Goal: Task Accomplishment & Management: Use online tool/utility

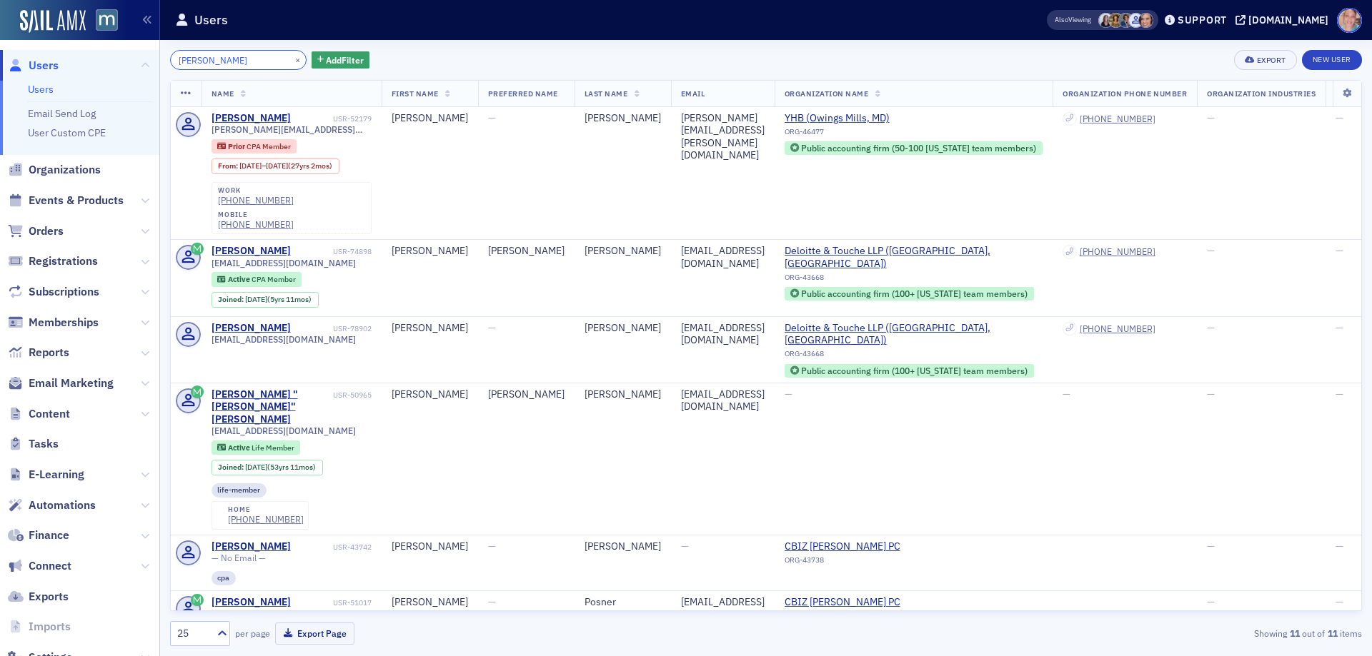
drag, startPoint x: 246, startPoint y: 62, endPoint x: 146, endPoint y: 61, distance: 100.0
click at [146, 61] on div "Users Users Email Send Log User Custom CPE Organizations Events & Products Orde…" at bounding box center [686, 328] width 1372 height 656
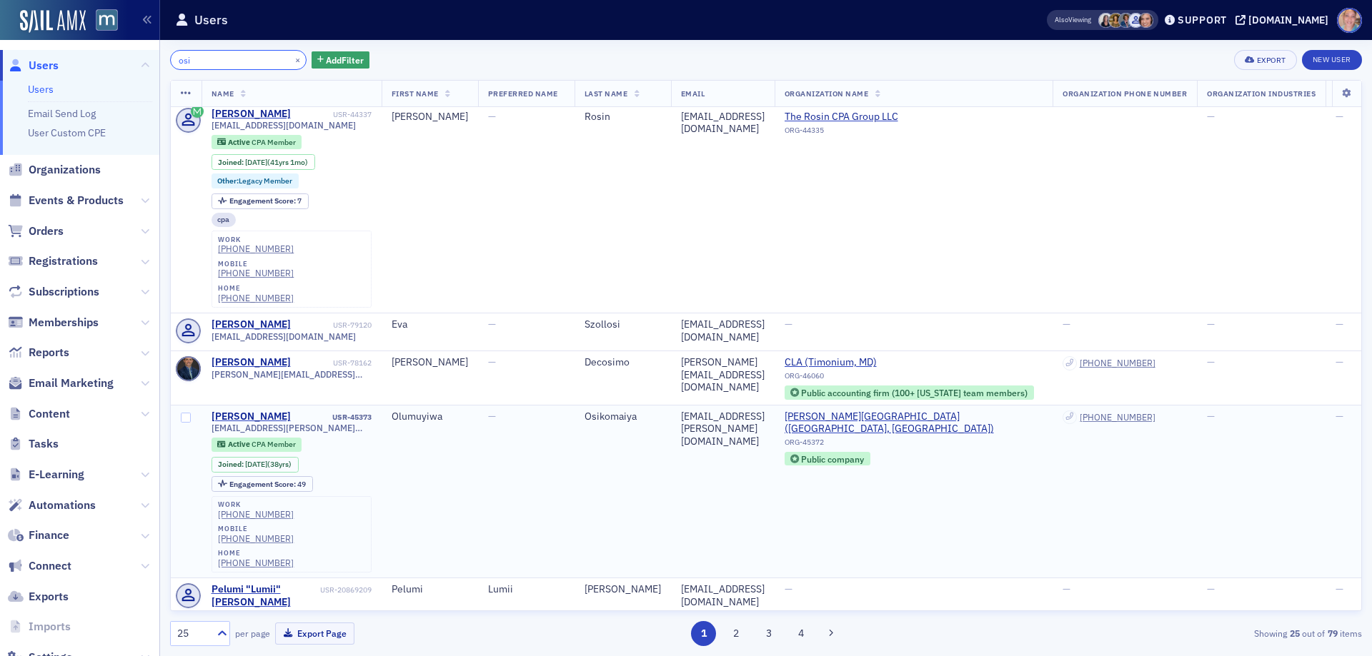
scroll to position [143, 0]
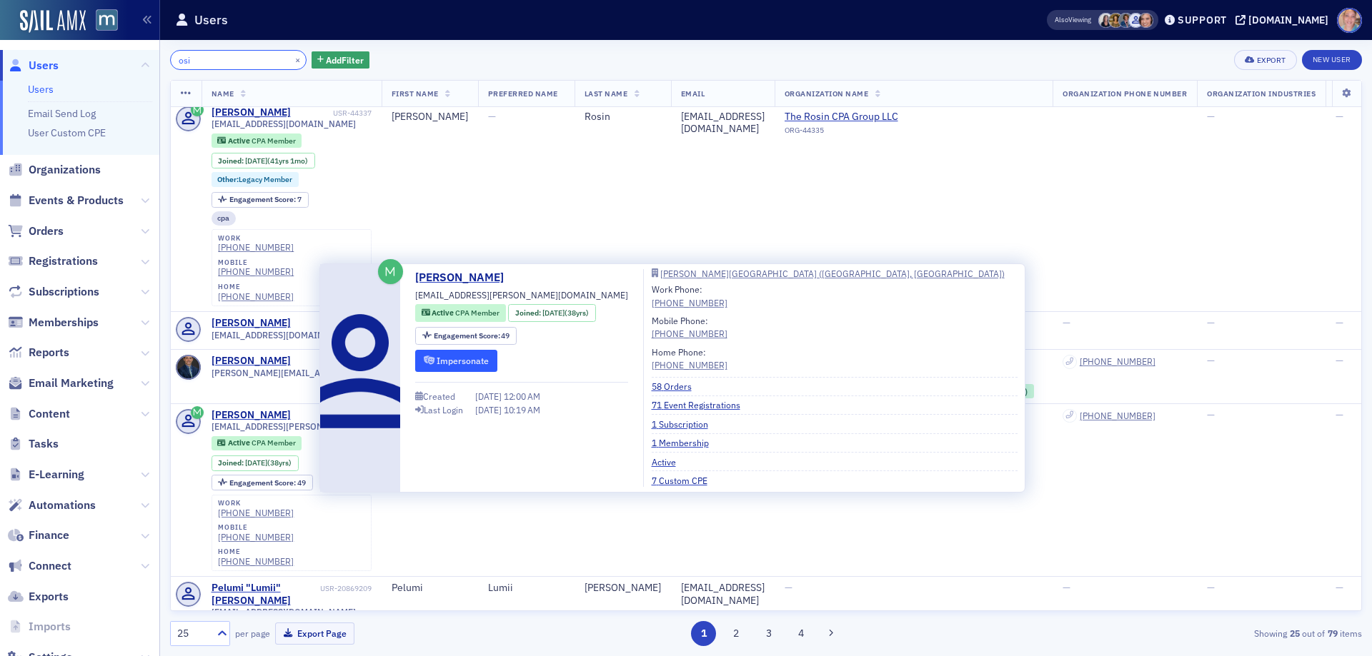
type input "osi"
click at [467, 361] on button "Impersonate" at bounding box center [456, 361] width 82 height 22
click at [671, 406] on link "71 Event Registrations" at bounding box center [700, 405] width 99 height 13
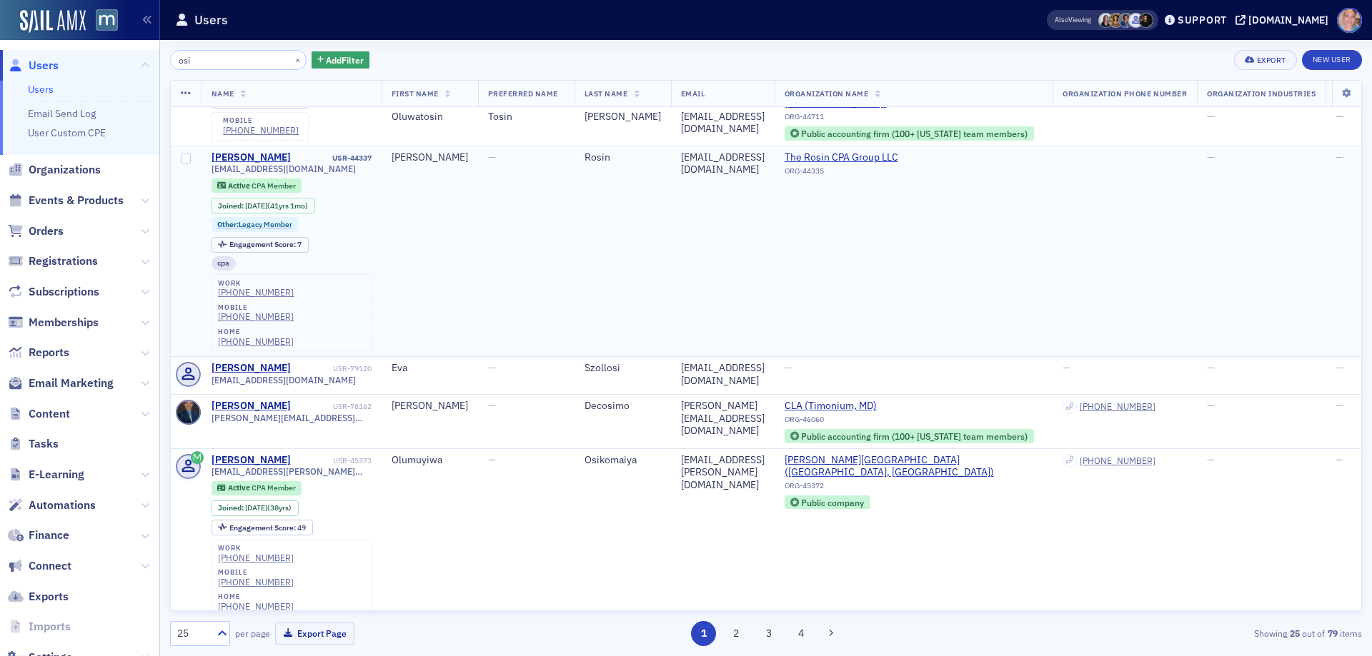
scroll to position [214, 0]
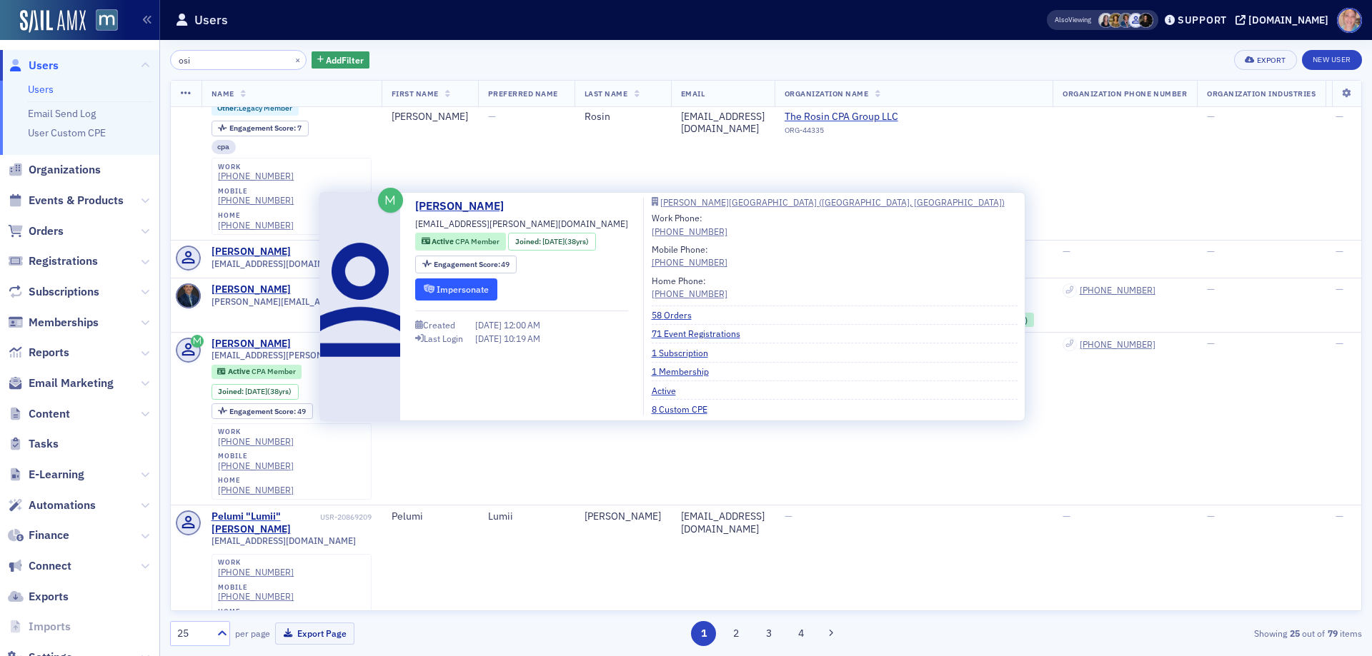
click at [461, 288] on button "Impersonate" at bounding box center [456, 290] width 82 height 22
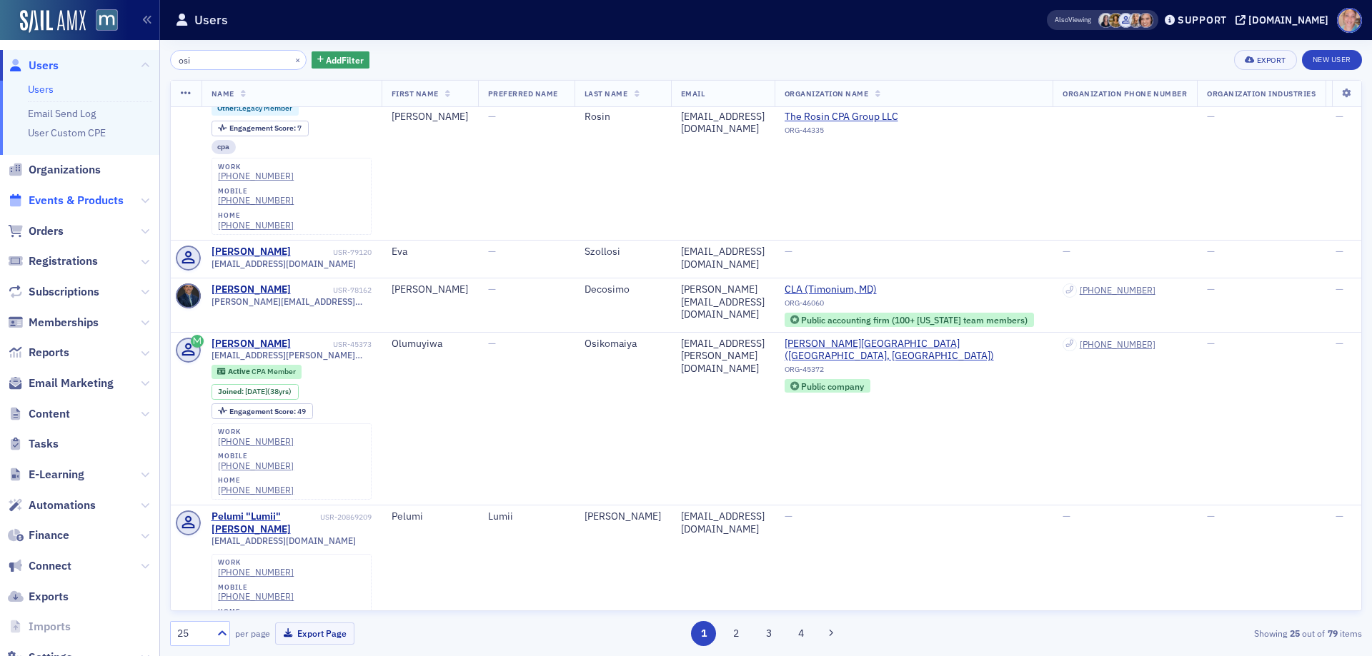
click at [71, 201] on span "Events & Products" at bounding box center [76, 201] width 95 height 16
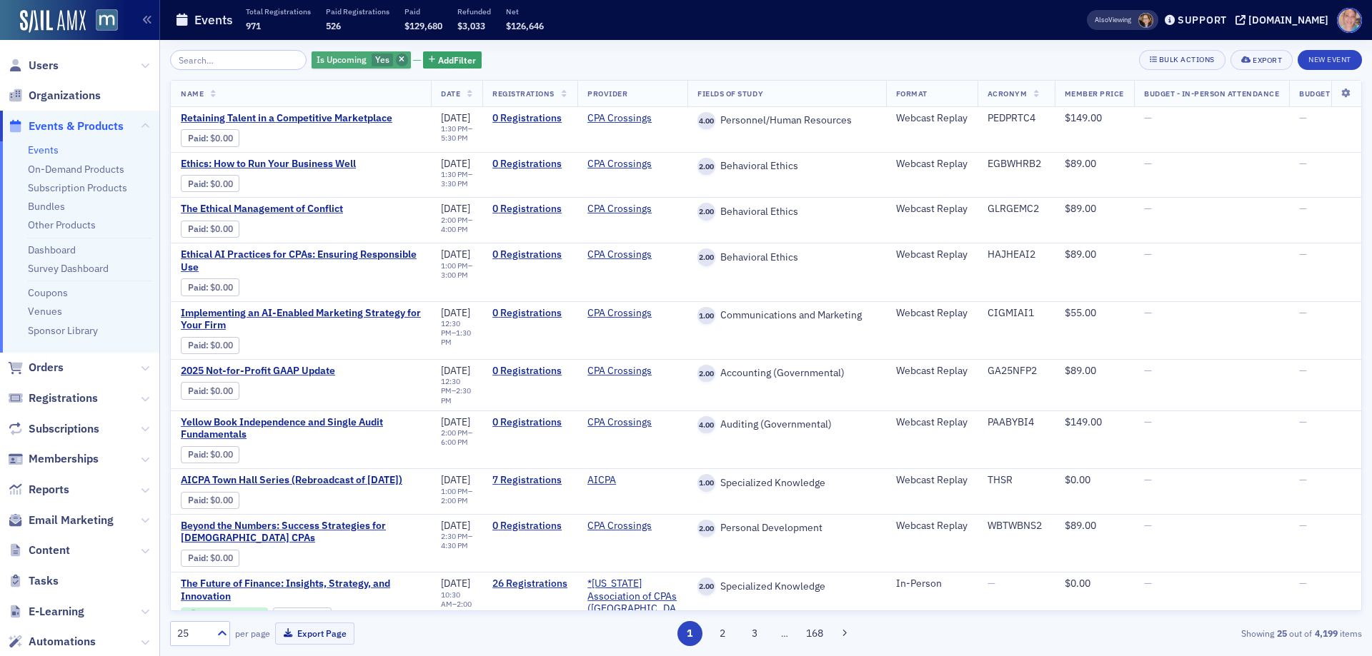
drag, startPoint x: 356, startPoint y: 64, endPoint x: 386, endPoint y: 57, distance: 30.8
click at [371, 64] on span "Yes" at bounding box center [382, 61] width 22 height 14
click at [449, 57] on input "No" at bounding box center [450, 60] width 13 height 13
click at [599, 50] on div "Is Upcoming Yes Add Filter Bulk Actions Export New Event" at bounding box center [766, 60] width 1192 height 20
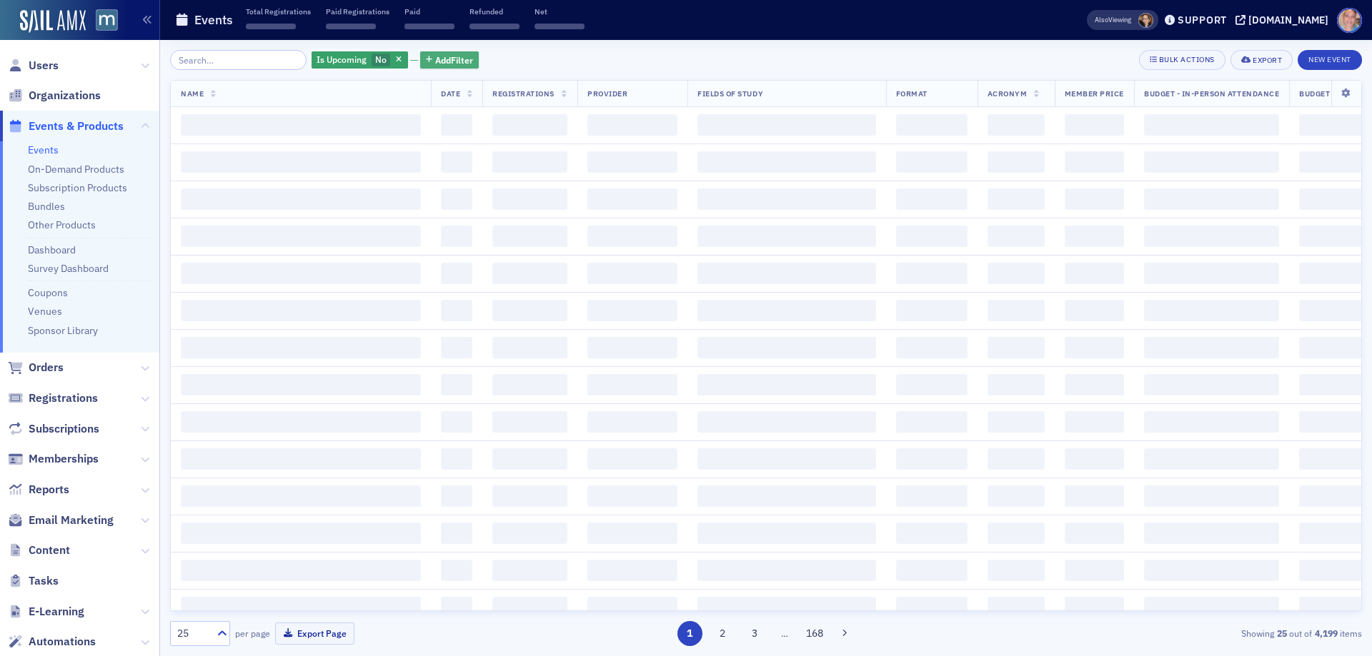
click at [457, 60] on span "Add Filter" at bounding box center [454, 60] width 38 height 13
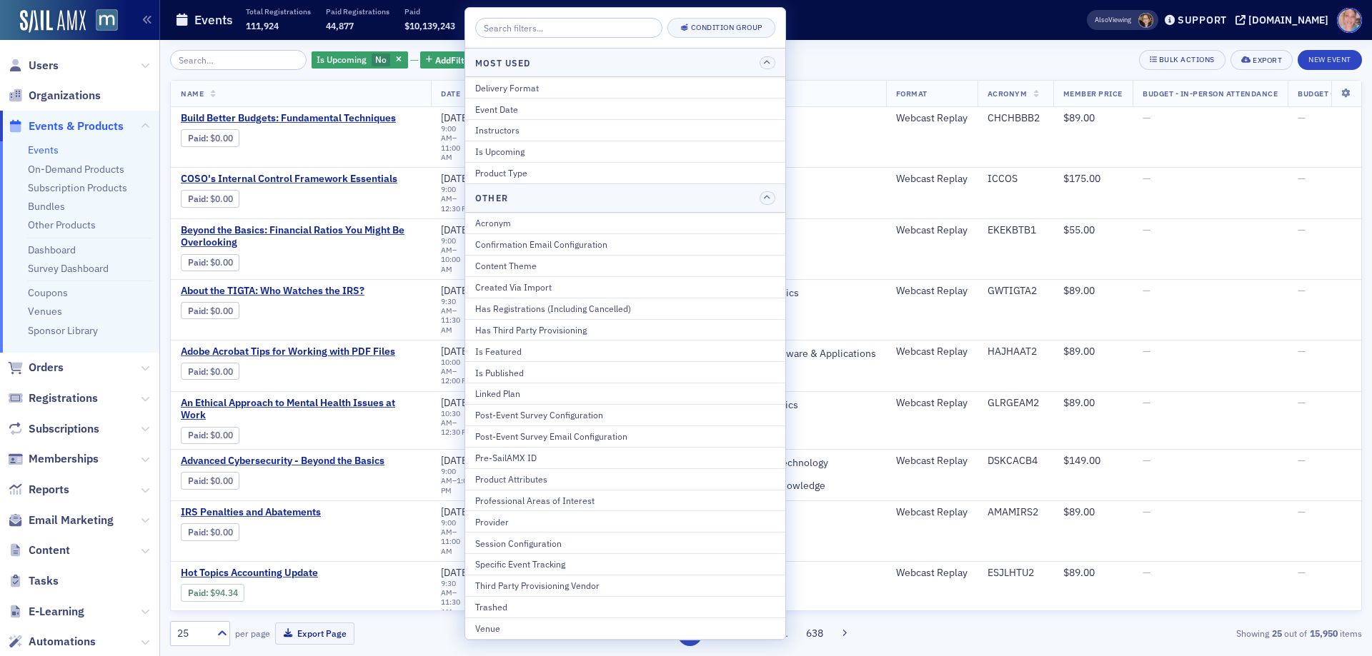
click at [529, 371] on div "Is Published" at bounding box center [625, 372] width 300 height 13
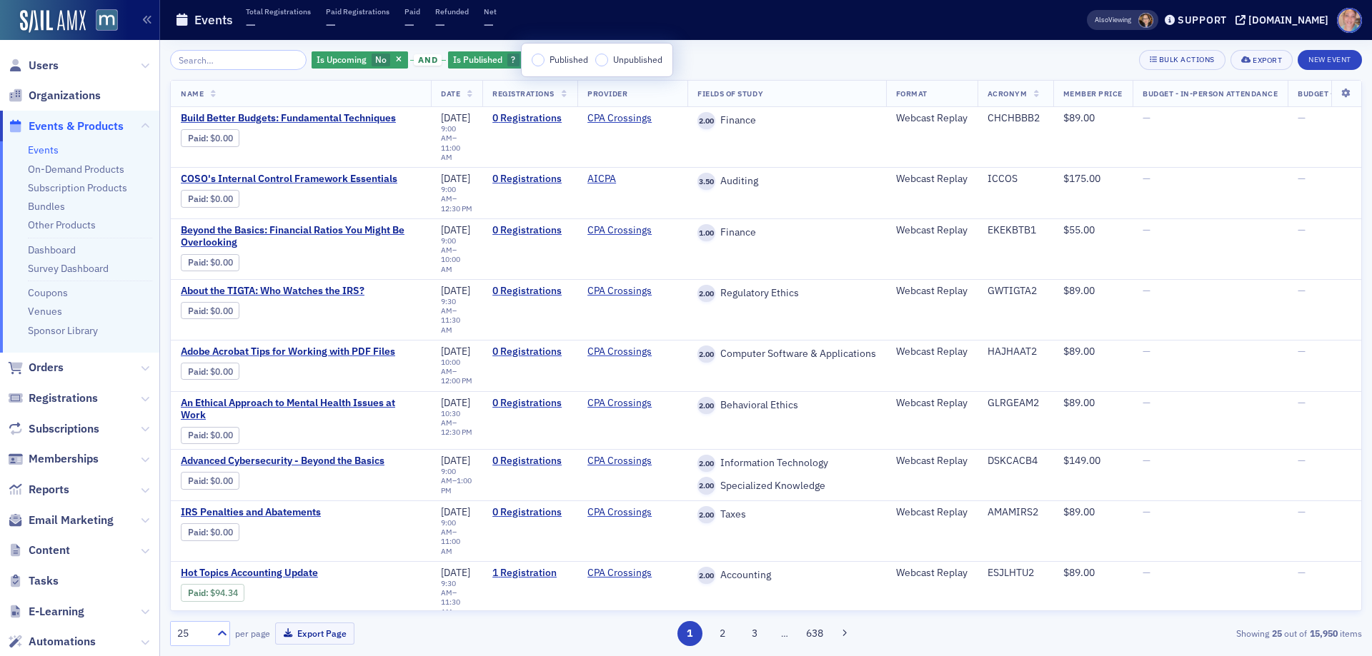
click at [531, 61] on div "Published Unpublished" at bounding box center [596, 60] width 151 height 33
click at [542, 61] on input "Published" at bounding box center [537, 60] width 13 height 13
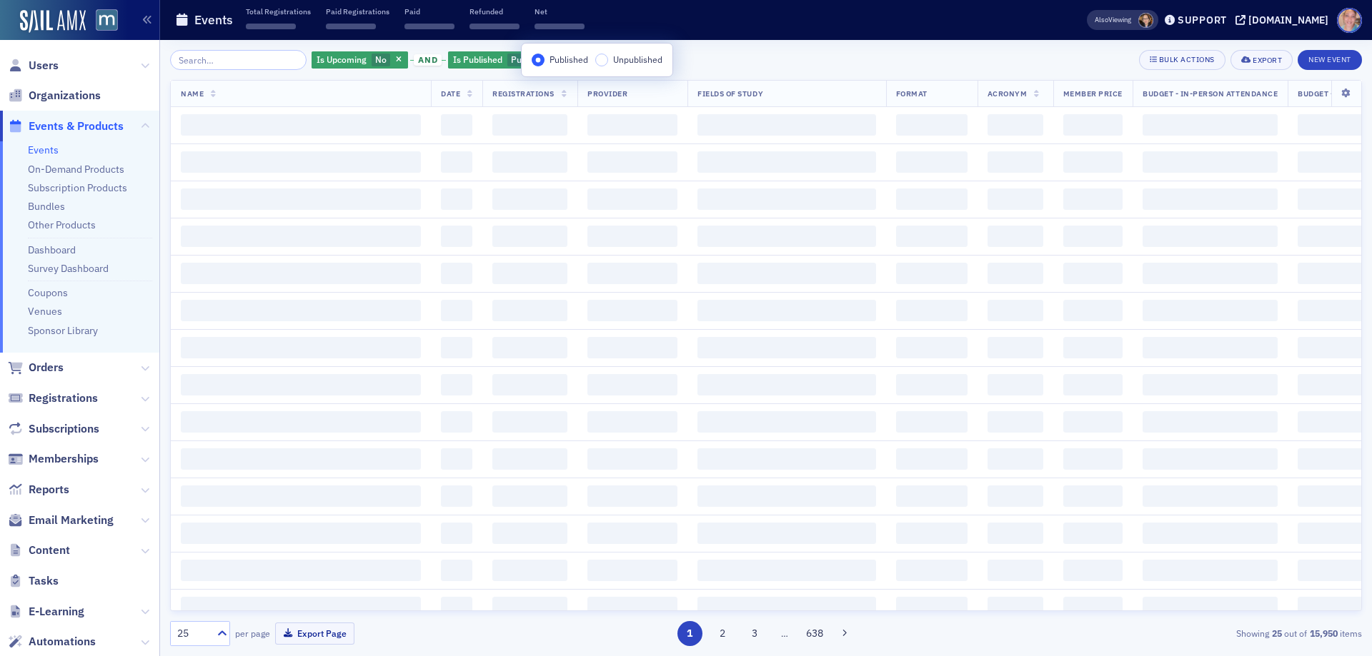
click at [721, 59] on div "Is Upcoming No and Is Published Published Add Filter Bulk Actions Export New Ev…" at bounding box center [766, 60] width 1192 height 20
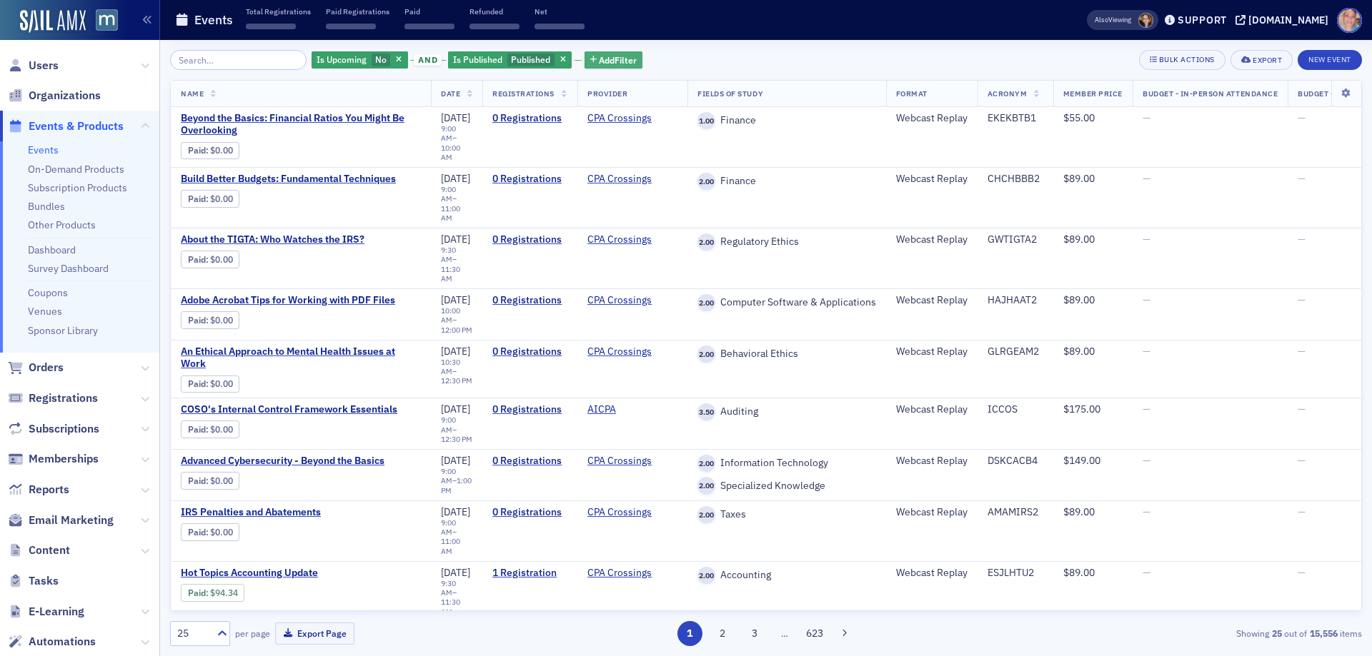
click at [606, 60] on span "Add Filter" at bounding box center [618, 60] width 38 height 13
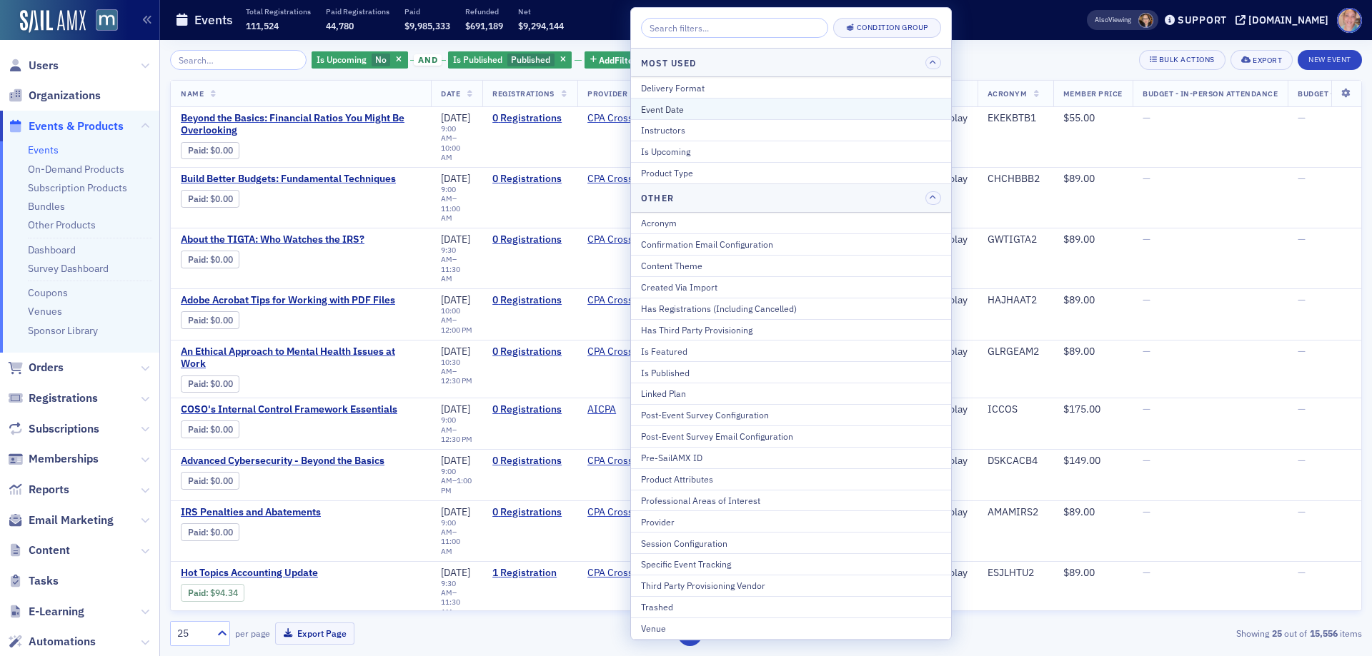
click at [680, 111] on div "Event Date" at bounding box center [791, 109] width 300 height 13
select select "8"
select select "2025"
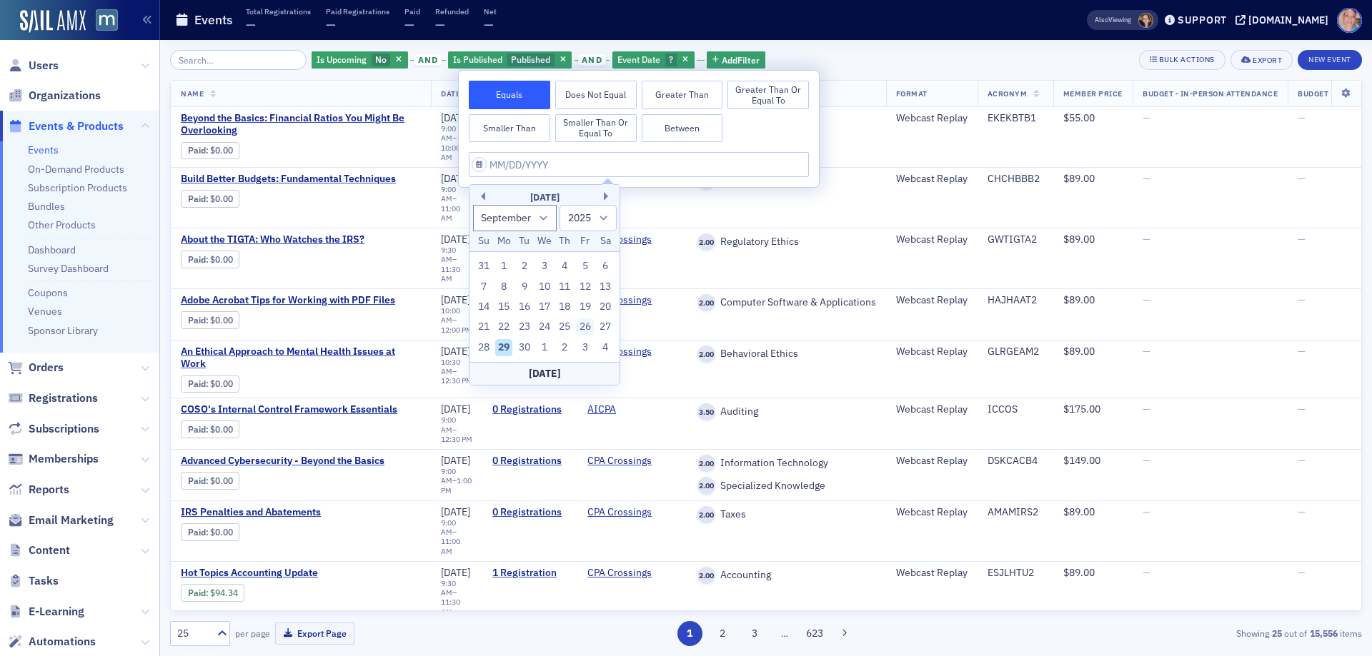
click at [582, 323] on div "26" at bounding box center [584, 327] width 17 height 17
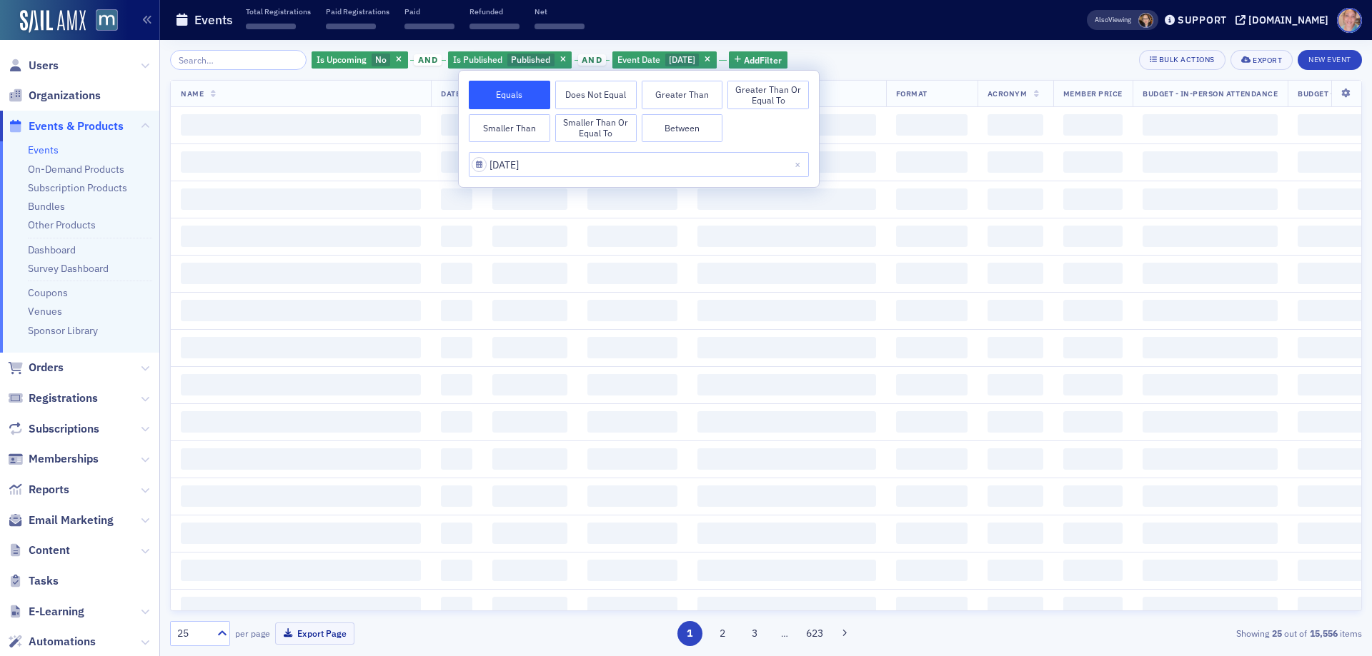
click at [871, 57] on div "Is Upcoming No and Is Published Published and Event Date 9/26/2025 Add Filter B…" at bounding box center [766, 60] width 1192 height 20
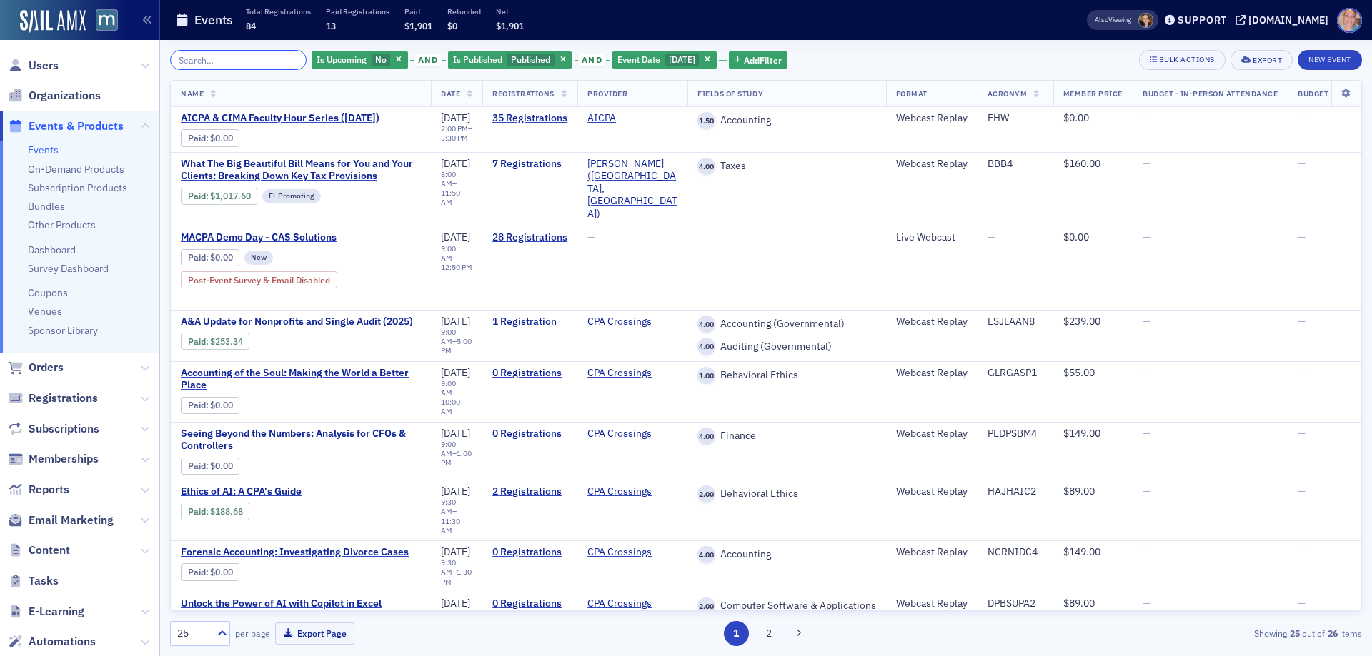
click at [234, 63] on input "search" at bounding box center [238, 60] width 136 height 20
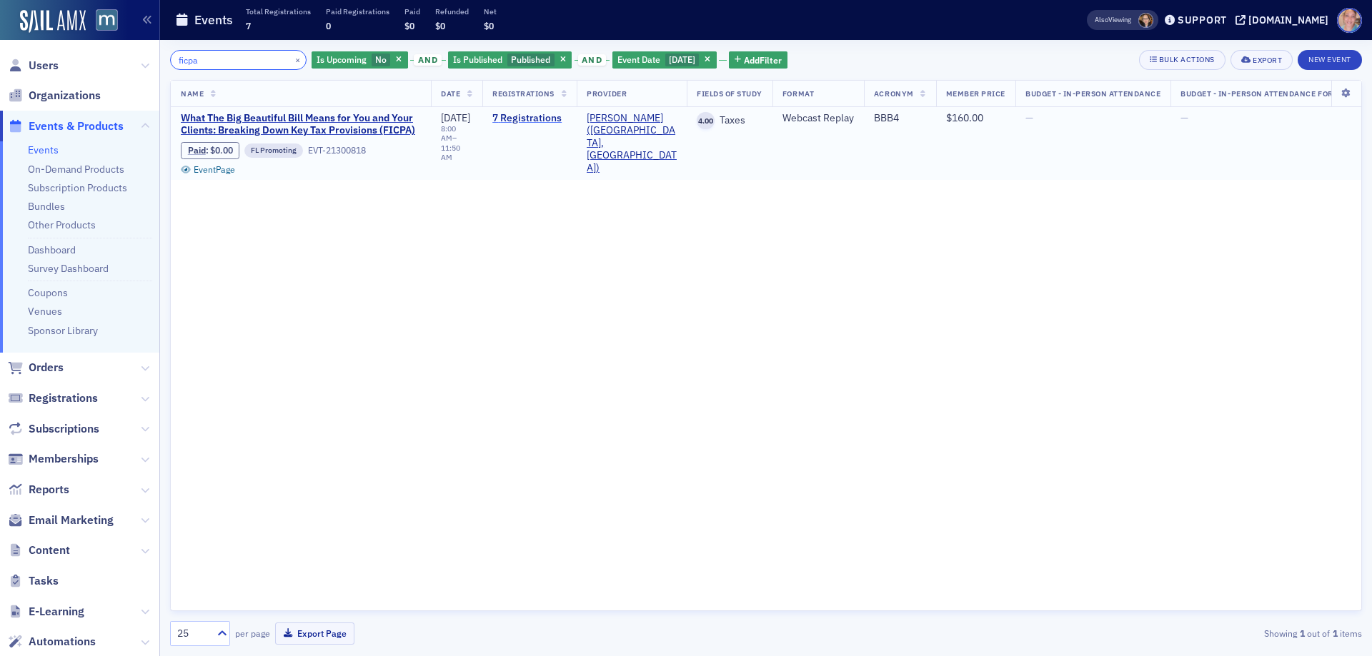
type input "ficpa"
click at [551, 114] on link "7 Registrations" at bounding box center [529, 118] width 74 height 13
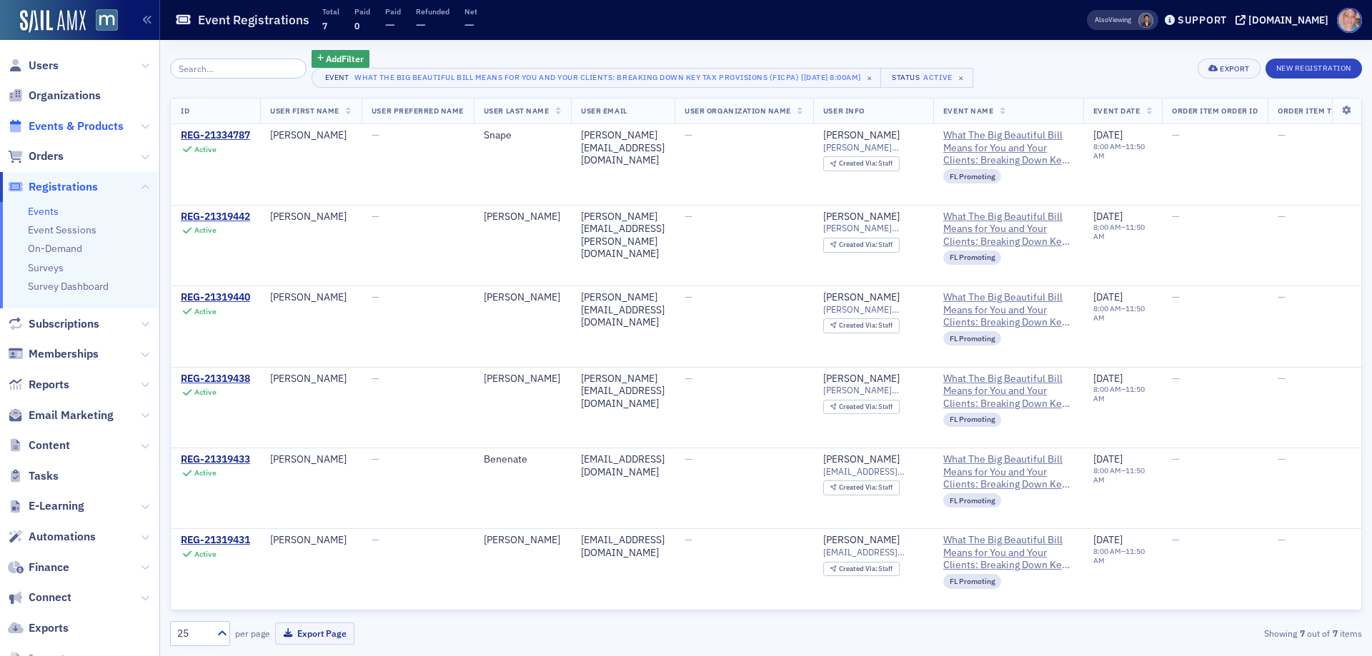
drag, startPoint x: 70, startPoint y: 124, endPoint x: 81, endPoint y: 121, distance: 11.8
click at [70, 124] on span "Events & Products" at bounding box center [76, 127] width 95 height 16
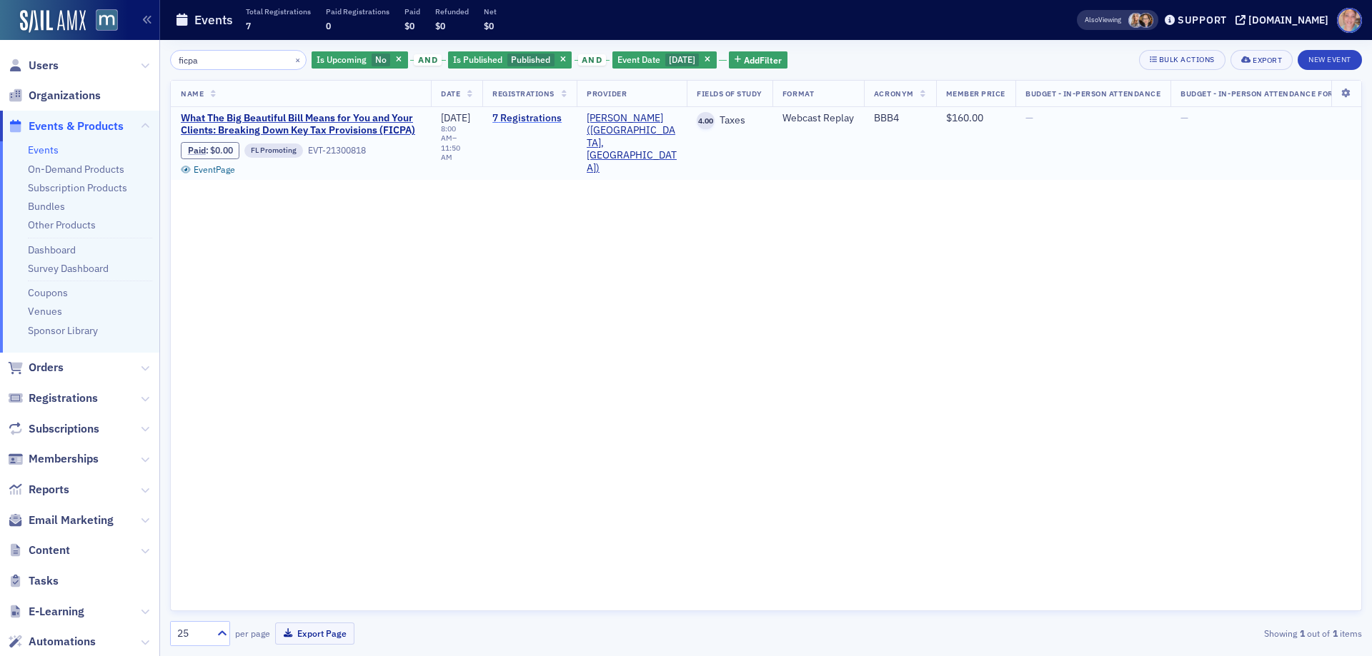
click at [540, 116] on link "7 Registrations" at bounding box center [529, 118] width 74 height 13
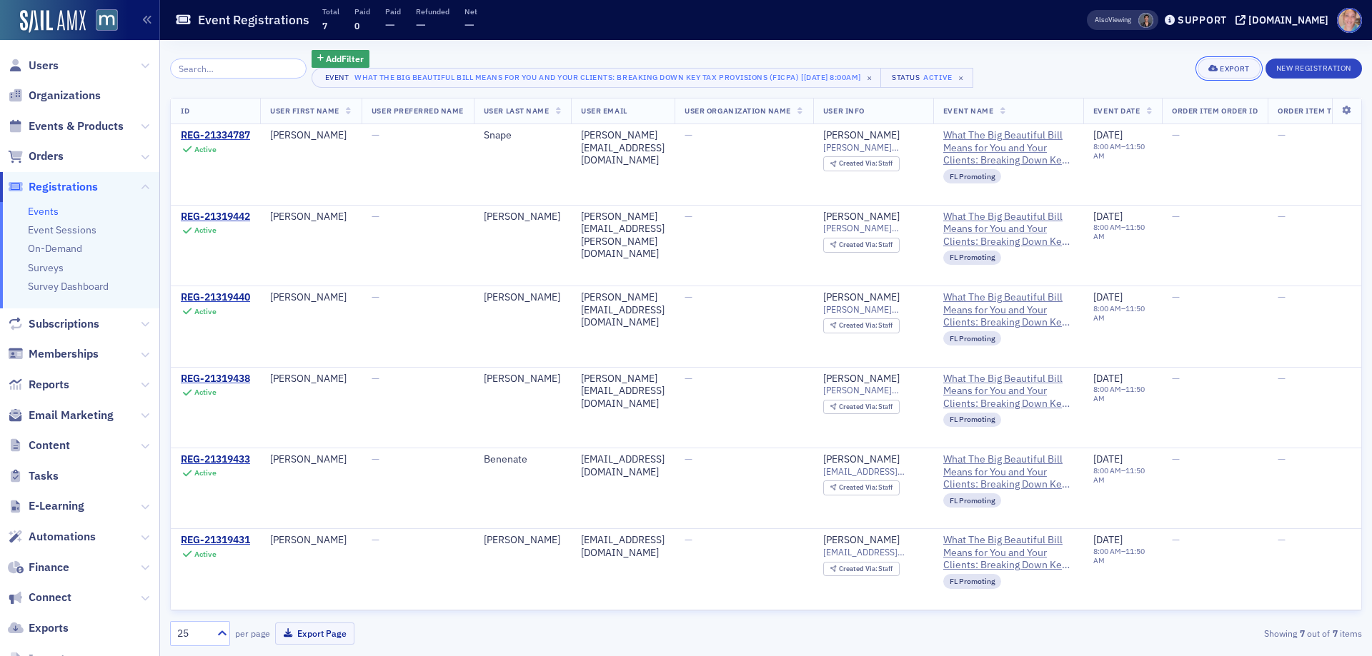
click at [1212, 71] on icon "button" at bounding box center [1213, 69] width 10 height 8
click at [1168, 119] on button "Export All ( 7 Event Registrations )" at bounding box center [1182, 116] width 150 height 23
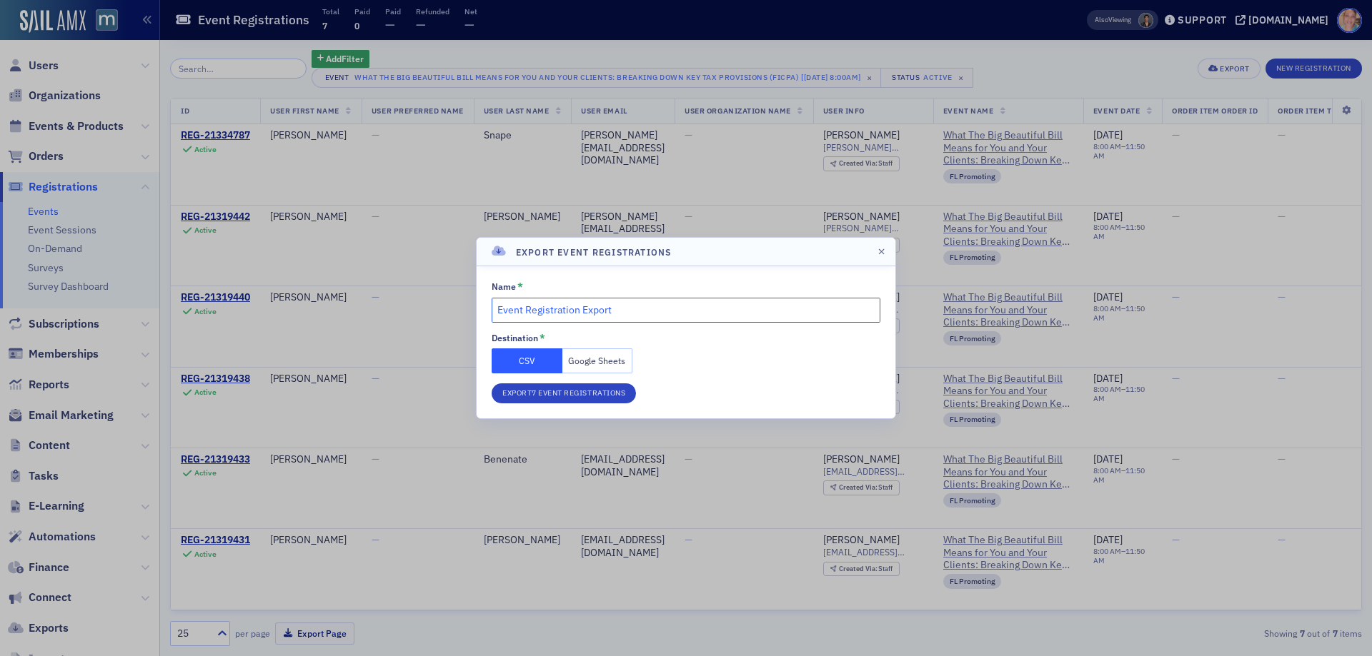
click at [622, 310] on input "Event Registration Export" at bounding box center [685, 310] width 389 height 25
click at [622, 309] on input "Event Registration Export" at bounding box center [685, 310] width 389 height 25
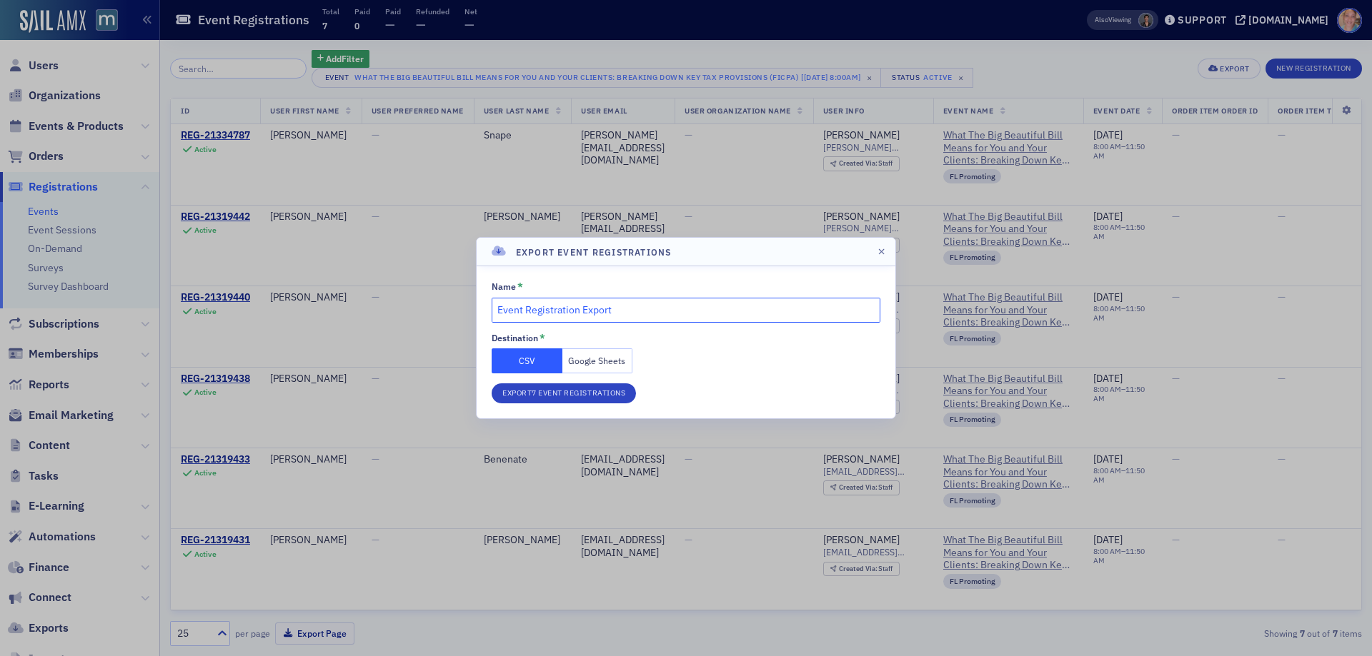
click at [622, 309] on input "Event Registration Export" at bounding box center [685, 310] width 389 height 25
type input "9/26/2025 FICPA Regs"
click at [602, 361] on button "Google Sheets" at bounding box center [597, 361] width 71 height 25
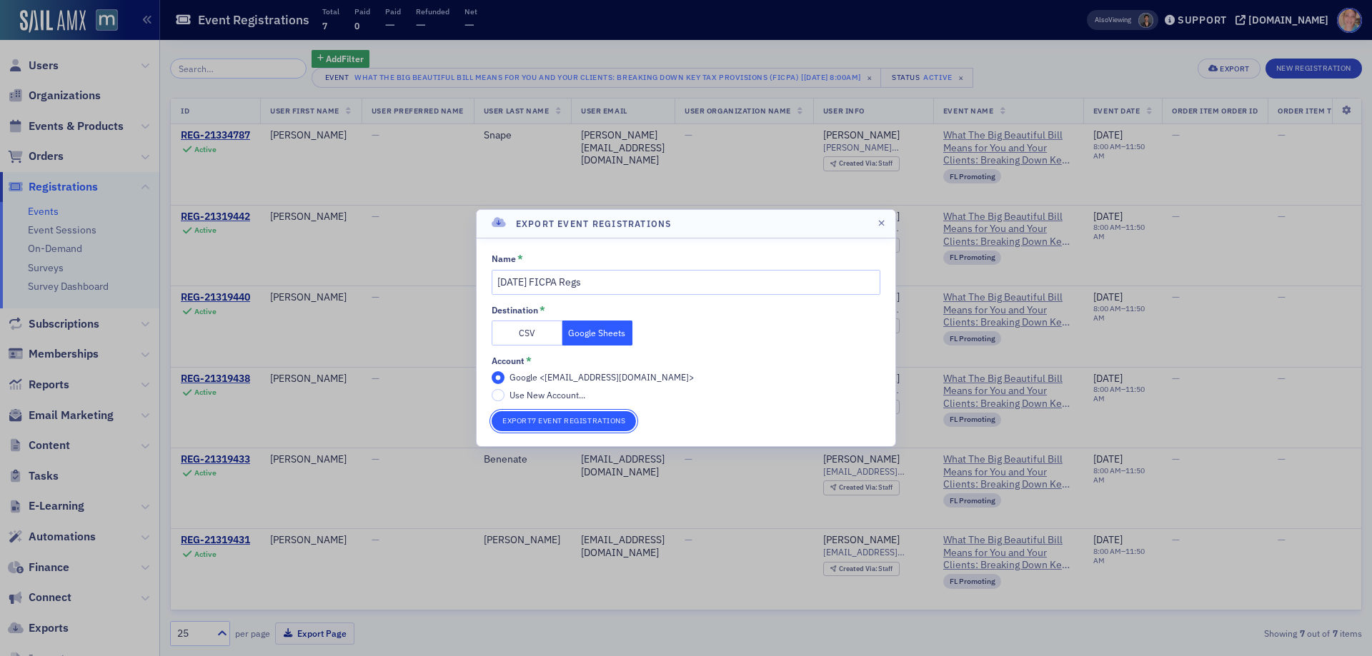
click at [567, 419] on button "Export 7 Event Registrations" at bounding box center [563, 421] width 144 height 20
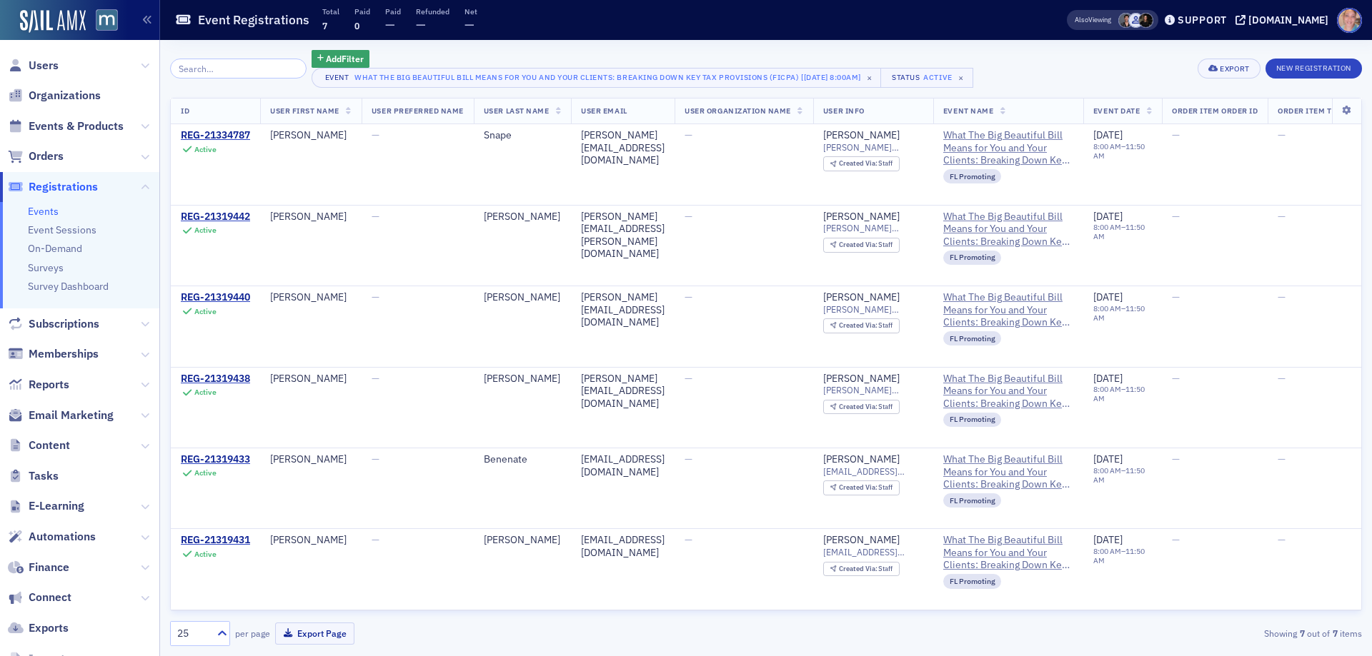
click at [45, 62] on span "Users" at bounding box center [44, 66] width 30 height 16
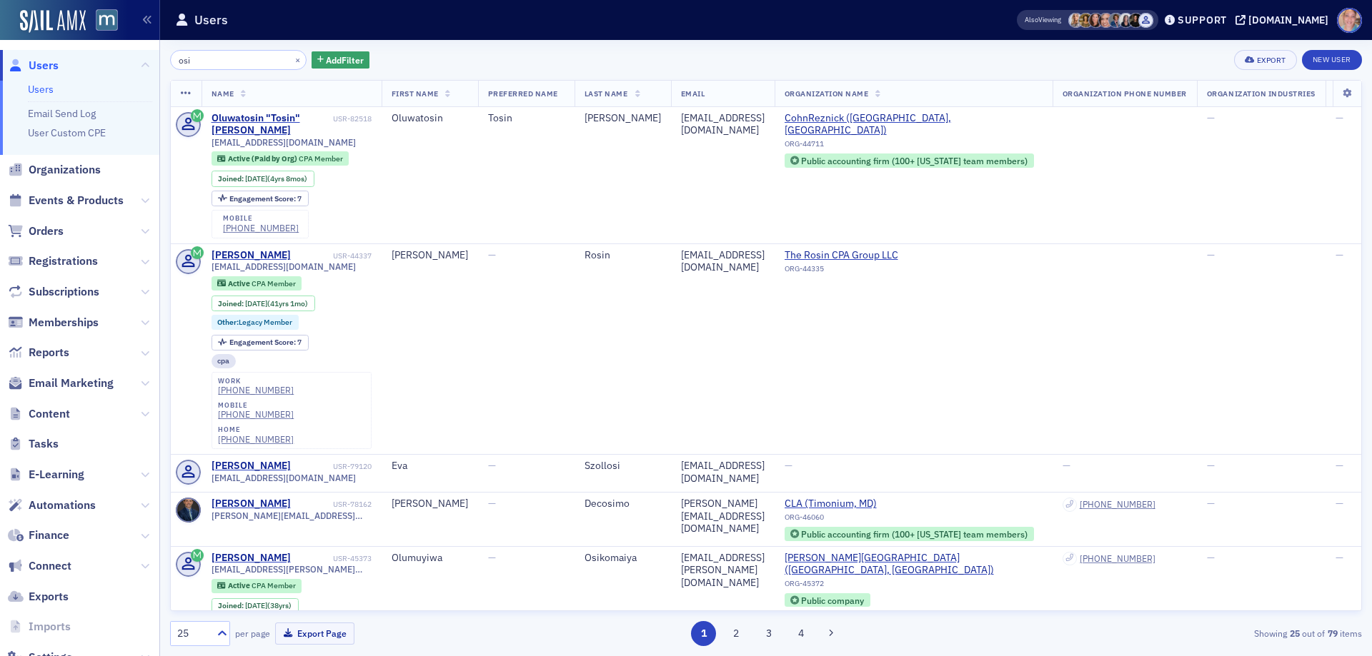
click at [131, 55] on div "Users Users Email Send Log User Custom CPE Organizations Events & Products Orde…" at bounding box center [686, 328] width 1372 height 656
type input "lutzje@comcast.net"
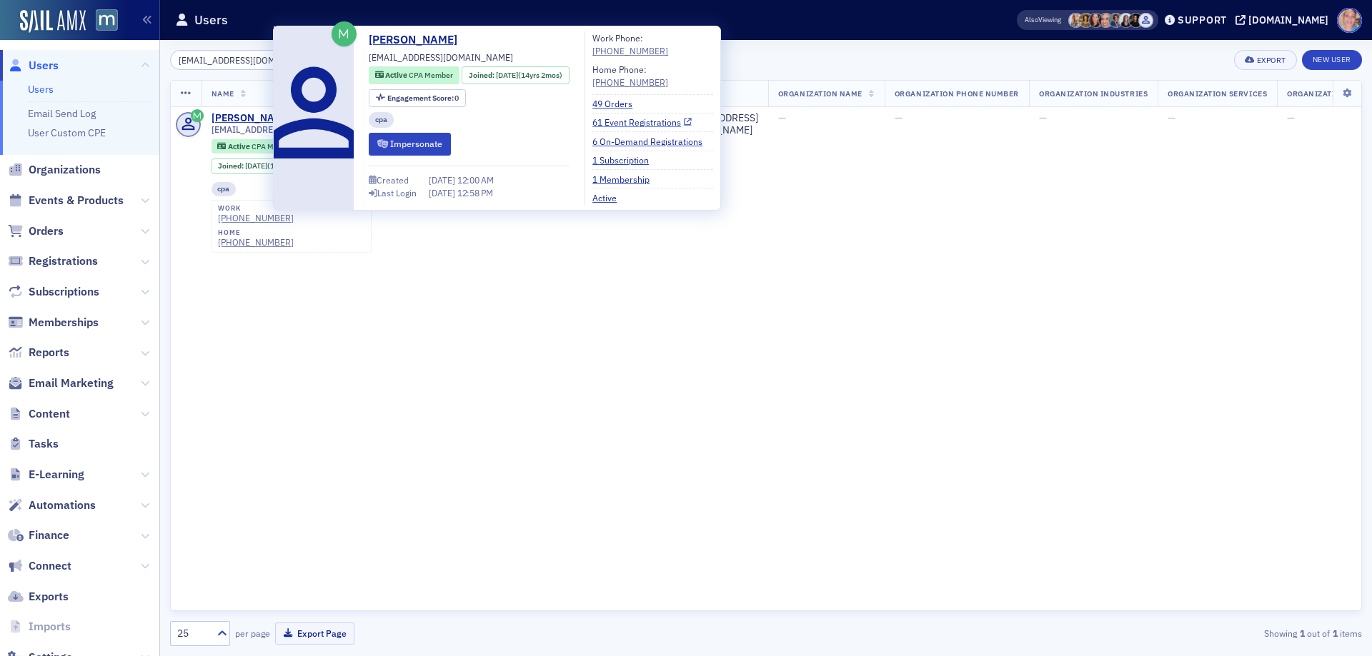
click at [645, 122] on link "61 Event Registrations" at bounding box center [641, 122] width 99 height 13
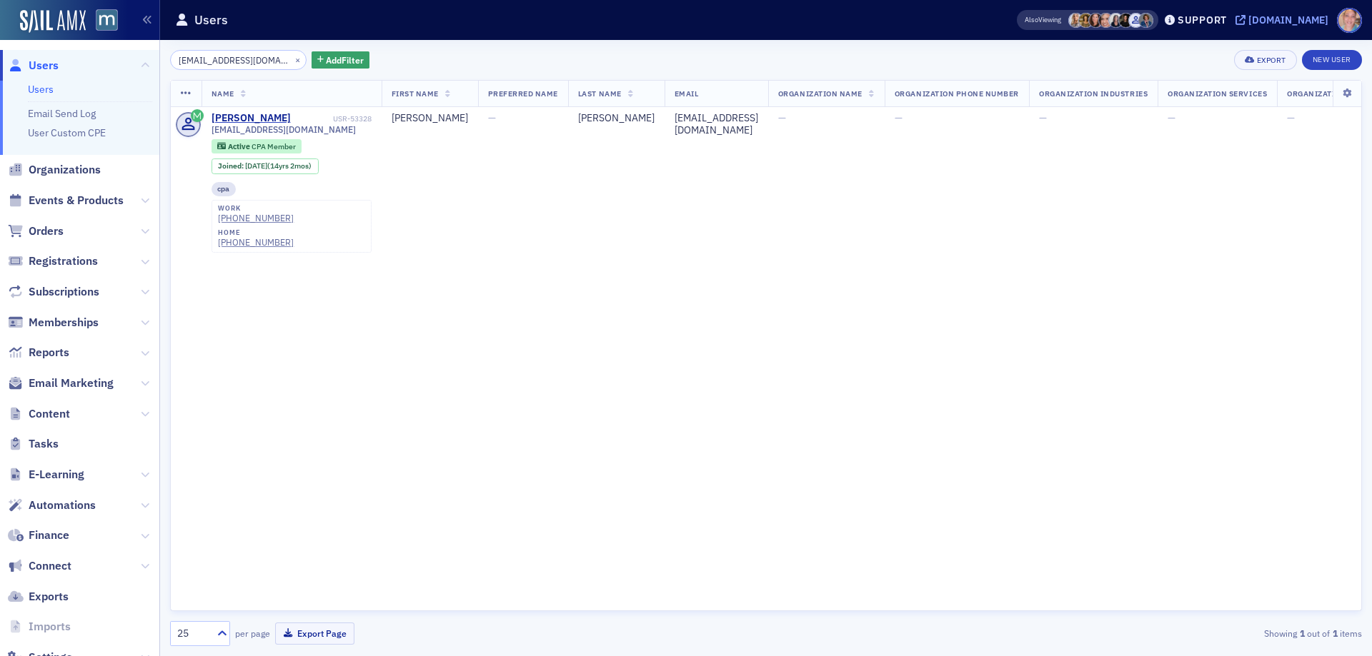
click at [1315, 18] on div "[DOMAIN_NAME]" at bounding box center [1288, 20] width 80 height 13
click at [291, 60] on button "×" at bounding box center [297, 59] width 13 height 13
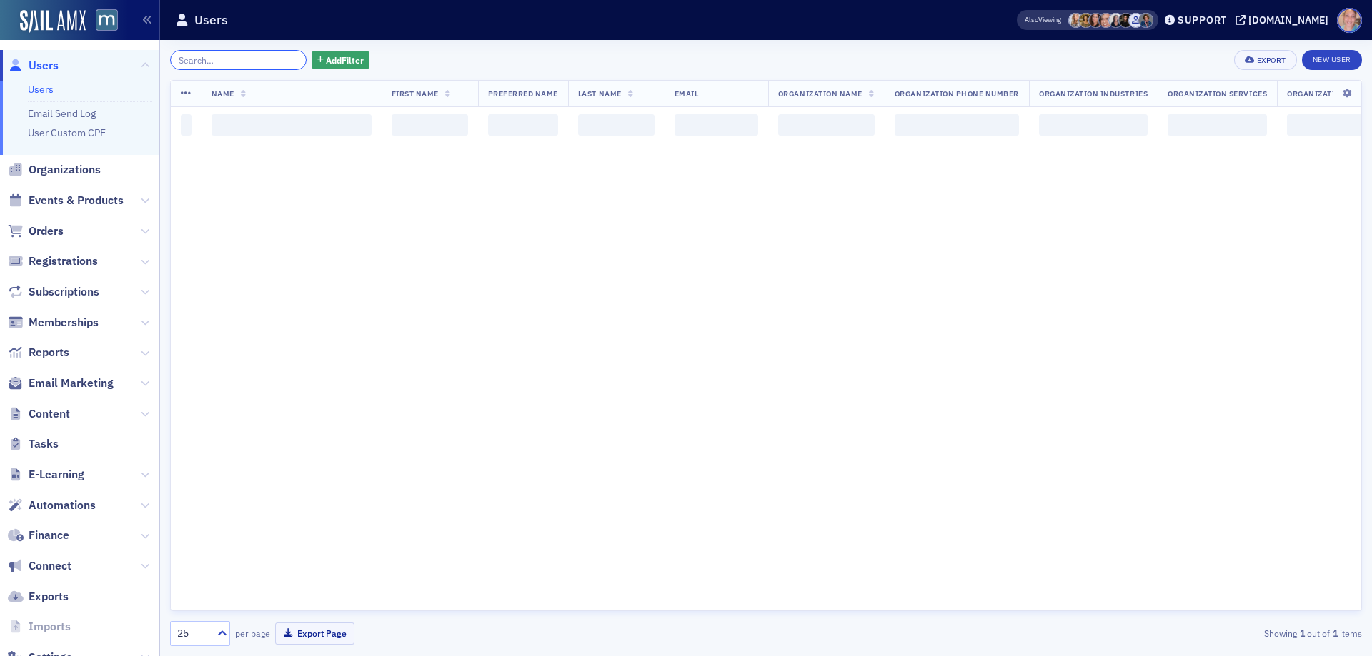
click at [240, 61] on input "search" at bounding box center [238, 60] width 136 height 20
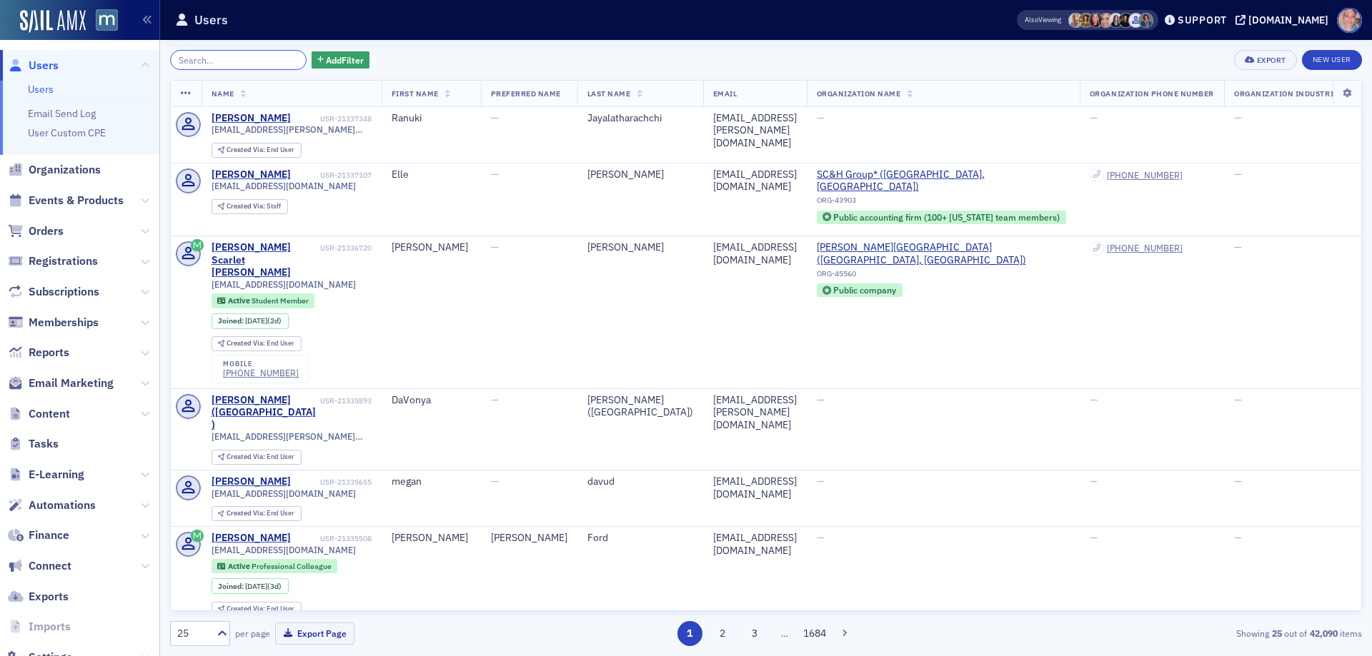
paste input "Behrend"
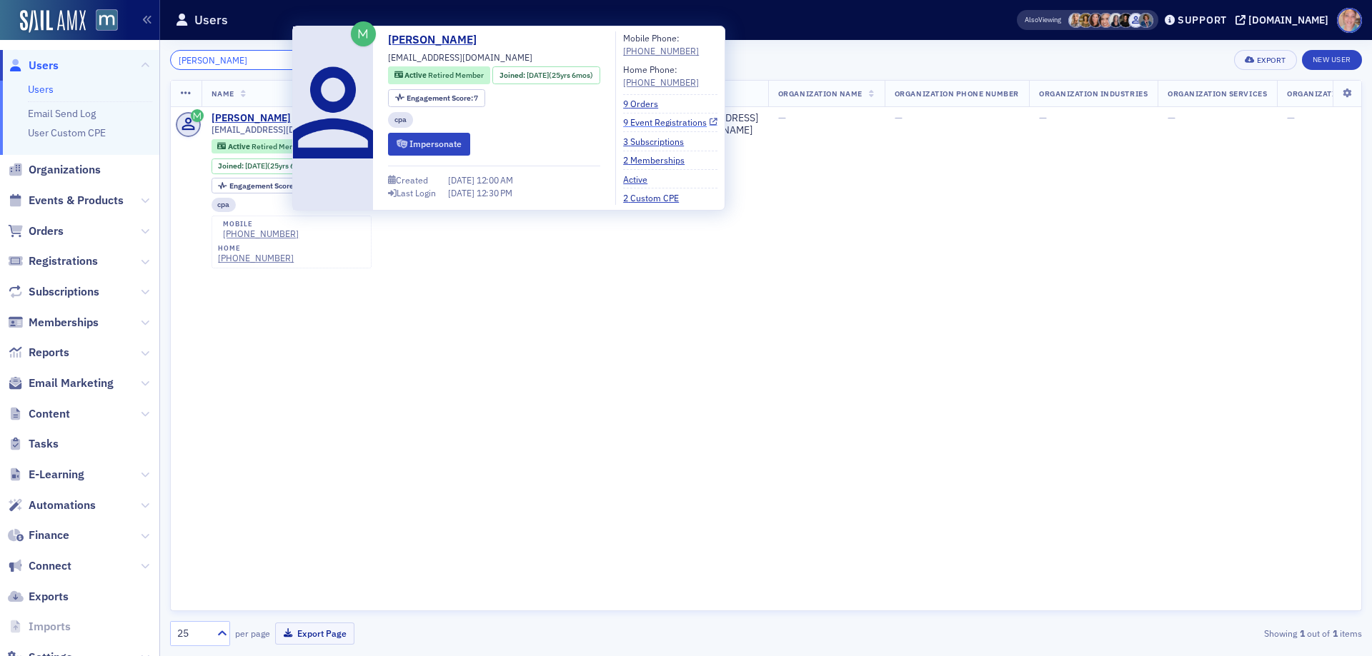
type input "Behrend"
click at [685, 121] on link "9 Event Registrations" at bounding box center [670, 122] width 94 height 13
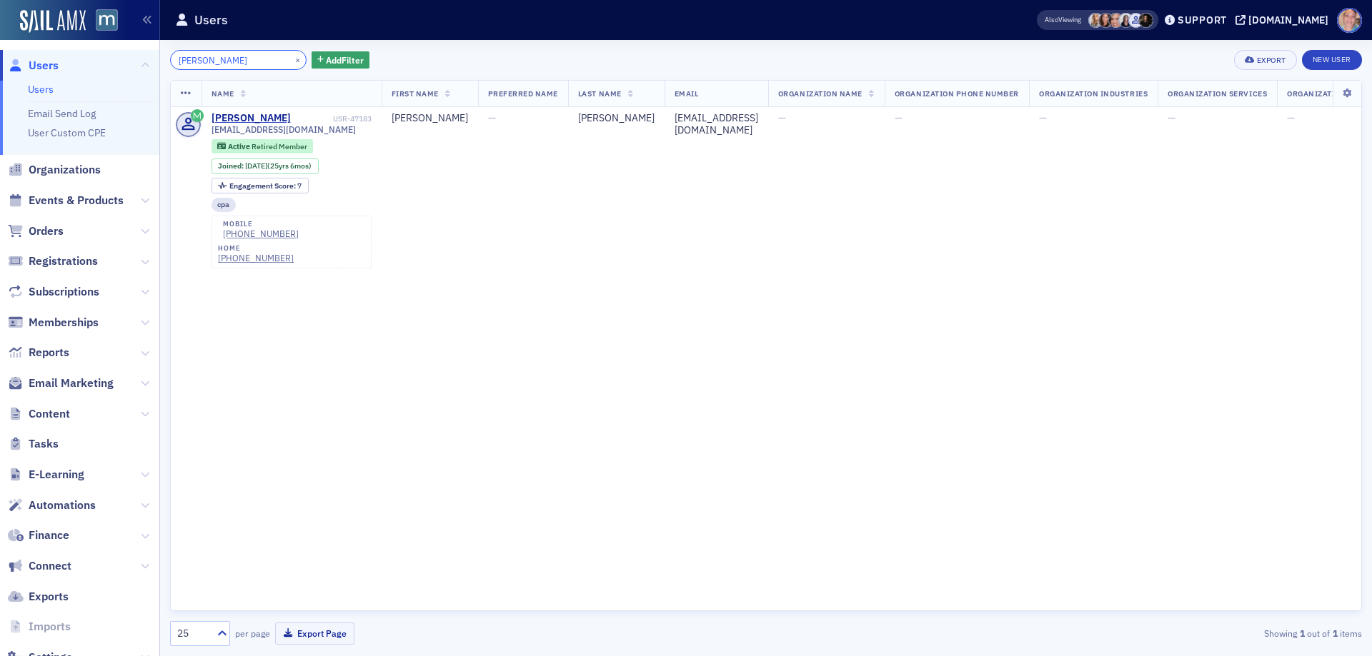
click at [273, 64] on input "Behrend" at bounding box center [238, 60] width 136 height 20
click at [79, 201] on span "Events & Products" at bounding box center [76, 201] width 95 height 16
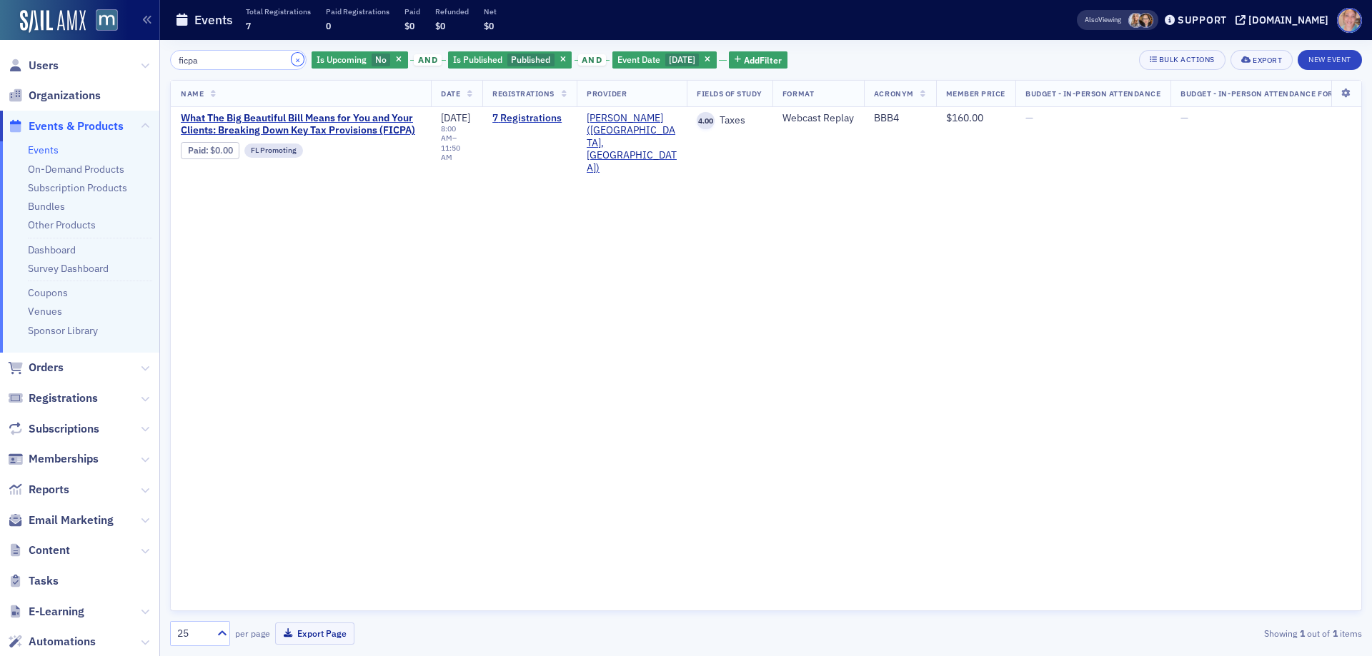
click at [291, 61] on button "×" at bounding box center [297, 59] width 13 height 13
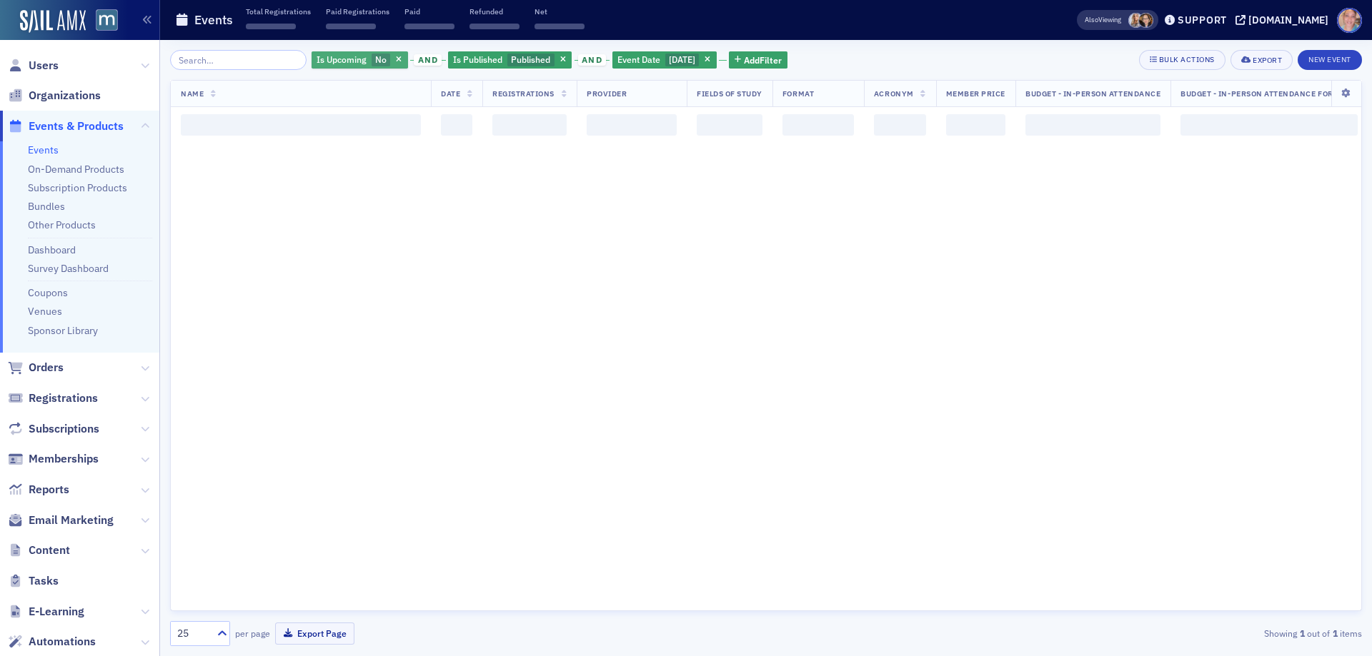
click at [353, 63] on div "Is Upcoming No" at bounding box center [359, 60] width 96 height 18
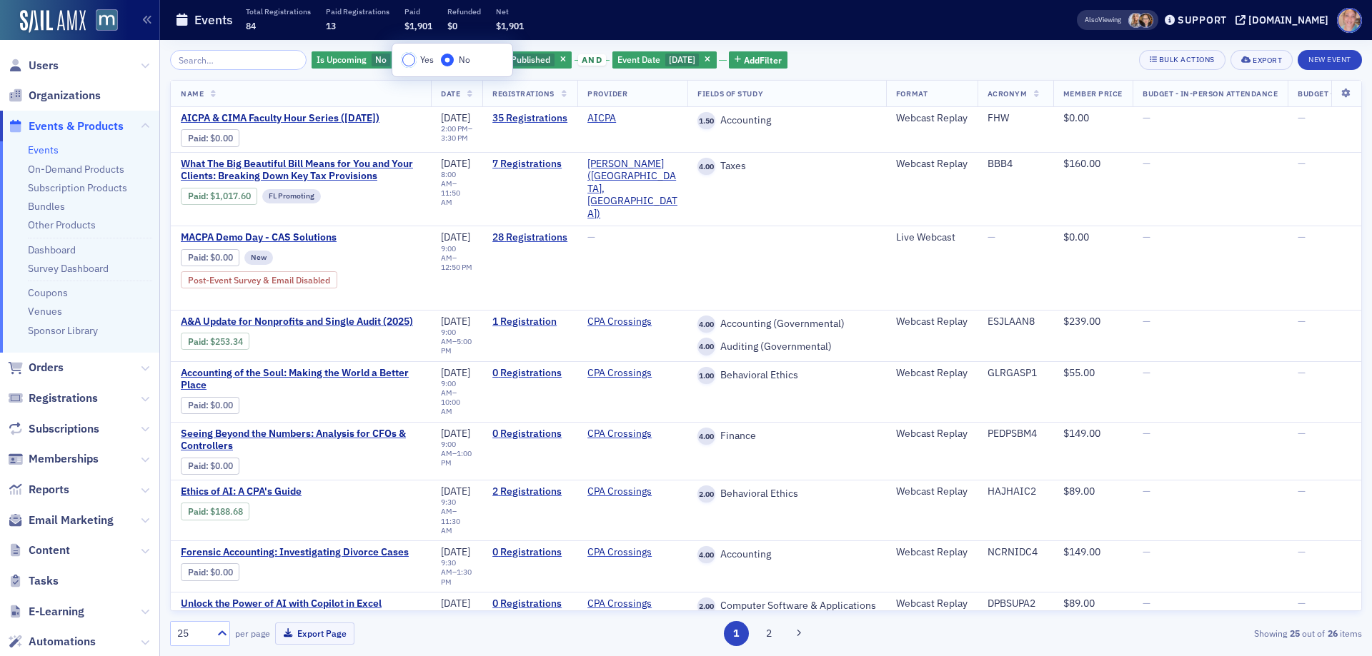
click at [410, 60] on input "Yes" at bounding box center [408, 60] width 13 height 13
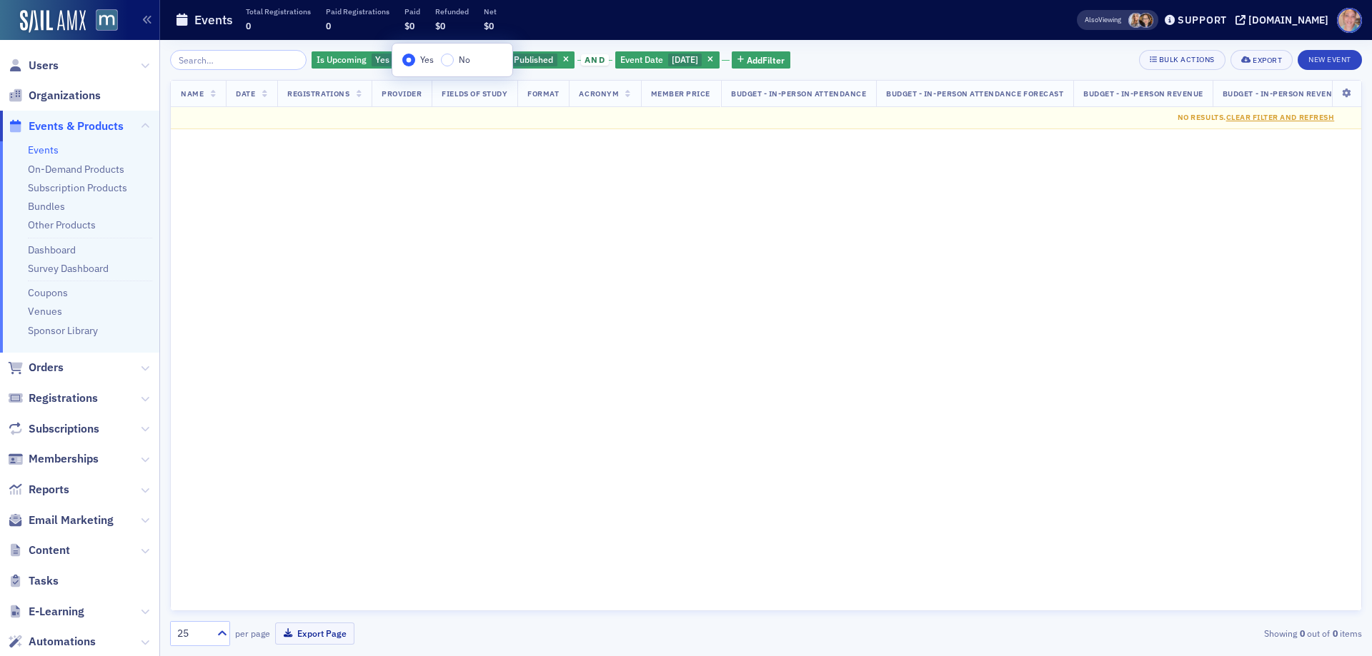
click at [901, 61] on div "Is Upcoming Yes and Is Published Published and Event Date 9/26/2025 Add Filter …" at bounding box center [766, 60] width 1192 height 20
drag, startPoint x: 717, startPoint y: 58, endPoint x: 108, endPoint y: 46, distance: 609.4
click at [716, 58] on span "button" at bounding box center [710, 60] width 13 height 13
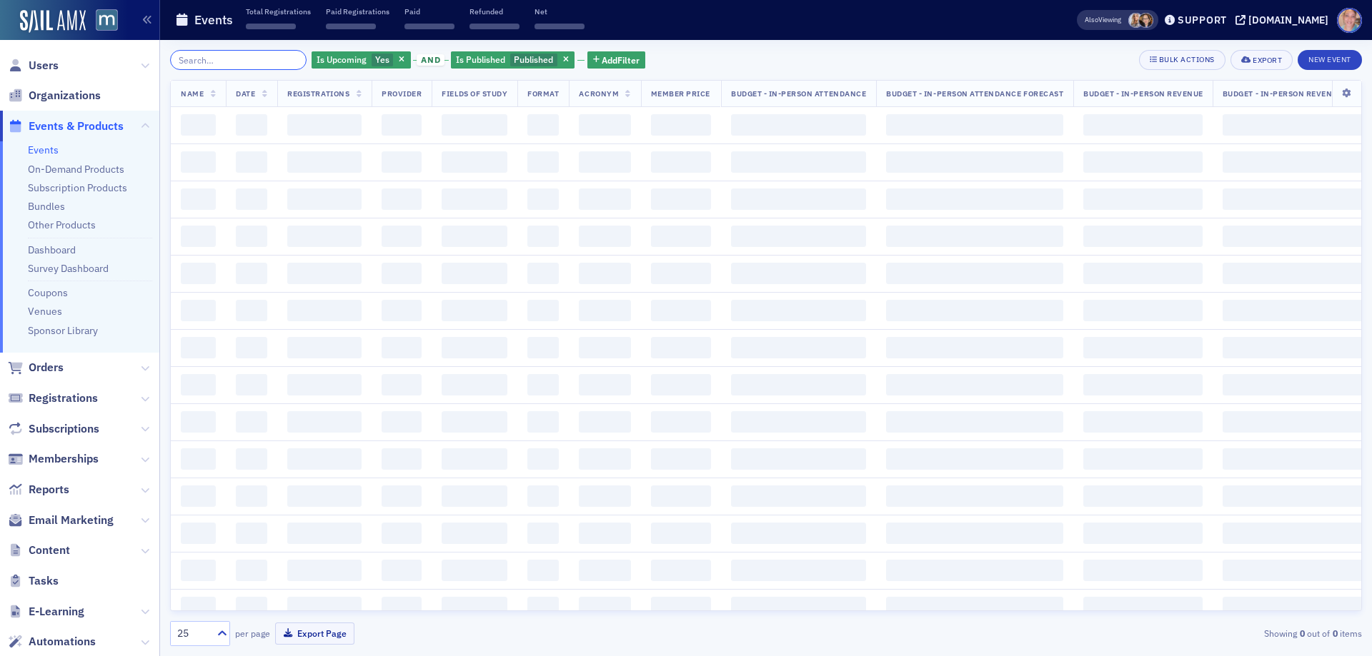
click at [205, 64] on input "search" at bounding box center [238, 60] width 136 height 20
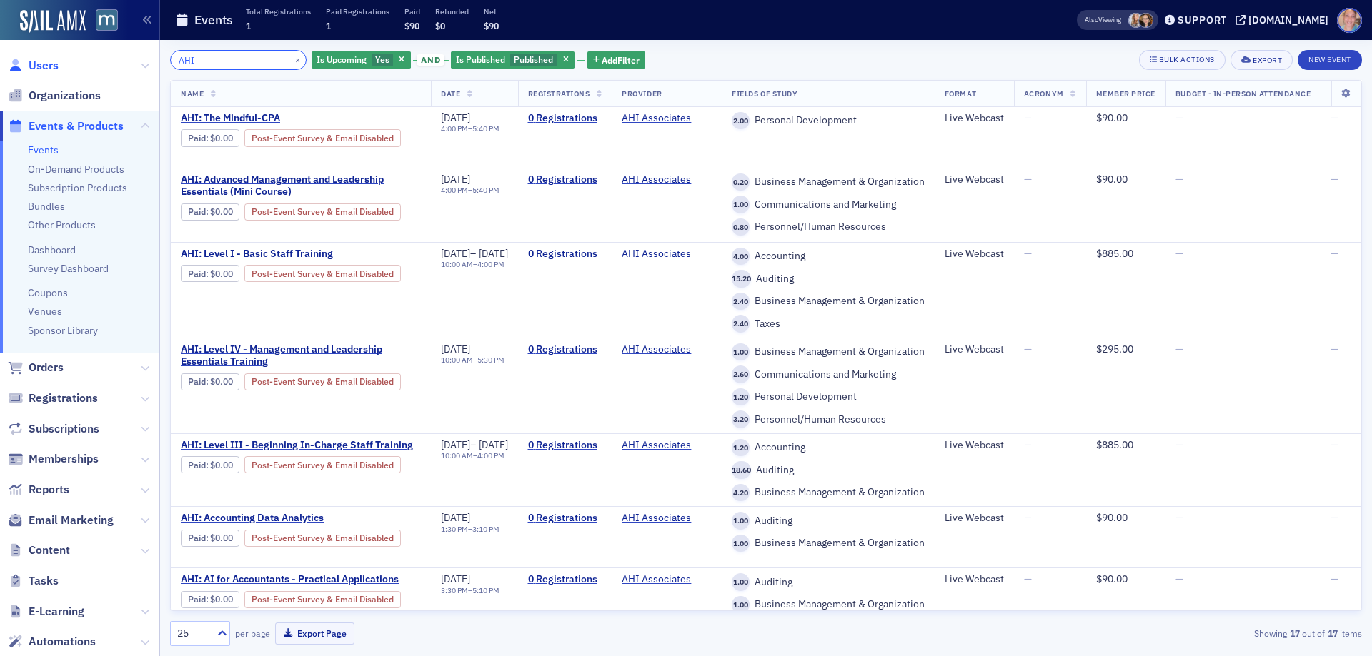
drag, startPoint x: 229, startPoint y: 54, endPoint x: 47, endPoint y: 68, distance: 182.0
click at [64, 67] on div "Users Organizations Events & Products Events On-Demand Products Subscription Pr…" at bounding box center [686, 328] width 1372 height 656
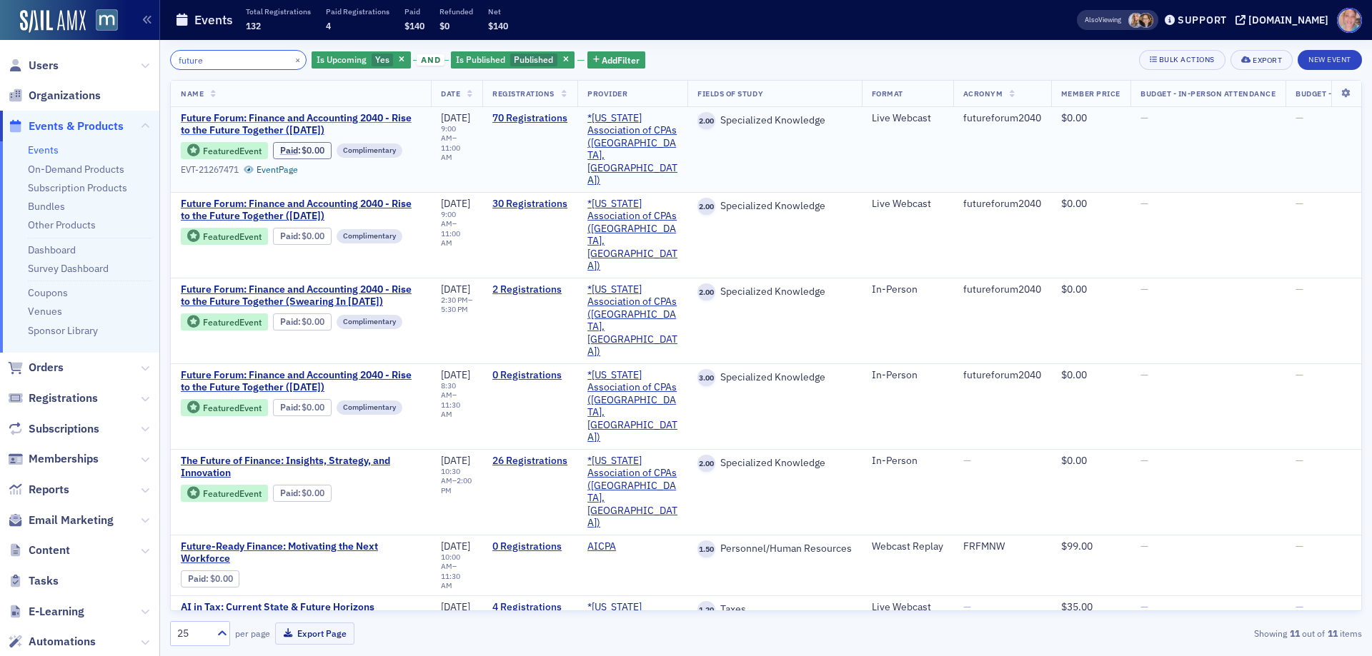
type input "future"
click at [261, 116] on span "Future Forum: Finance and Accounting 2040 - Rise to the Future Together (Octobe…" at bounding box center [301, 124] width 240 height 25
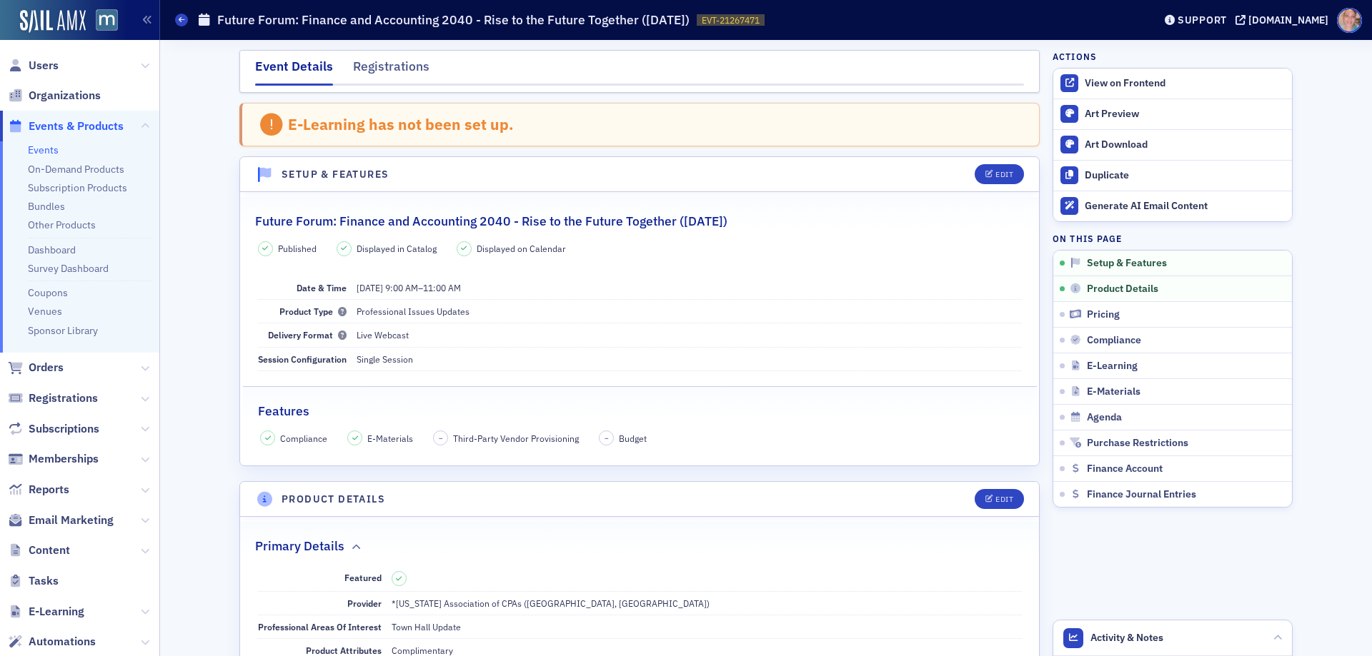
click at [505, 224] on h2 "Future Forum: Finance and Accounting 2040 - Rise to the Future Together (Octobe…" at bounding box center [491, 221] width 472 height 19
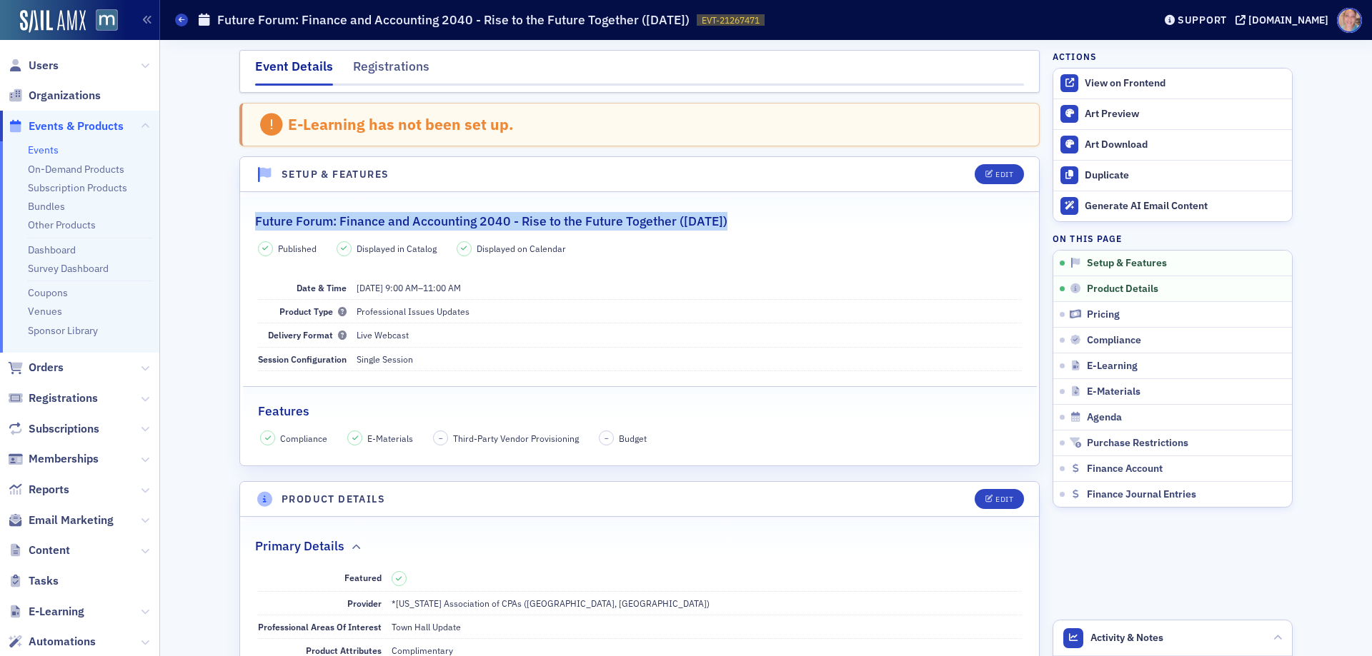
click at [505, 224] on h2 "Future Forum: Finance and Accounting 2040 - Rise to the Future Together (Octobe…" at bounding box center [491, 221] width 472 height 19
copy h2 "Future Forum: Finance and Accounting 2040 - Rise to the Future Together (Octobe…"
click at [1274, 366] on icon "button" at bounding box center [1278, 365] width 9 height 9
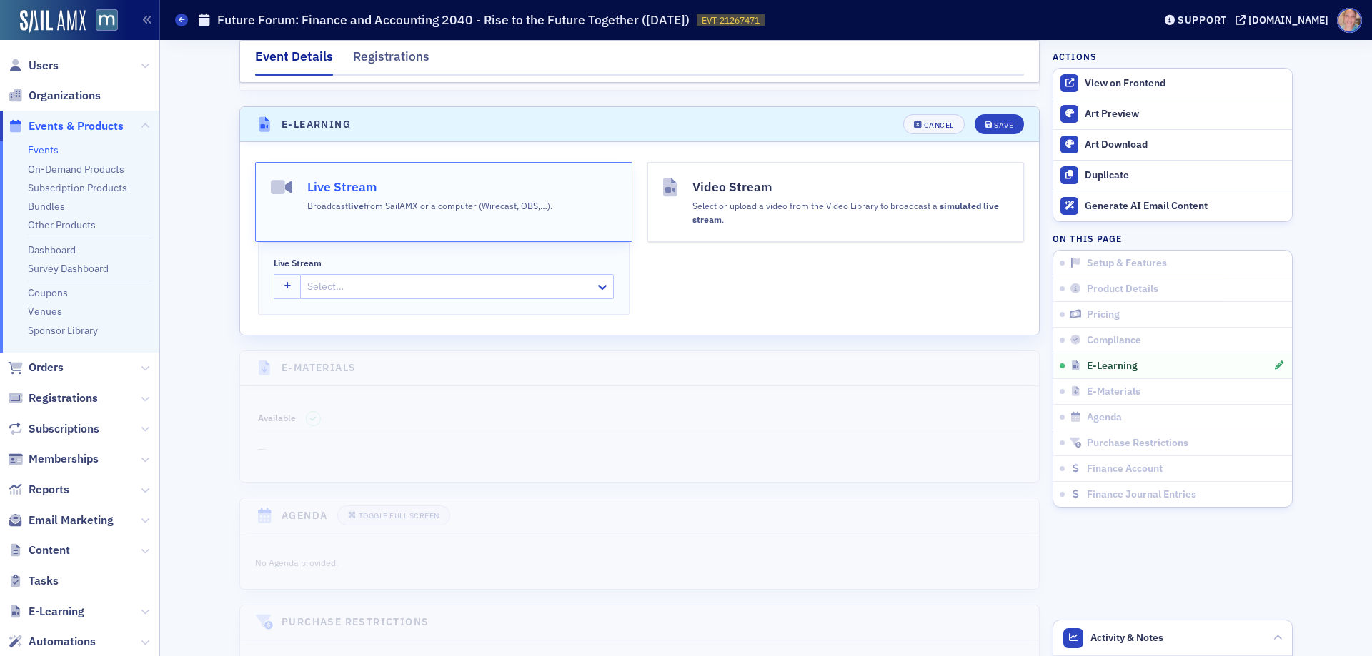
scroll to position [2055, 0]
click at [284, 277] on icon "button" at bounding box center [287, 281] width 7 height 8
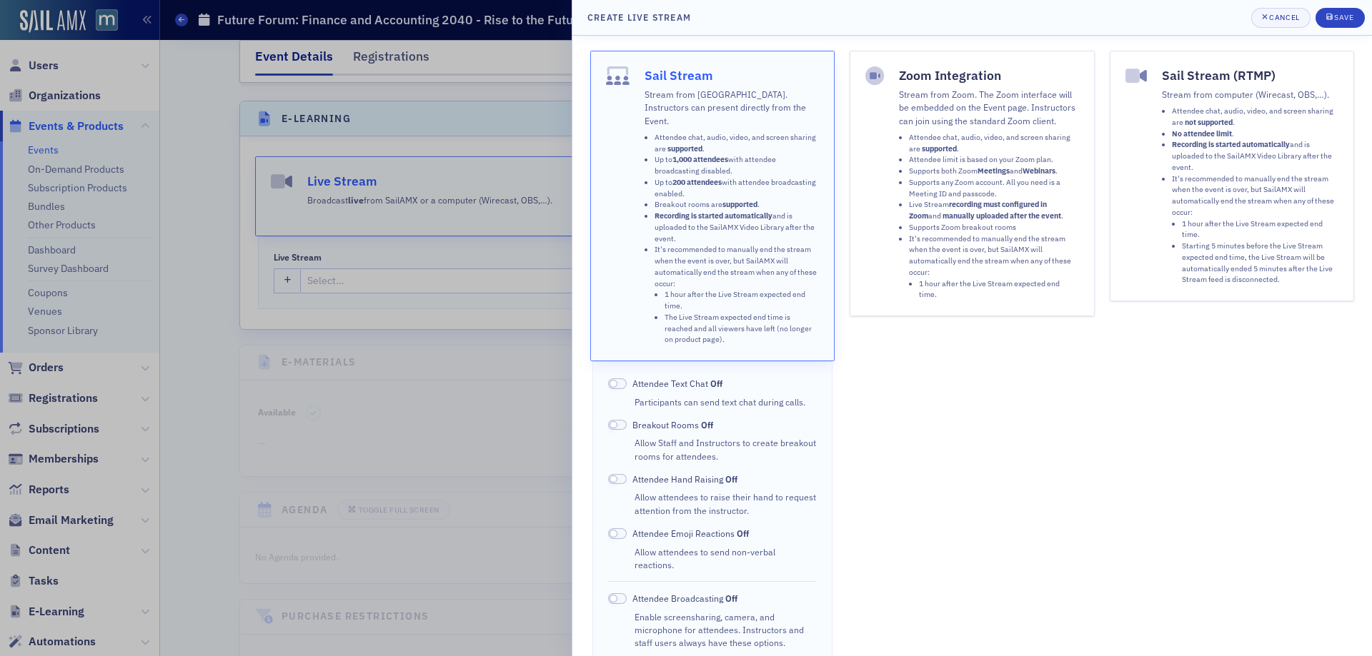
click at [1002, 176] on strong "Meetings" at bounding box center [993, 171] width 32 height 10
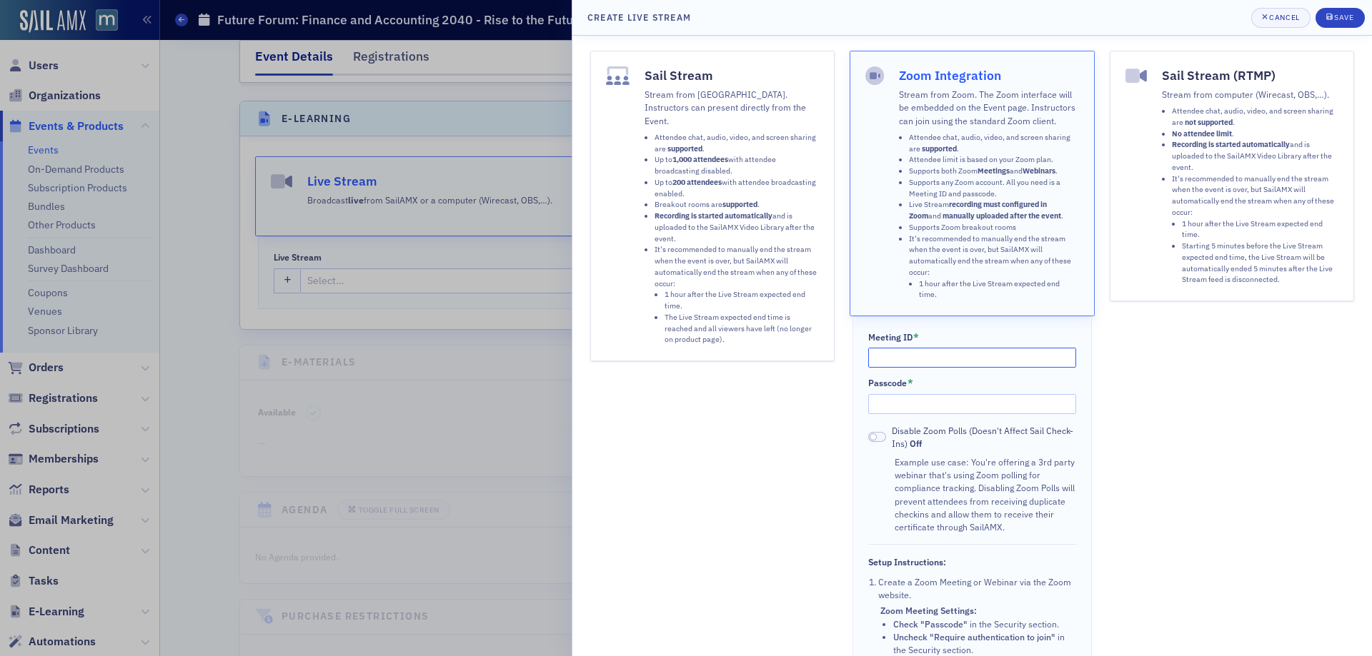
click at [934, 348] on input "Meeting ID *" at bounding box center [972, 358] width 209 height 20
paste input "835 2419 8575"
type input "835 2419 8575"
click at [977, 401] on input "Passcode *" at bounding box center [972, 404] width 209 height 20
paste input "225529"
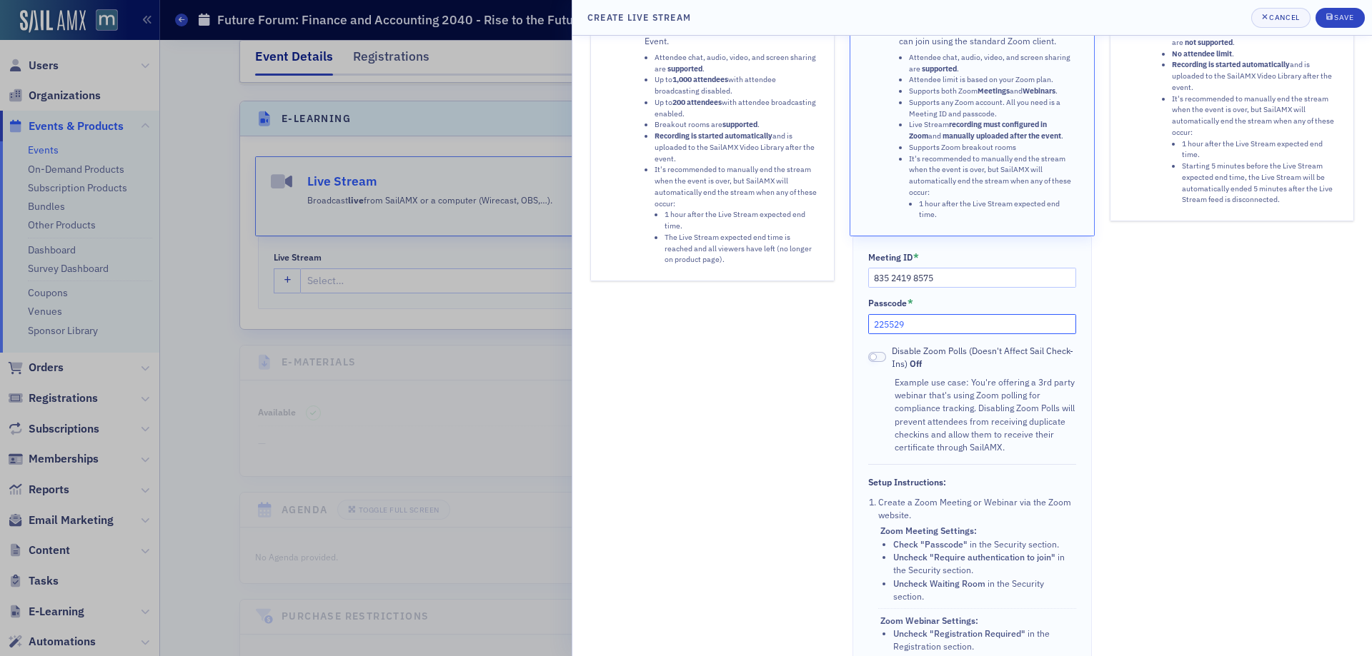
scroll to position [0, 0]
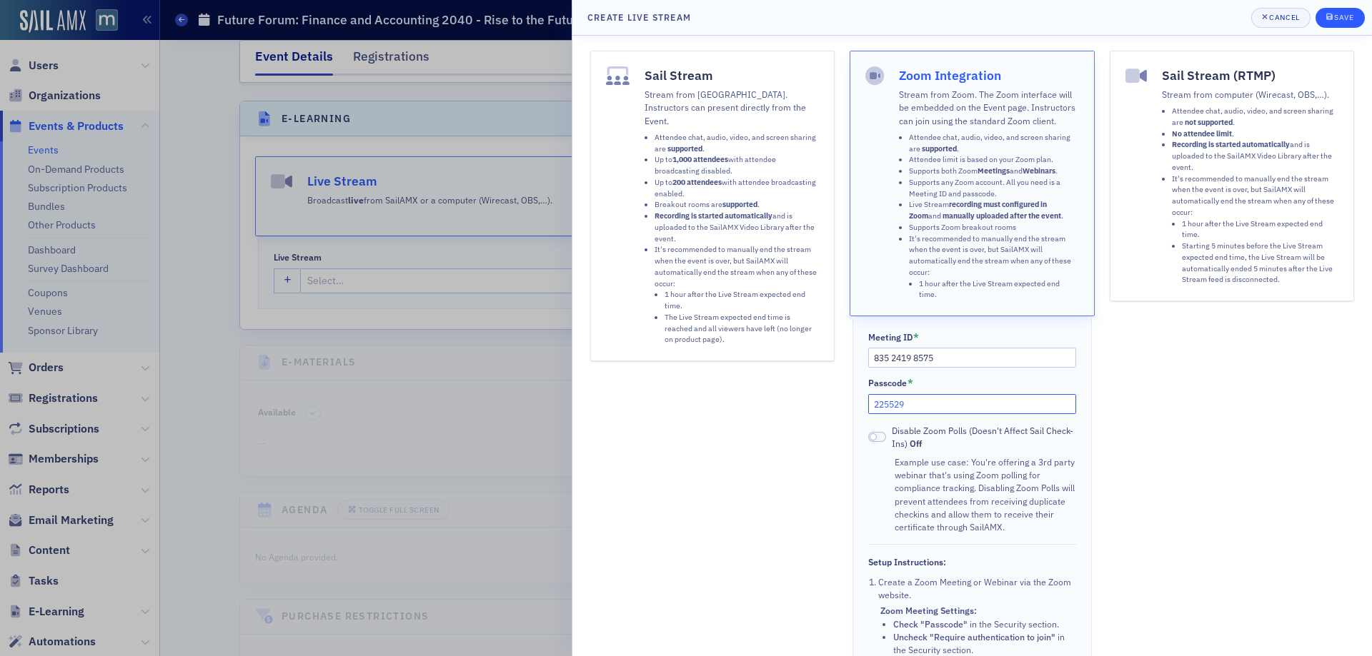
type input "225529"
click at [1327, 16] on icon "submit" at bounding box center [1329, 17] width 6 height 8
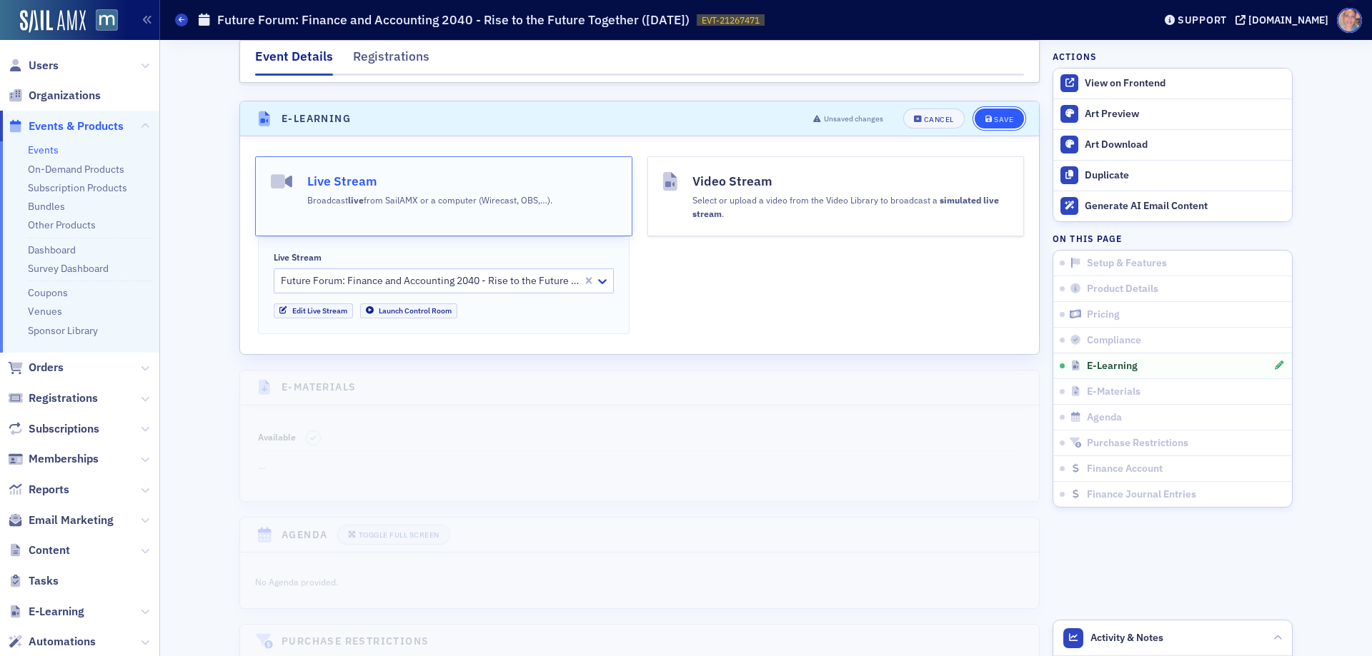
click at [994, 116] on div "Save" at bounding box center [1003, 120] width 19 height 8
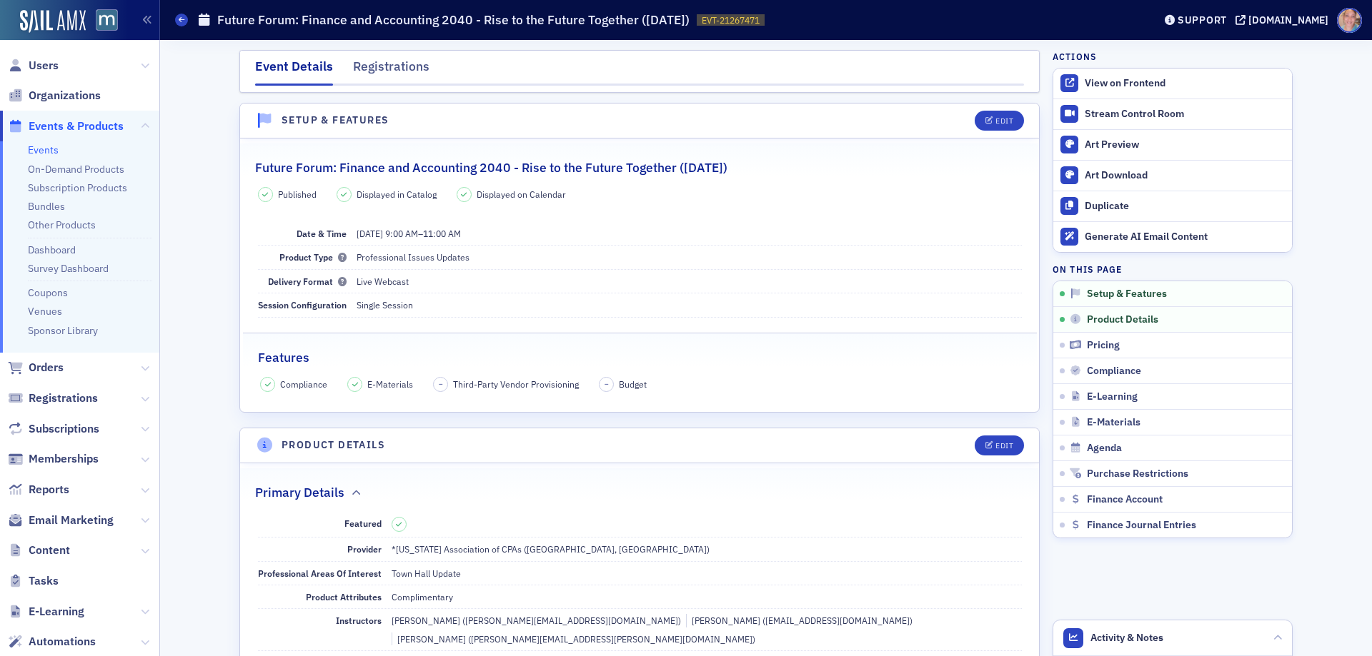
click at [47, 147] on link "Events" at bounding box center [43, 150] width 31 height 13
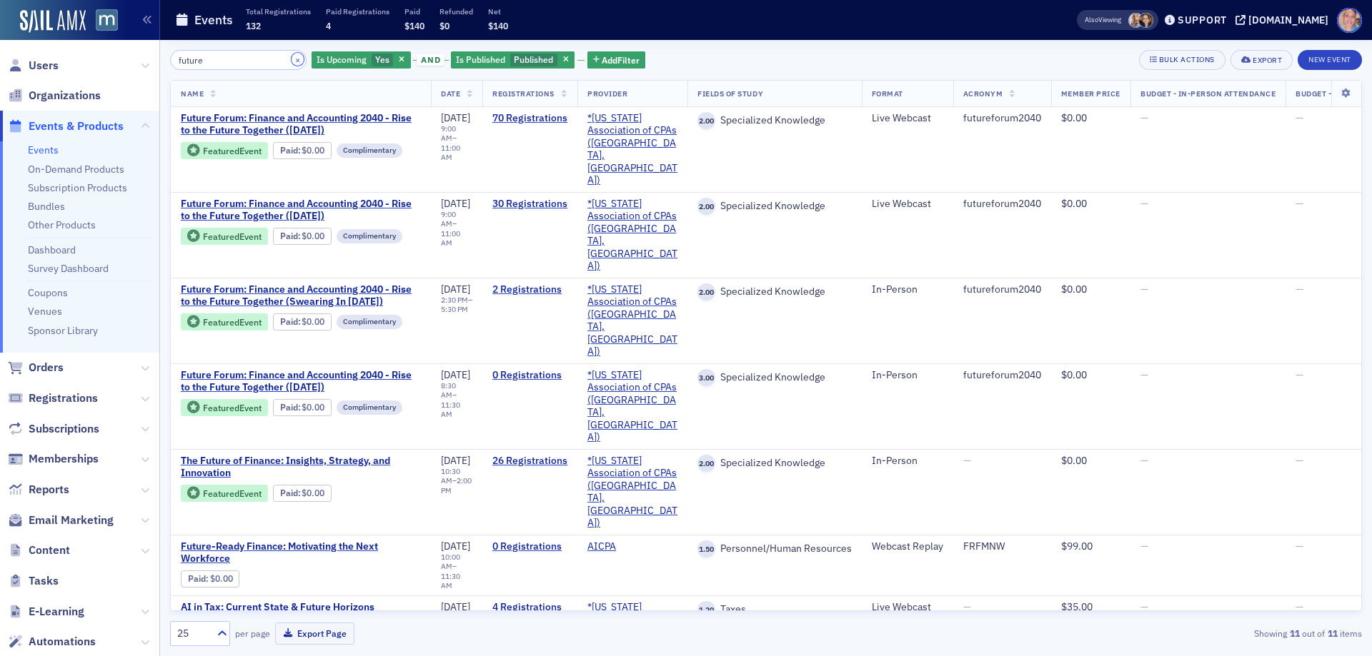
click at [291, 60] on button "×" at bounding box center [297, 59] width 13 height 13
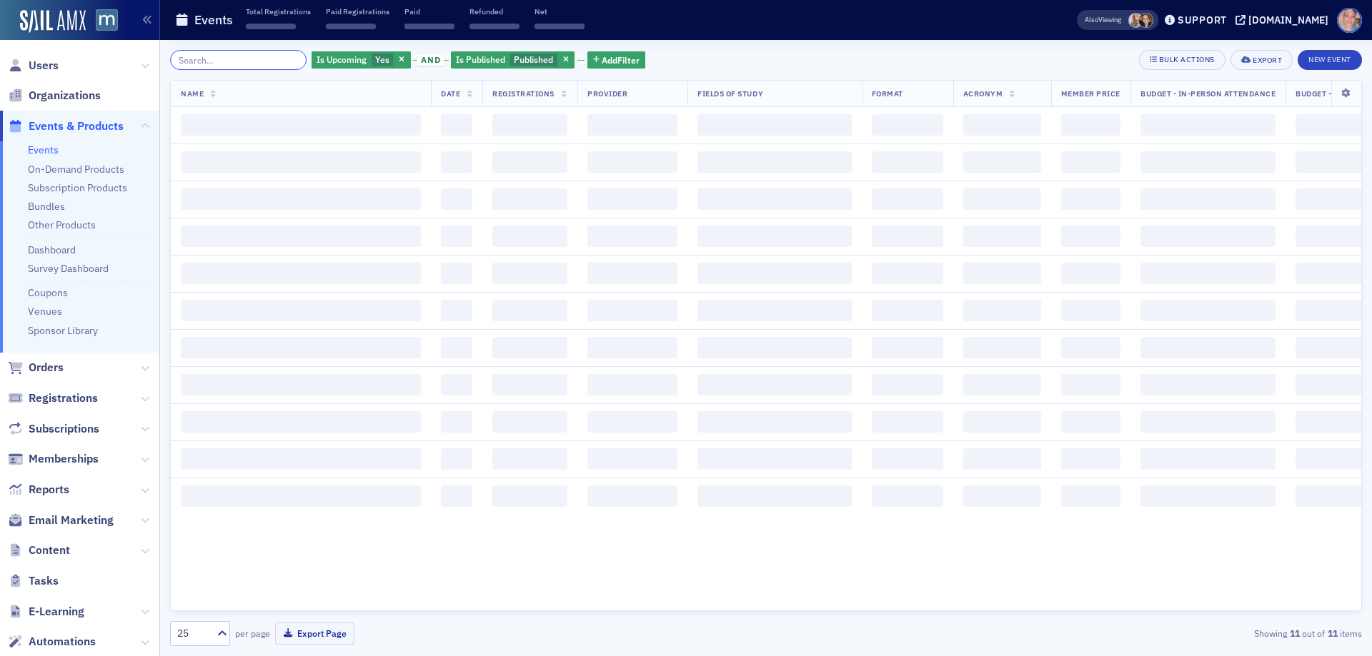
click at [228, 59] on input "search" at bounding box center [238, 60] width 136 height 20
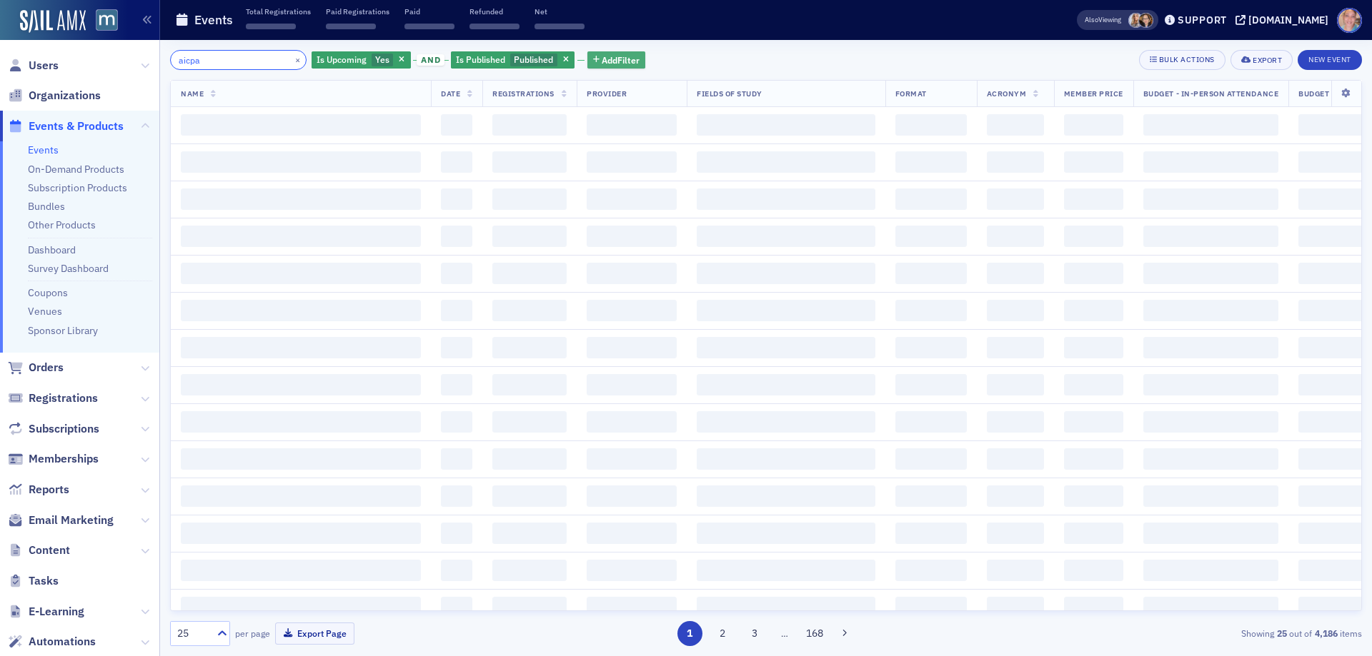
type input "aicpa"
click at [601, 63] on span "Add Filter" at bounding box center [620, 60] width 38 height 13
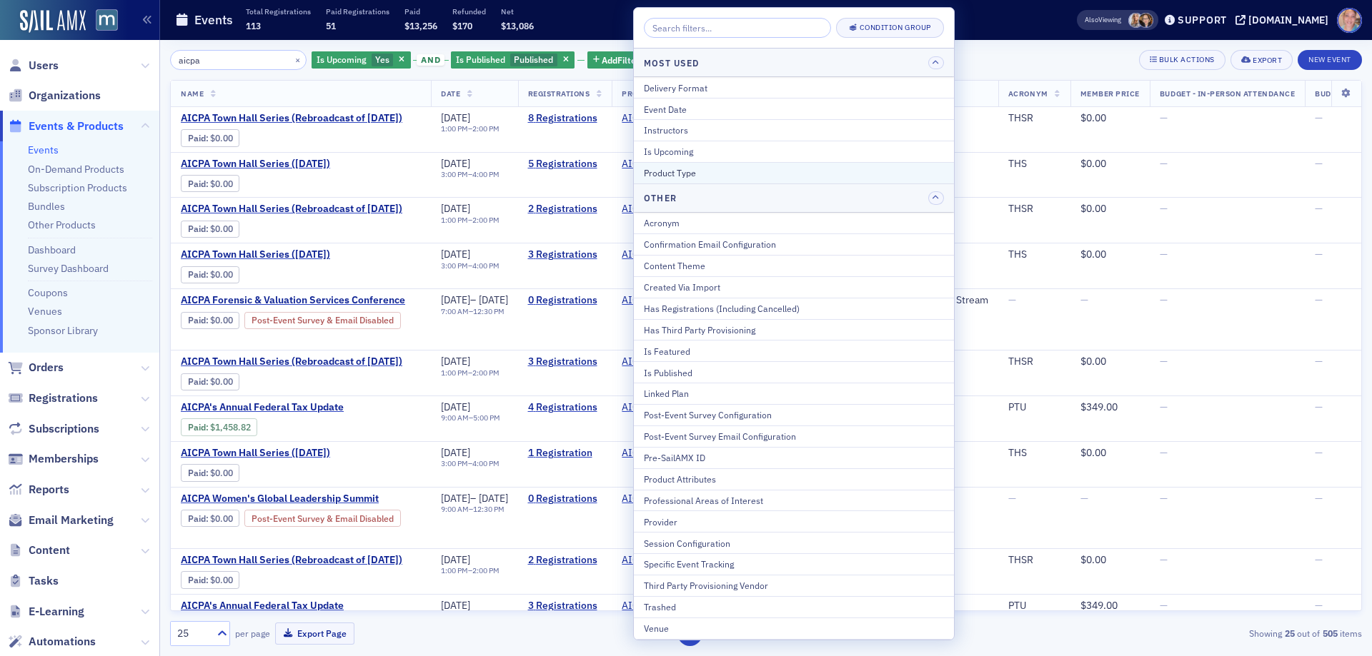
click at [723, 178] on div "Product Type" at bounding box center [794, 172] width 300 height 13
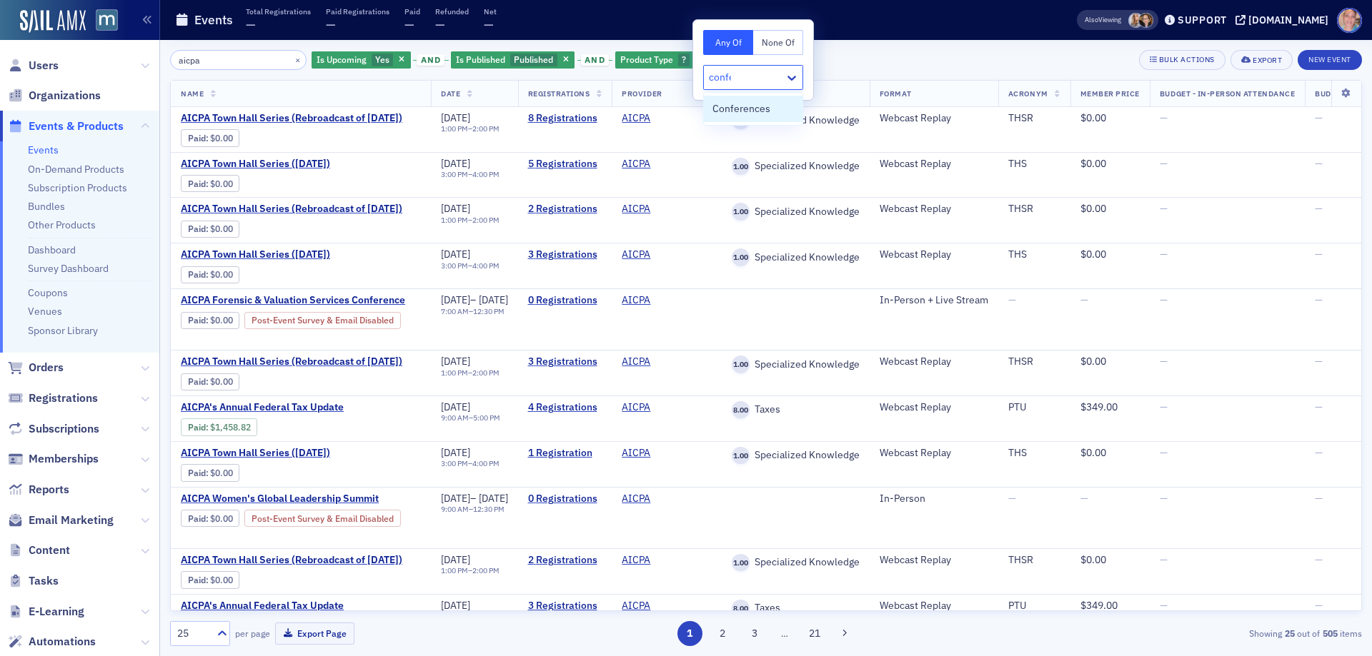
type input "confere"
click at [720, 109] on span "Conferences" at bounding box center [741, 108] width 58 height 15
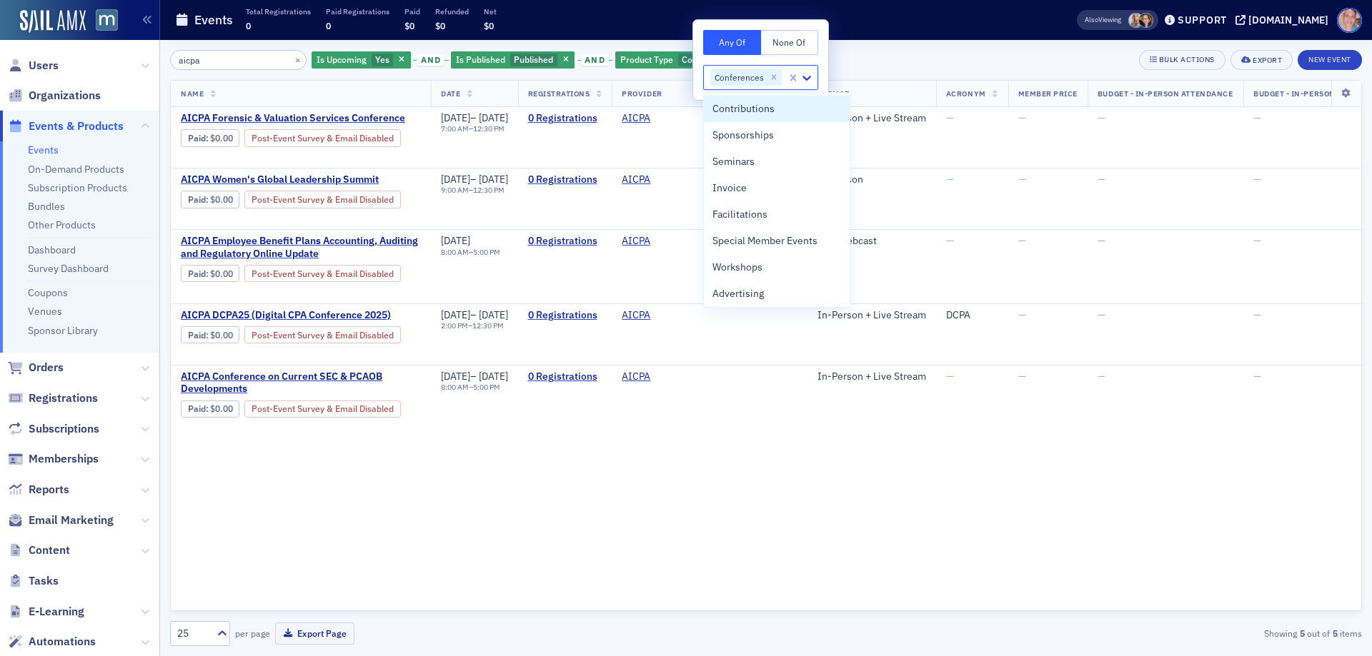
click at [871, 61] on div "aicpa × Is Upcoming Yes and Is Published Published and Product Type Conferences…" at bounding box center [766, 60] width 1192 height 20
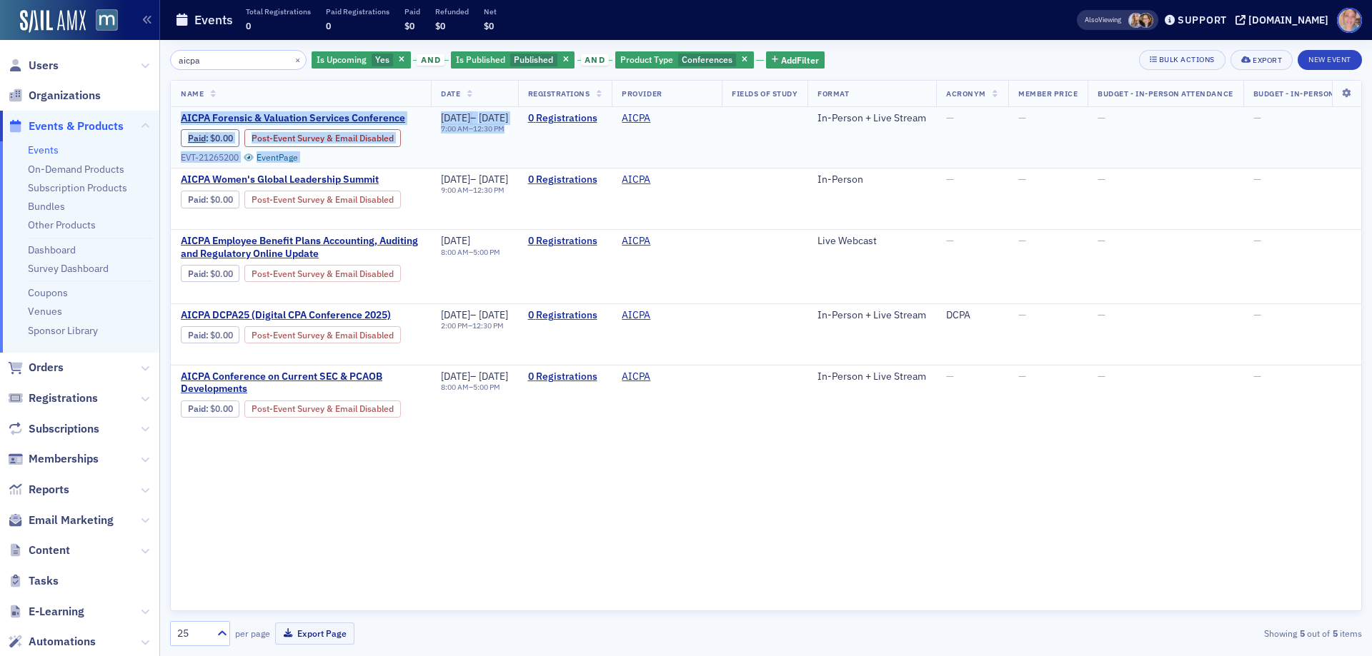
drag, startPoint x: 178, startPoint y: 119, endPoint x: 561, endPoint y: 117, distance: 382.9
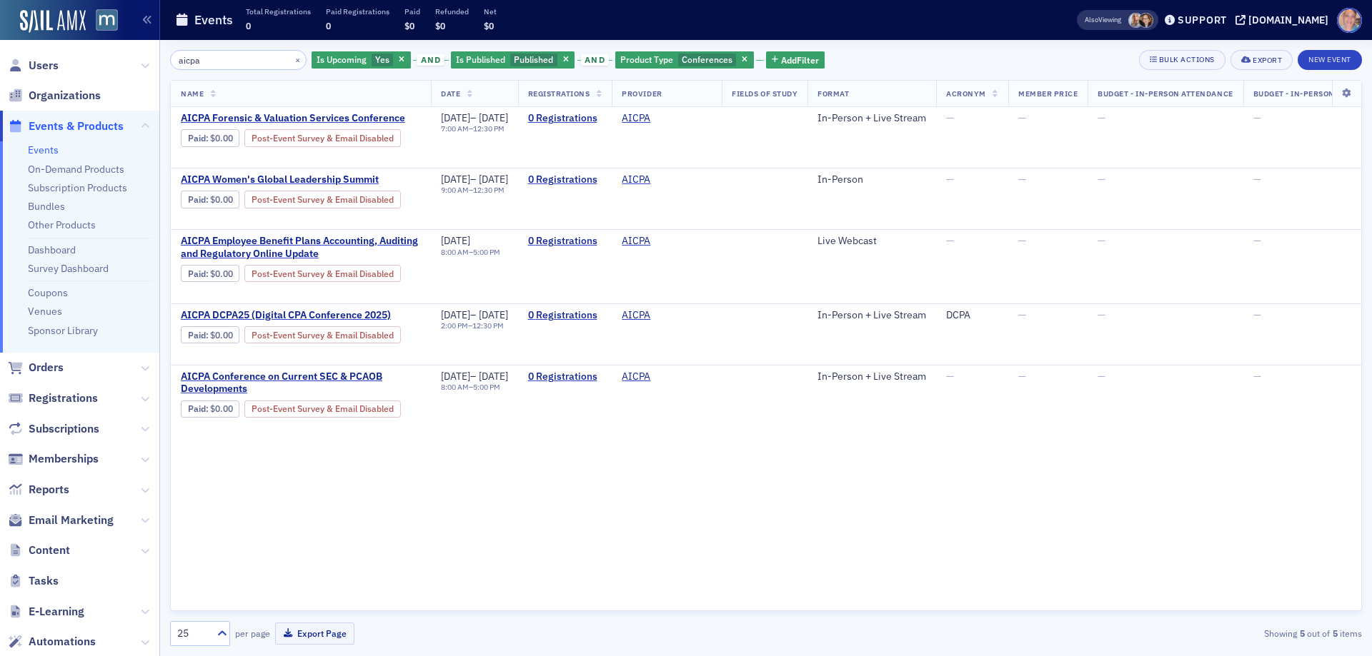
click at [159, 193] on nav "Users Organizations Events & Products Events On-Demand Products Subscription Pr…" at bounding box center [80, 348] width 160 height 616
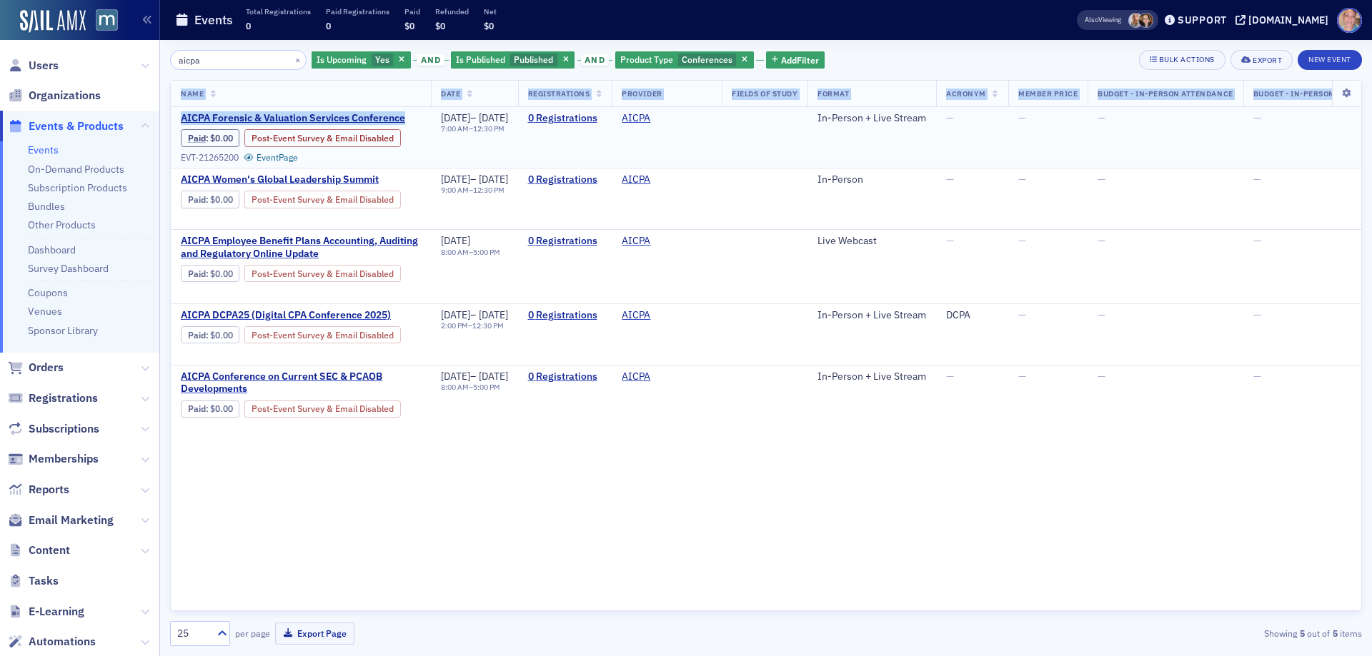
drag, startPoint x: 170, startPoint y: 116, endPoint x: 403, endPoint y: 119, distance: 232.9
click at [403, 119] on div "Name Date Registrations Provider Fields Of Study Format Acronym Member Price Bu…" at bounding box center [766, 345] width 1192 height 531
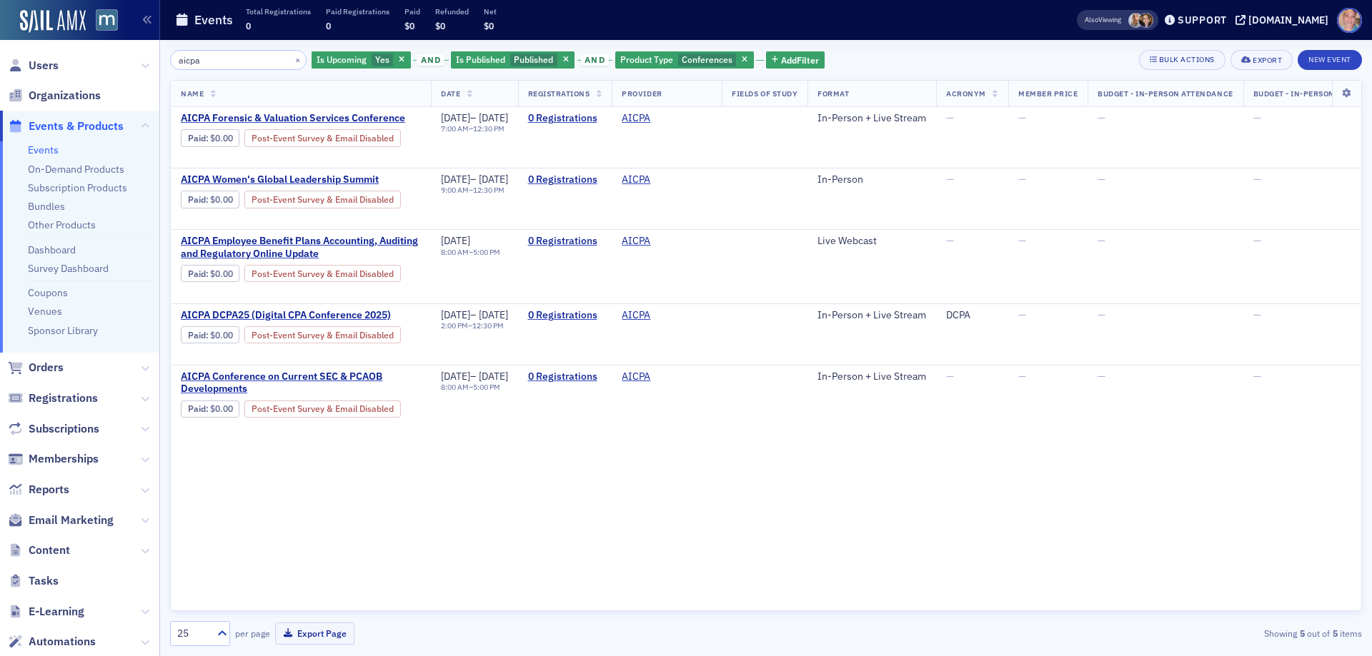
drag, startPoint x: 164, startPoint y: 430, endPoint x: 160, endPoint y: 397, distance: 33.1
click at [164, 429] on div "aicpa × Is Upcoming Yes and Is Published Published and Product Type Conferences…" at bounding box center [766, 348] width 1212 height 616
drag, startPoint x: 284, startPoint y: 224, endPoint x: 267, endPoint y: 220, distance: 17.5
drag, startPoint x: 280, startPoint y: 58, endPoint x: 299, endPoint y: 71, distance: 22.6
click at [291, 58] on button "×" at bounding box center [297, 59] width 13 height 13
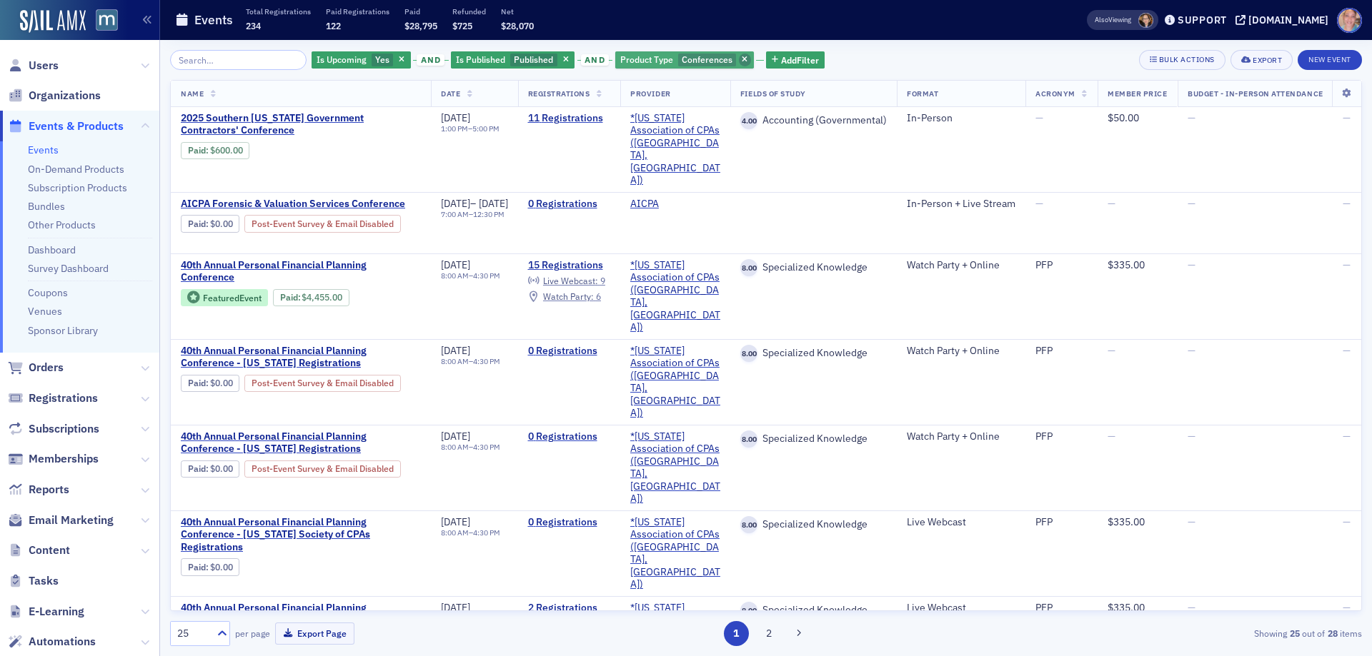
click at [739, 58] on span "button" at bounding box center [745, 60] width 13 height 13
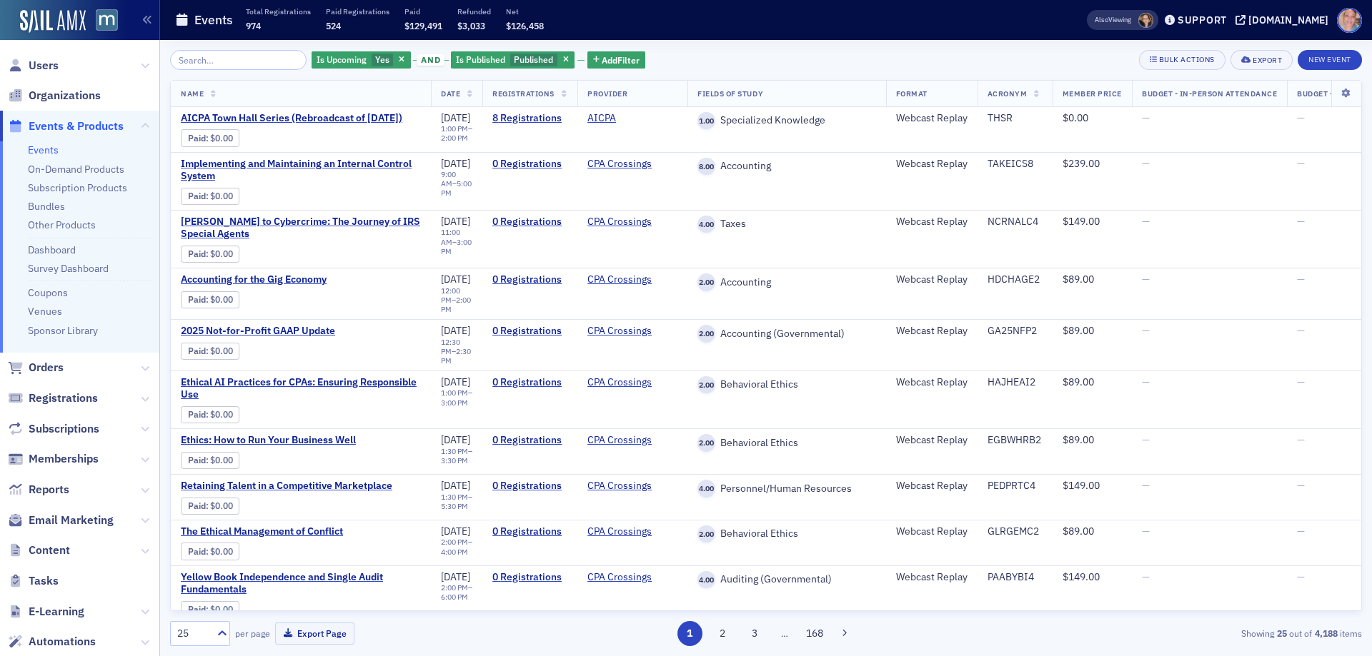
click at [44, 152] on link "Events" at bounding box center [43, 150] width 31 height 13
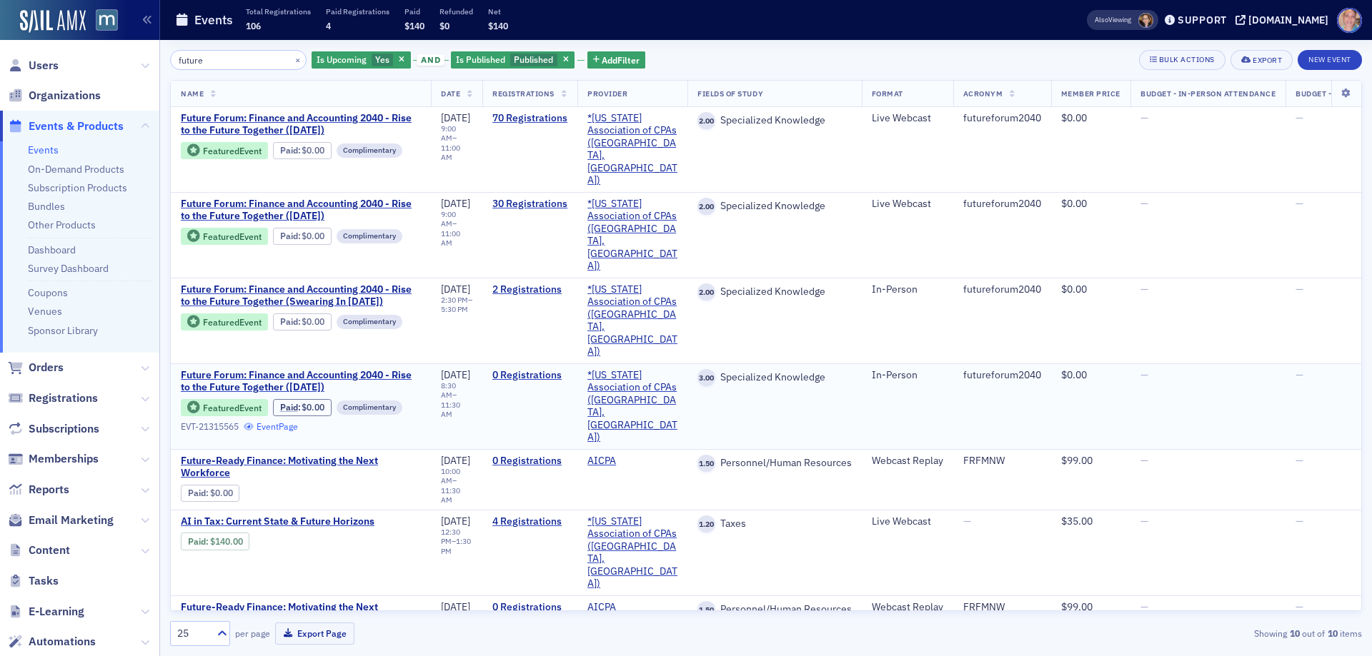
type input "future"
click at [41, 546] on span "Content" at bounding box center [49, 551] width 41 height 16
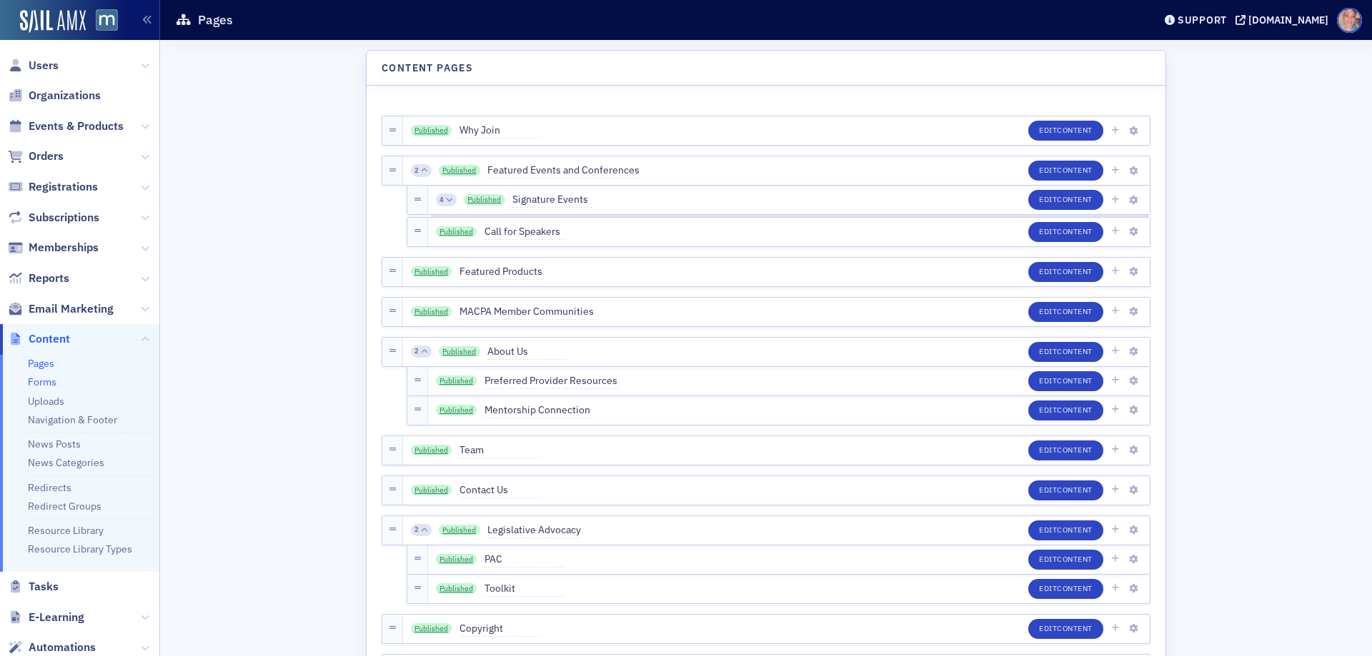
click at [41, 385] on link "Forms" at bounding box center [42, 382] width 29 height 13
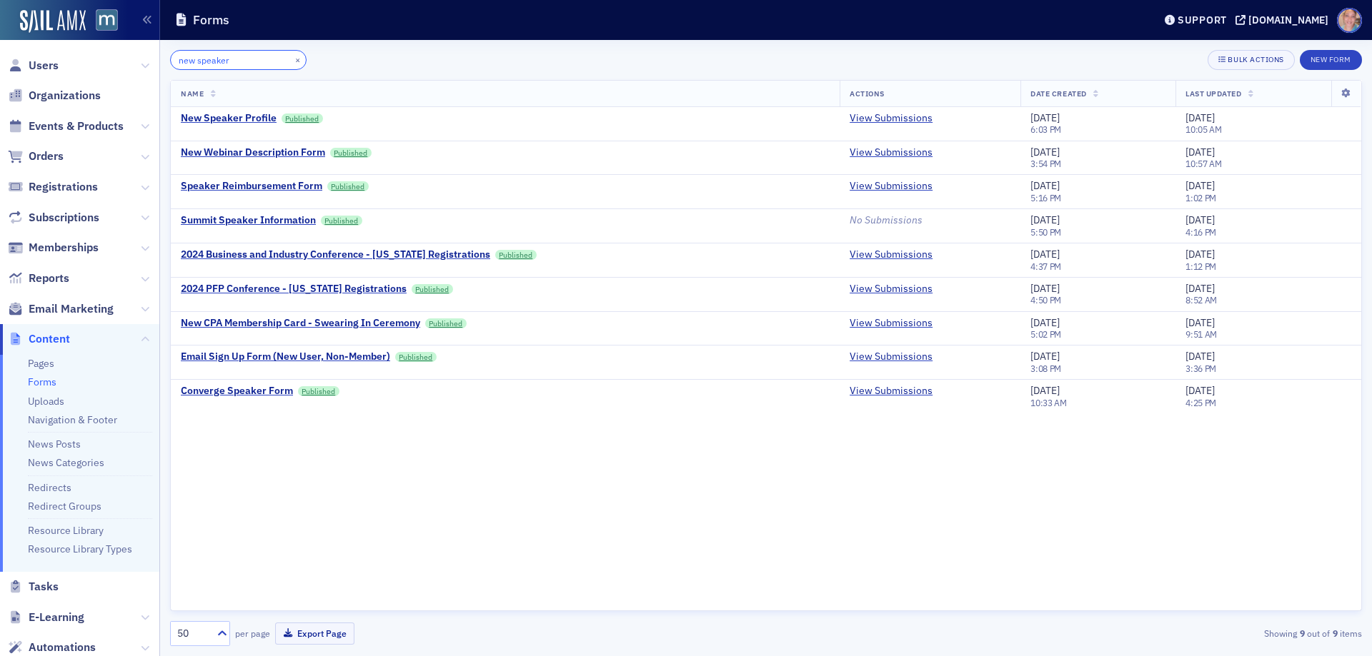
drag, startPoint x: 241, startPoint y: 64, endPoint x: 163, endPoint y: 57, distance: 78.2
click at [163, 57] on div "new speaker × Bulk Actions New Form Name Actions Date Created Last Updated New …" at bounding box center [766, 348] width 1212 height 616
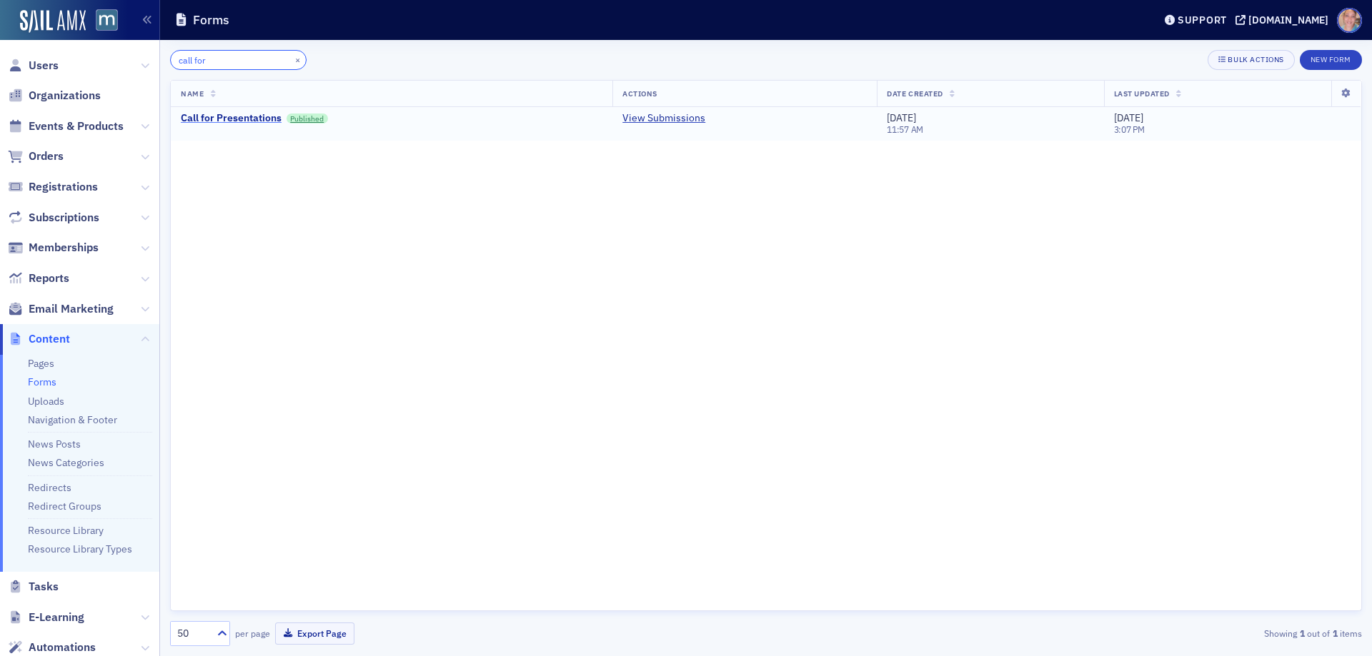
type input "call for"
click at [221, 119] on div "Call for Presentations" at bounding box center [231, 118] width 101 height 13
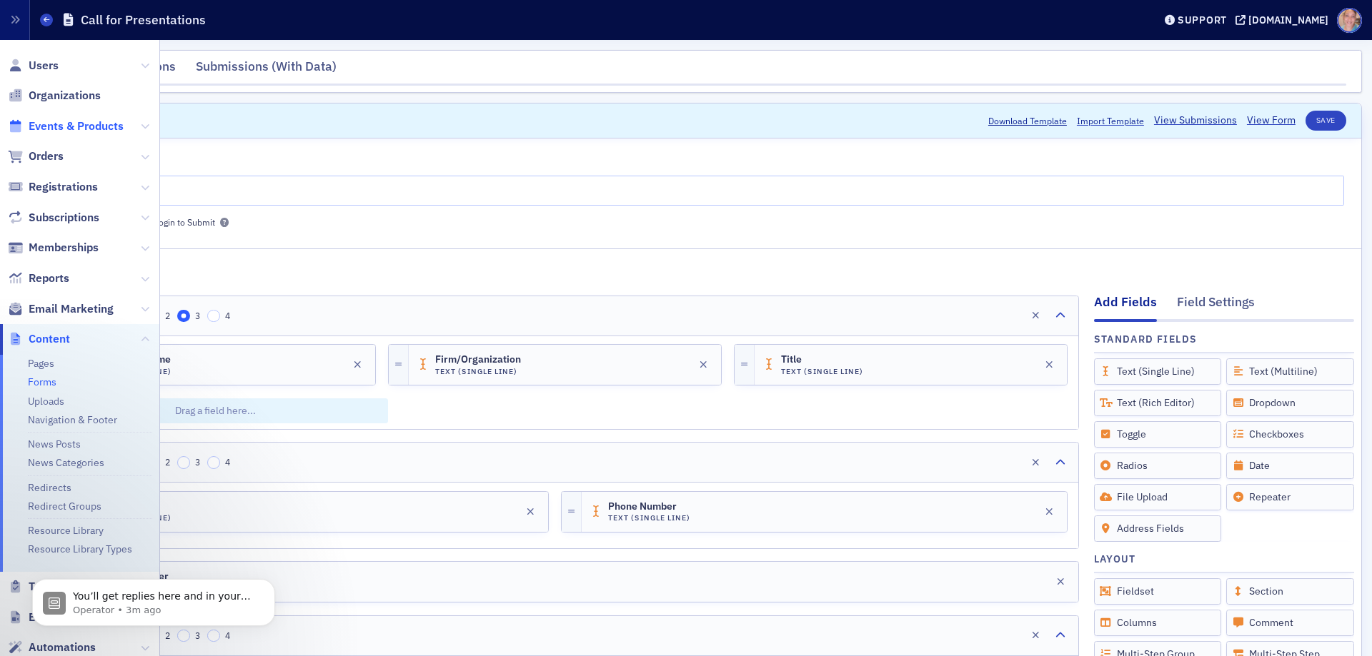
click at [60, 126] on span "Events & Products" at bounding box center [76, 127] width 95 height 16
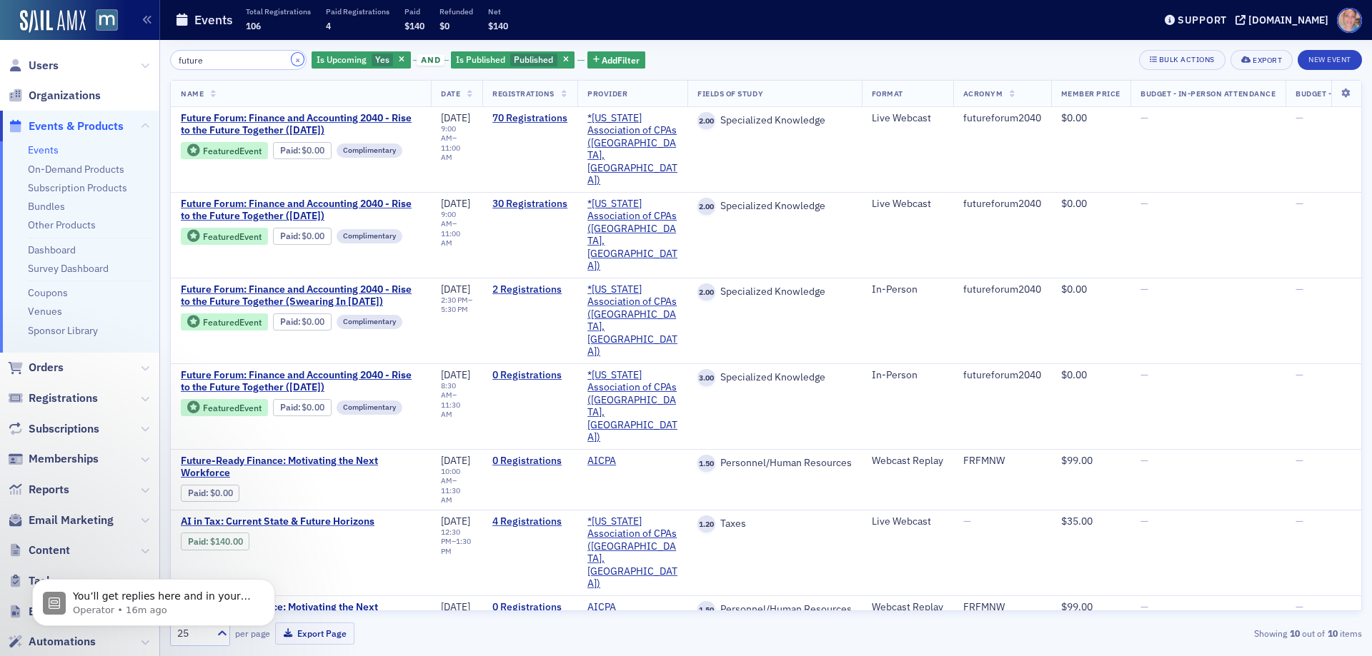
drag, startPoint x: 279, startPoint y: 59, endPoint x: 237, endPoint y: 56, distance: 41.6
click at [291, 59] on button "×" at bounding box center [297, 59] width 13 height 13
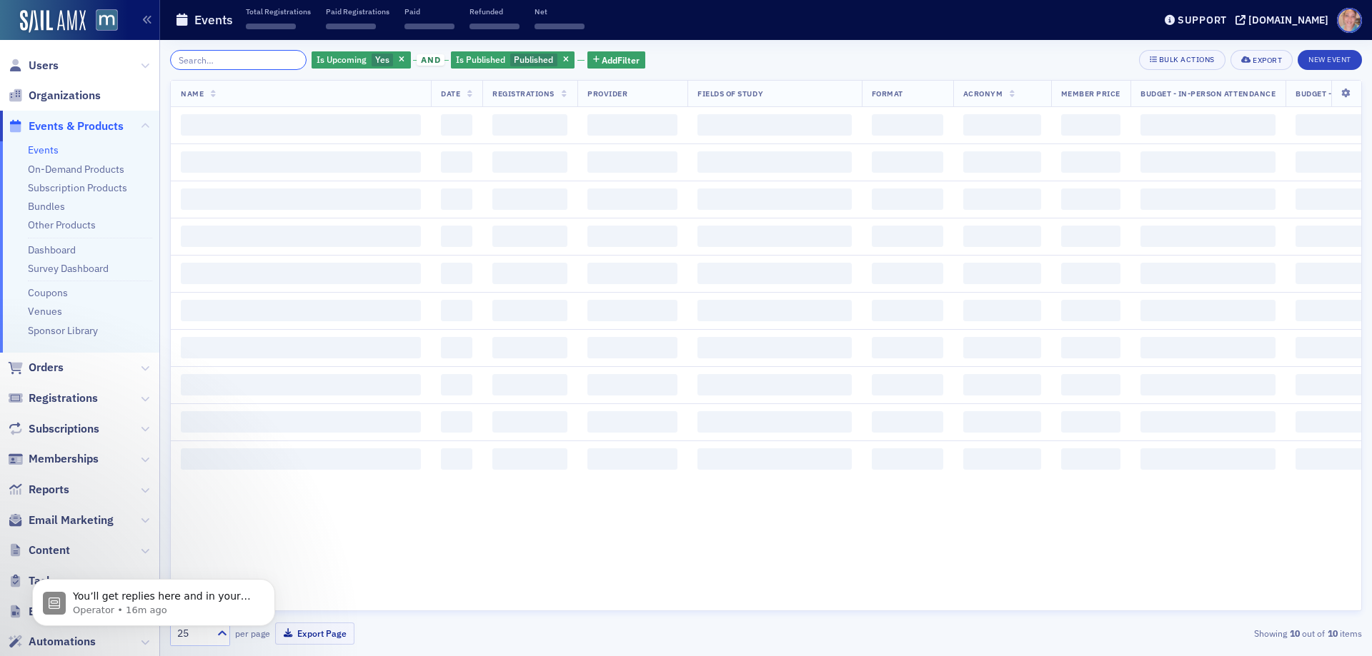
click at [237, 56] on input "search" at bounding box center [238, 60] width 136 height 20
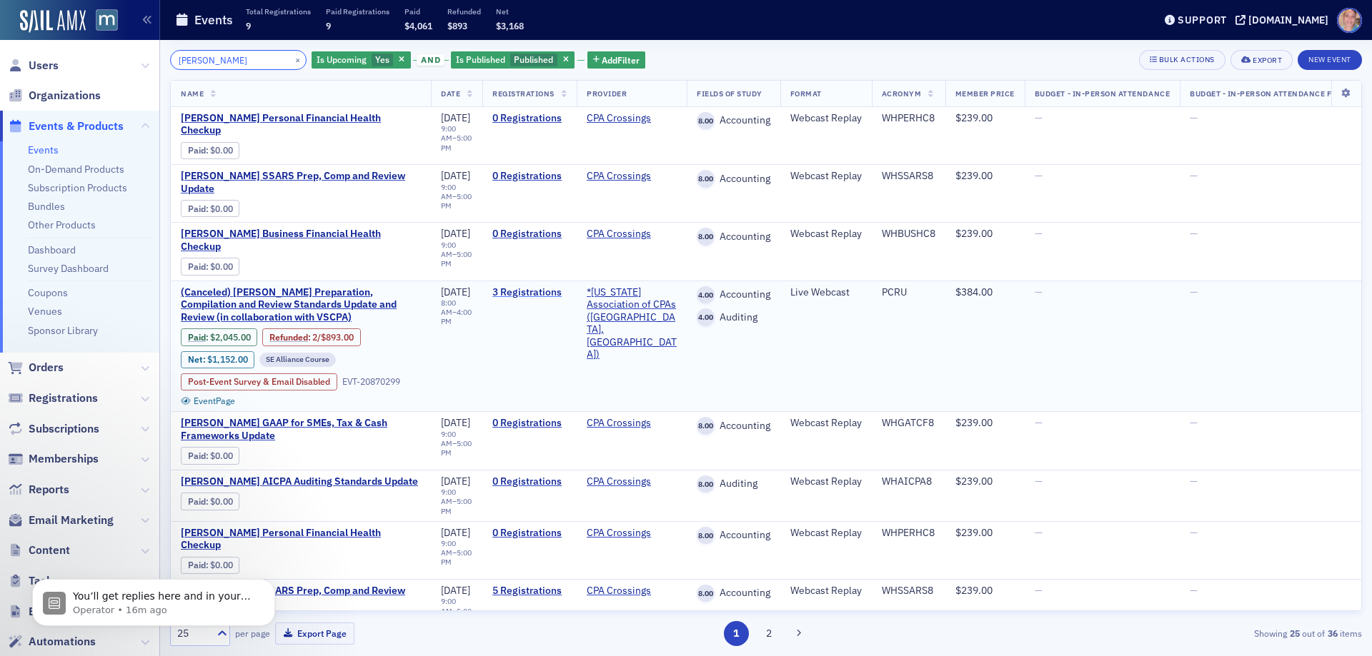
type input "haig"
click at [539, 286] on link "3 Registrations" at bounding box center [529, 292] width 74 height 13
click at [271, 583] on icon "Dismiss notification" at bounding box center [271, 583] width 8 height 8
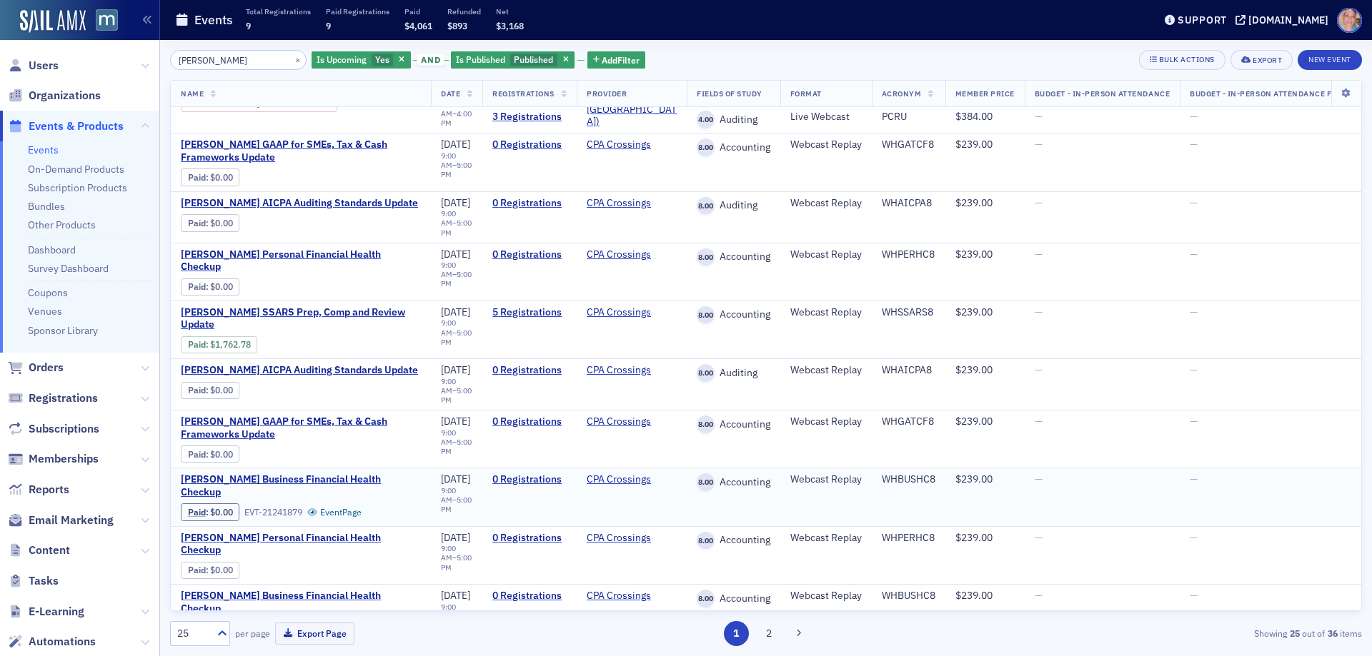
scroll to position [357, 0]
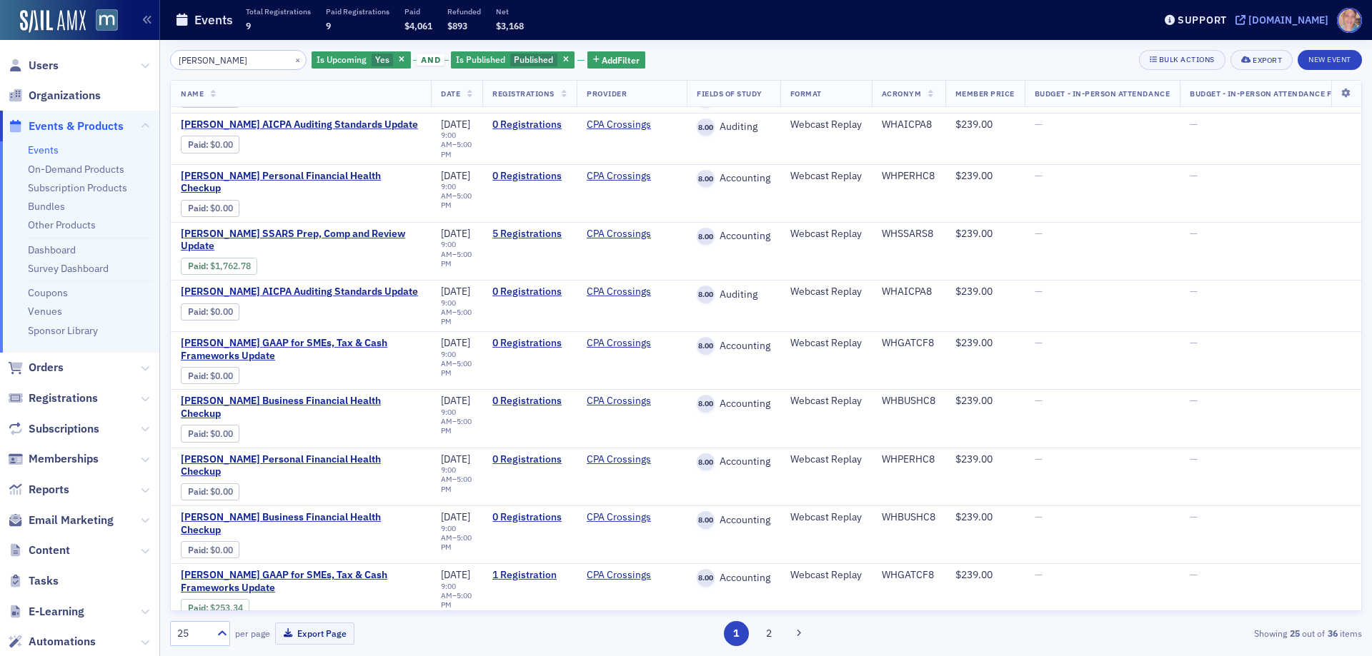
click at [1287, 23] on div "[DOMAIN_NAME]" at bounding box center [1288, 20] width 80 height 13
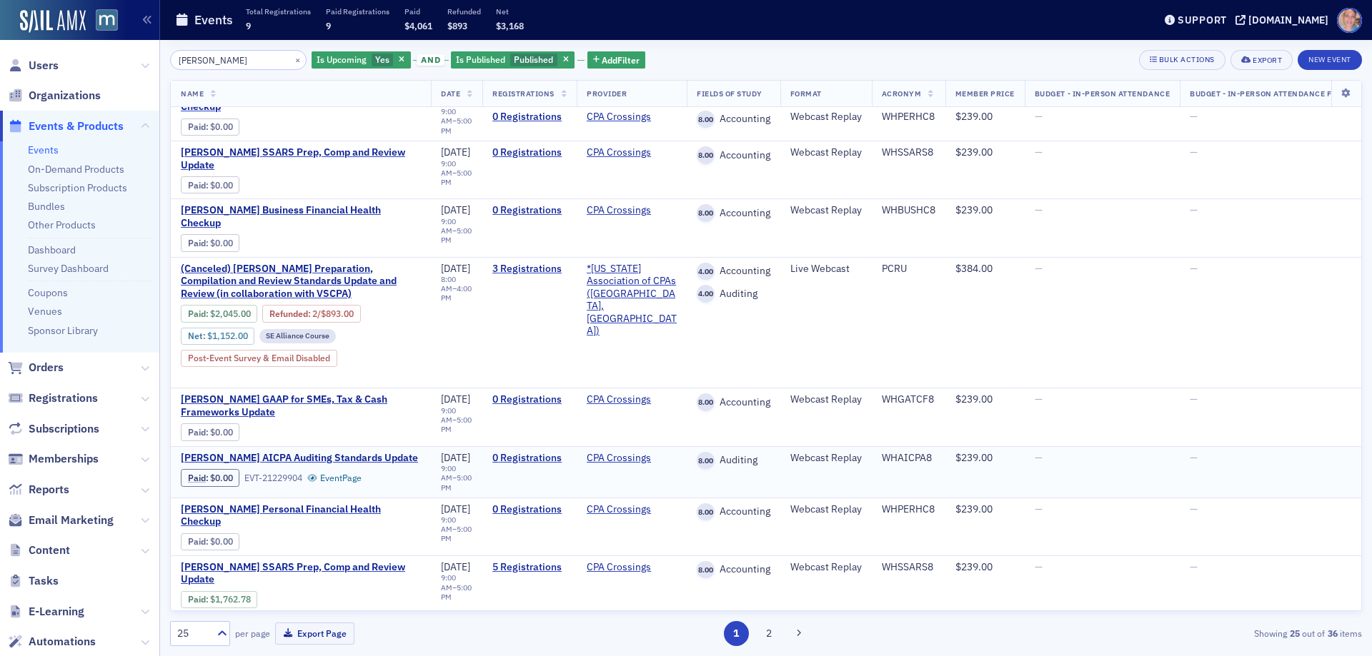
scroll to position [0, 0]
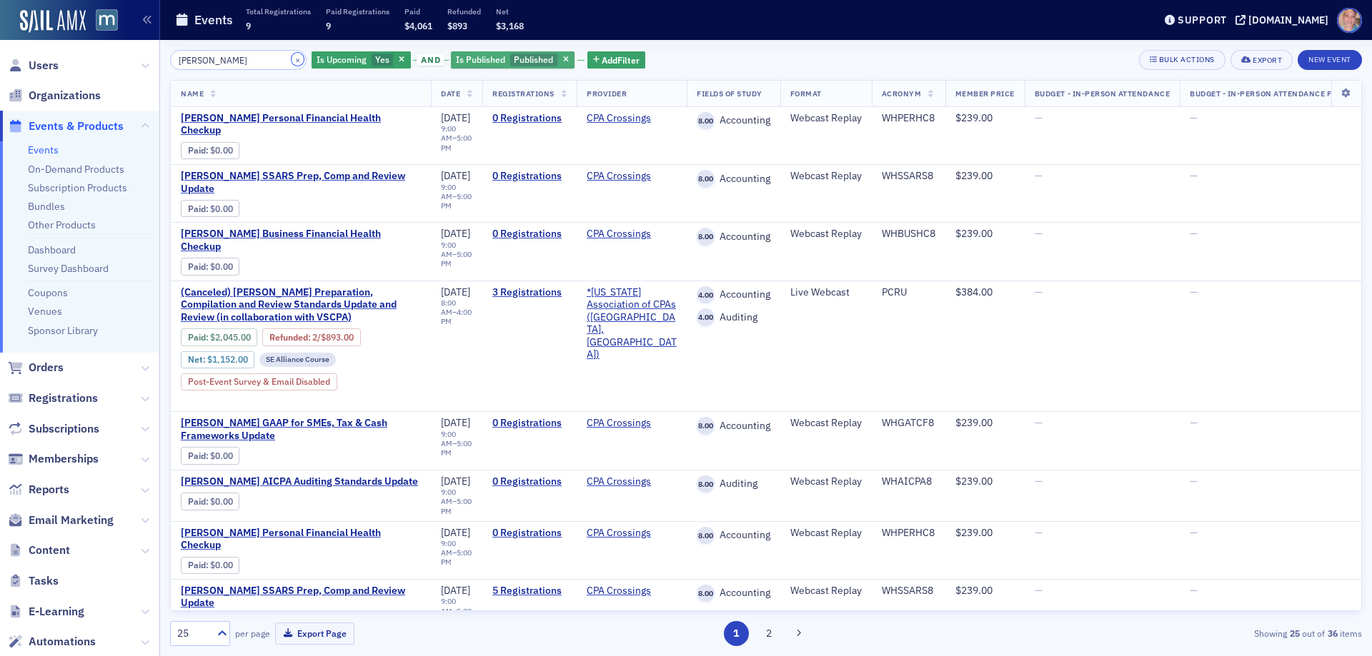
drag, startPoint x: 281, startPoint y: 57, endPoint x: 541, endPoint y: 61, distance: 260.0
click at [291, 57] on button "×" at bounding box center [297, 59] width 13 height 13
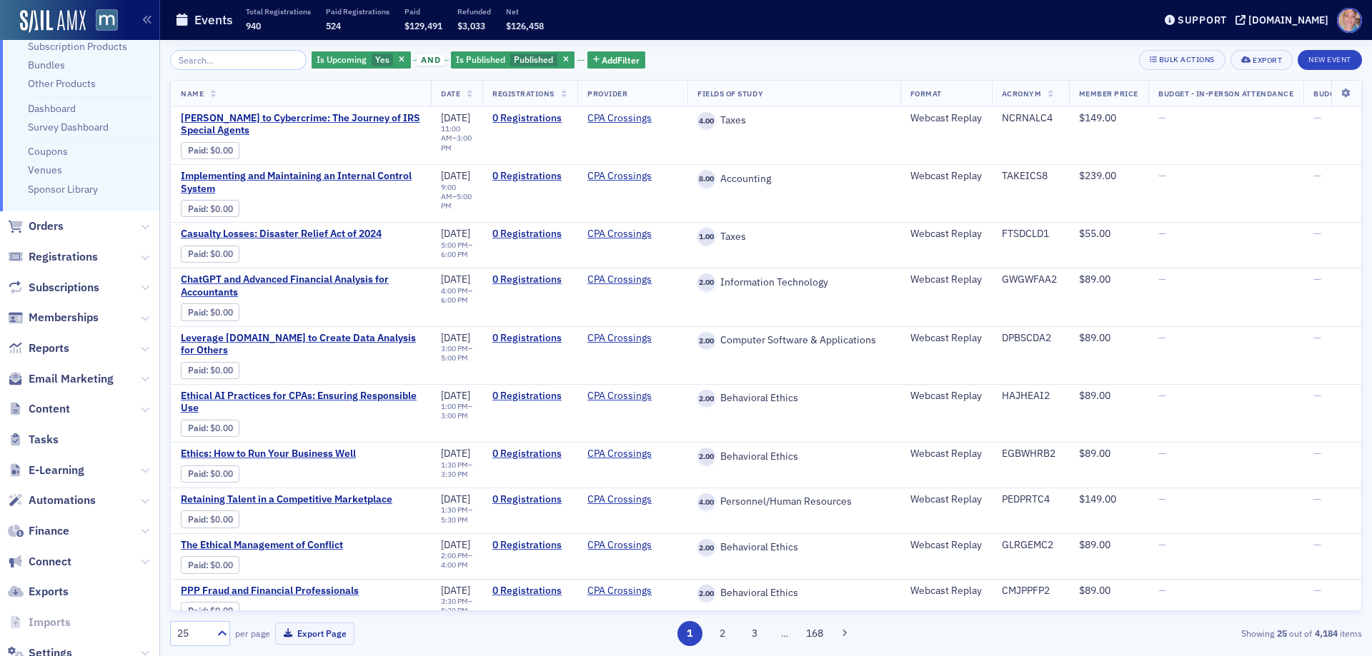
scroll to position [143, 0]
click at [65, 466] on span "E-Learning" at bounding box center [57, 469] width 56 height 16
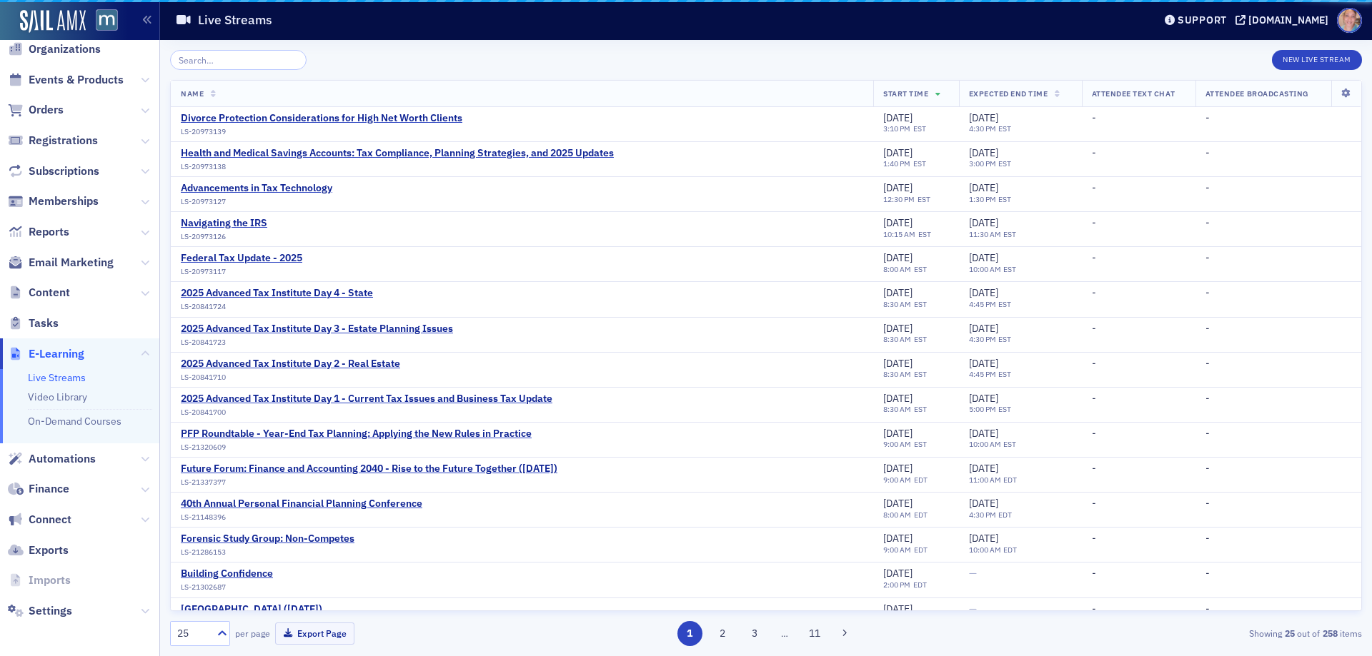
scroll to position [46, 0]
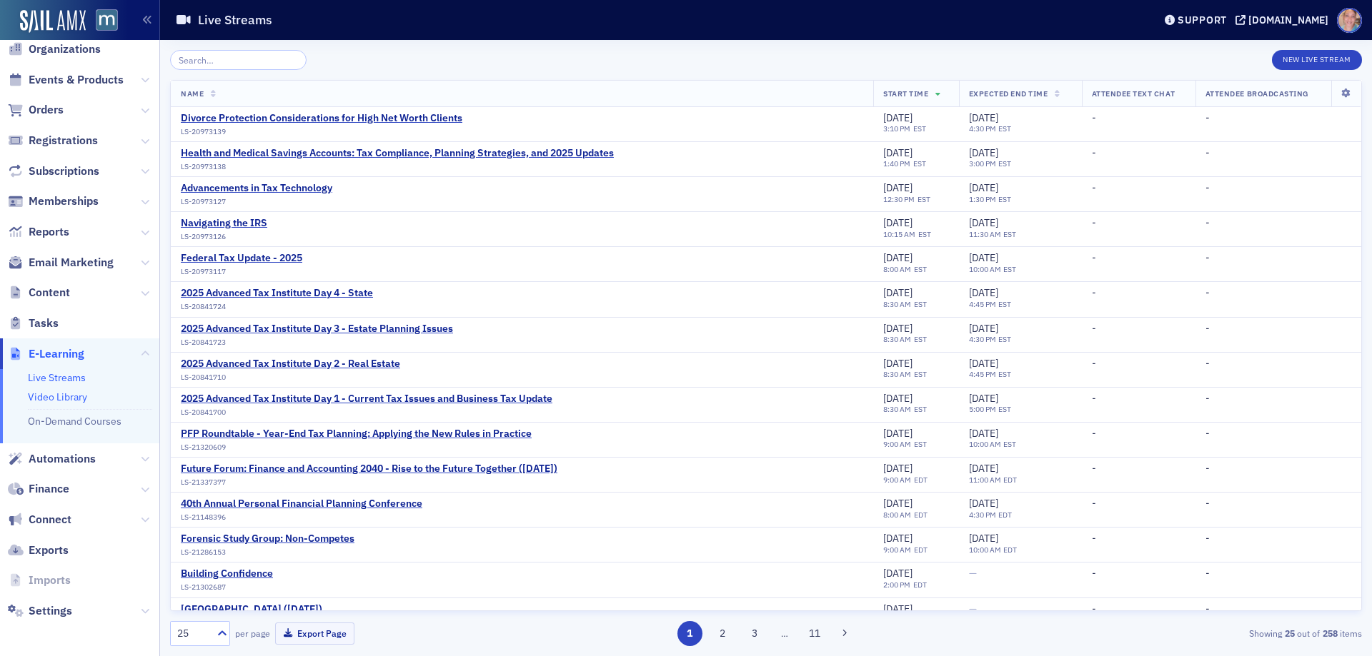
click at [71, 395] on link "Video Library" at bounding box center [57, 397] width 59 height 13
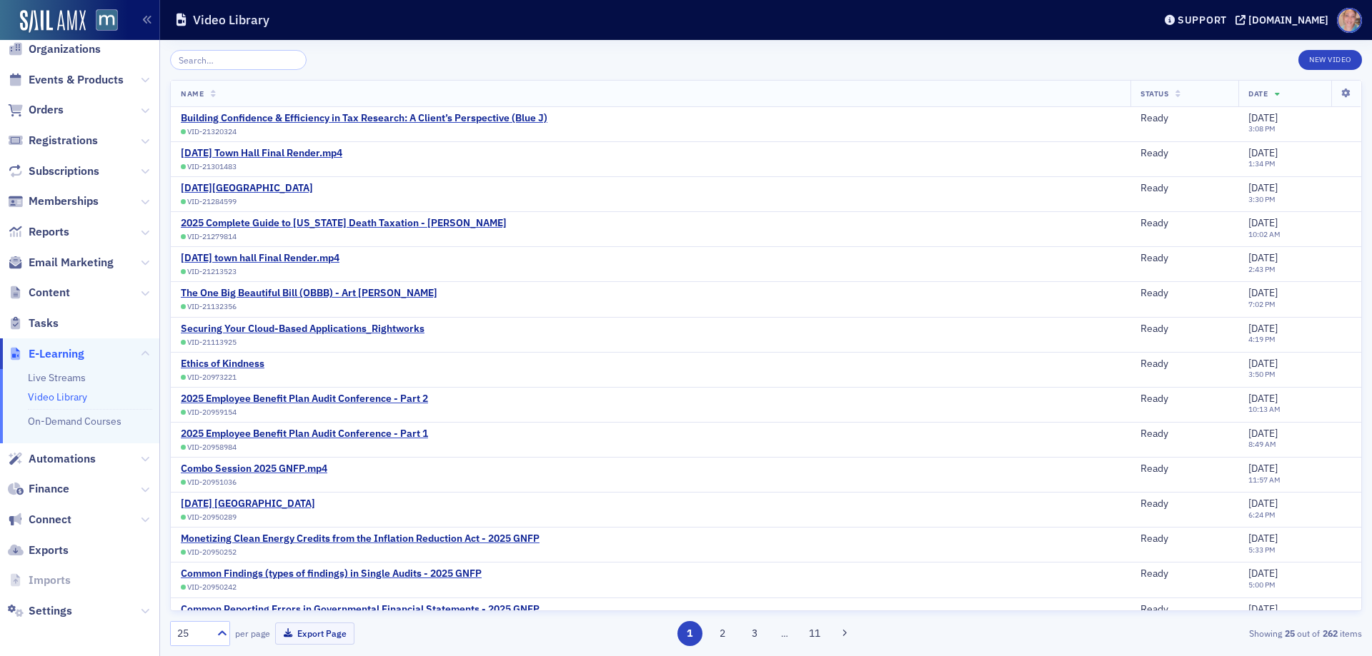
click at [54, 396] on link "Video Library" at bounding box center [57, 397] width 59 height 13
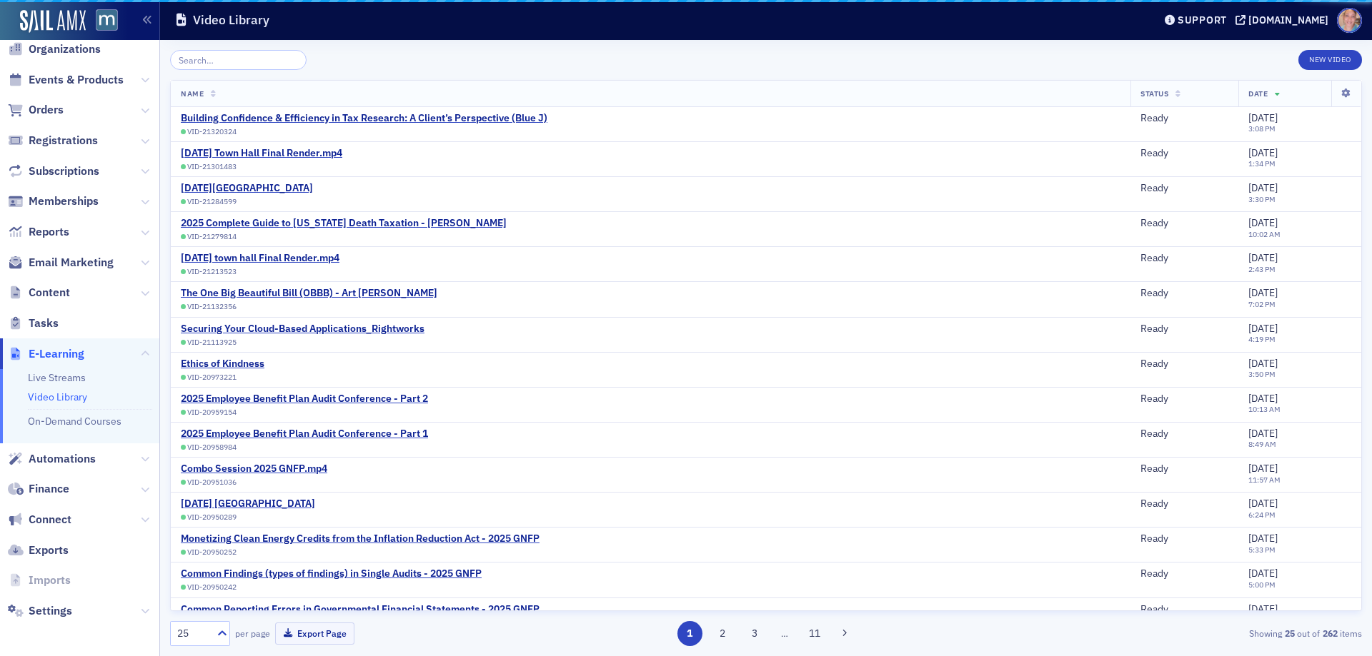
click at [1329, 56] on button "New Video" at bounding box center [1330, 60] width 64 height 20
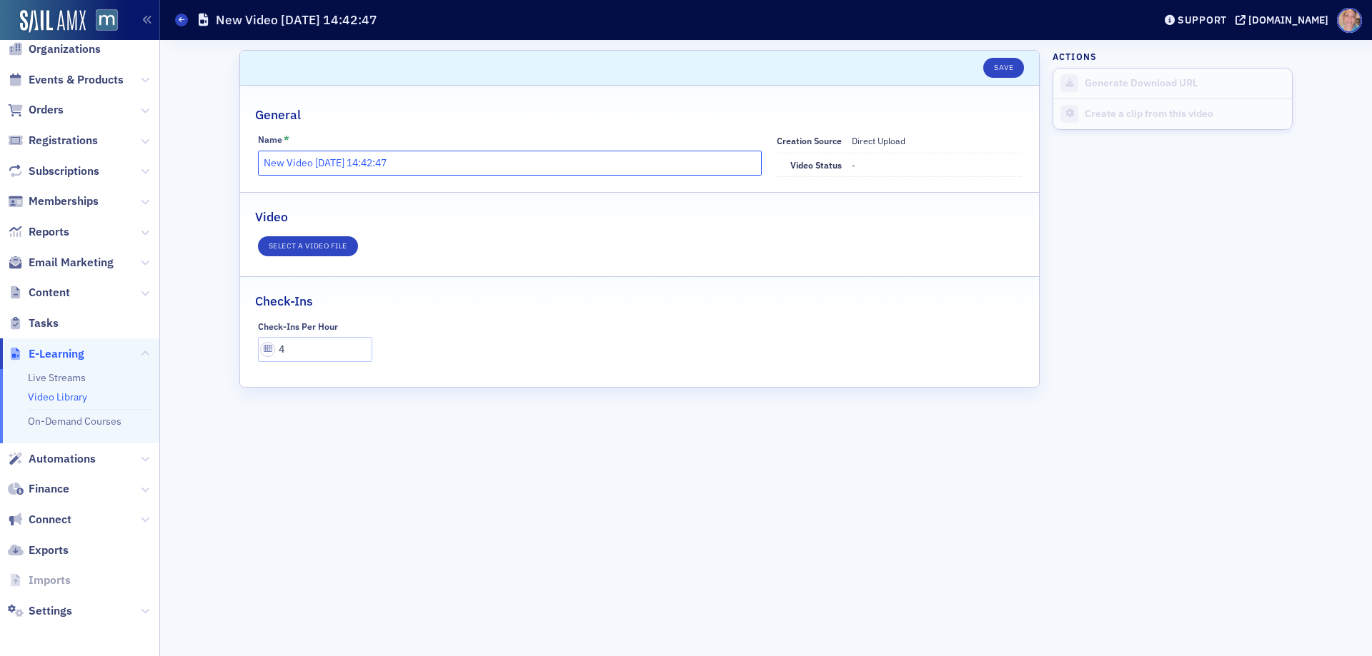
click at [396, 157] on input "New Video 9/29/2025 14:42:47" at bounding box center [510, 163] width 504 height 25
click at [420, 156] on input "New Video 9/29/2025 14:42:47" at bounding box center [510, 163] width 504 height 25
click at [413, 151] on input "New Video 9/29/2025 14:42:47" at bounding box center [510, 163] width 504 height 25
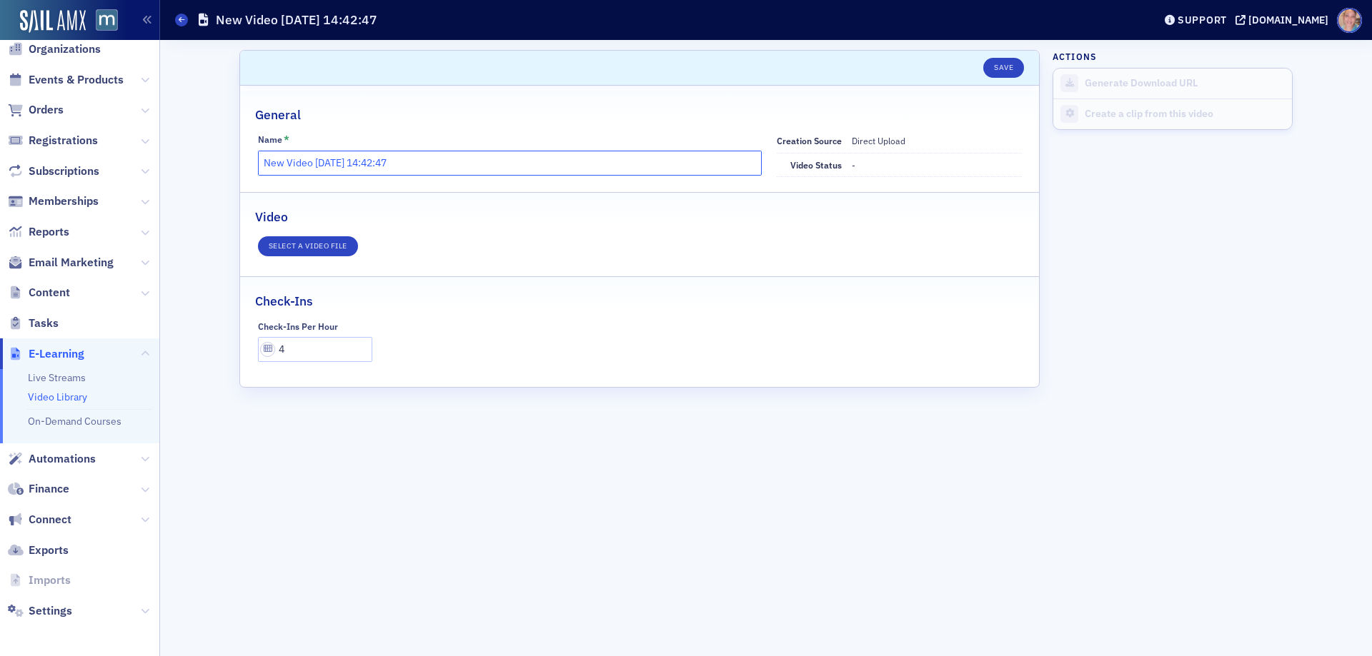
click at [413, 151] on input "New Video 9/29/2025 14:42:47" at bounding box center [510, 163] width 504 height 25
paste input "Metrics Which Every CFO, Controller and CPA Advisor Should Know"
type input "Metrics Which Every CFO, Controller and CPA Advisor Should Know"
click at [1005, 68] on button "Save" at bounding box center [1003, 68] width 41 height 20
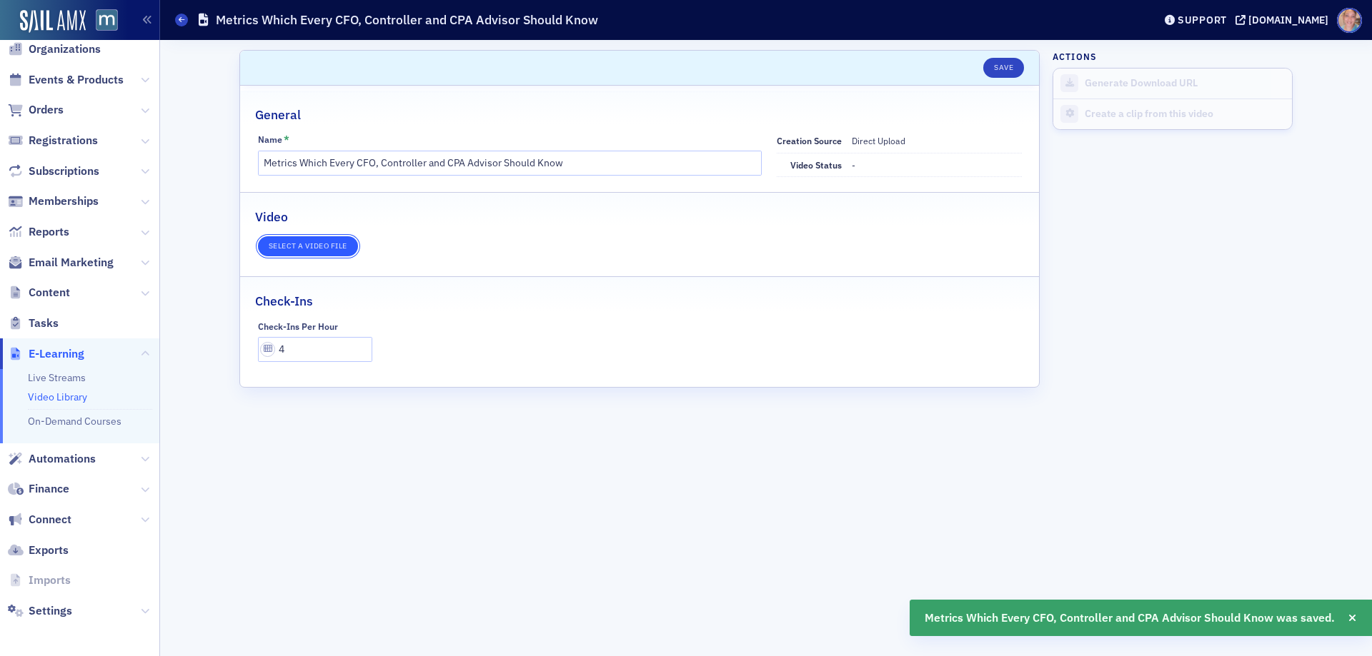
click at [302, 244] on button "Select a video file" at bounding box center [308, 246] width 100 height 20
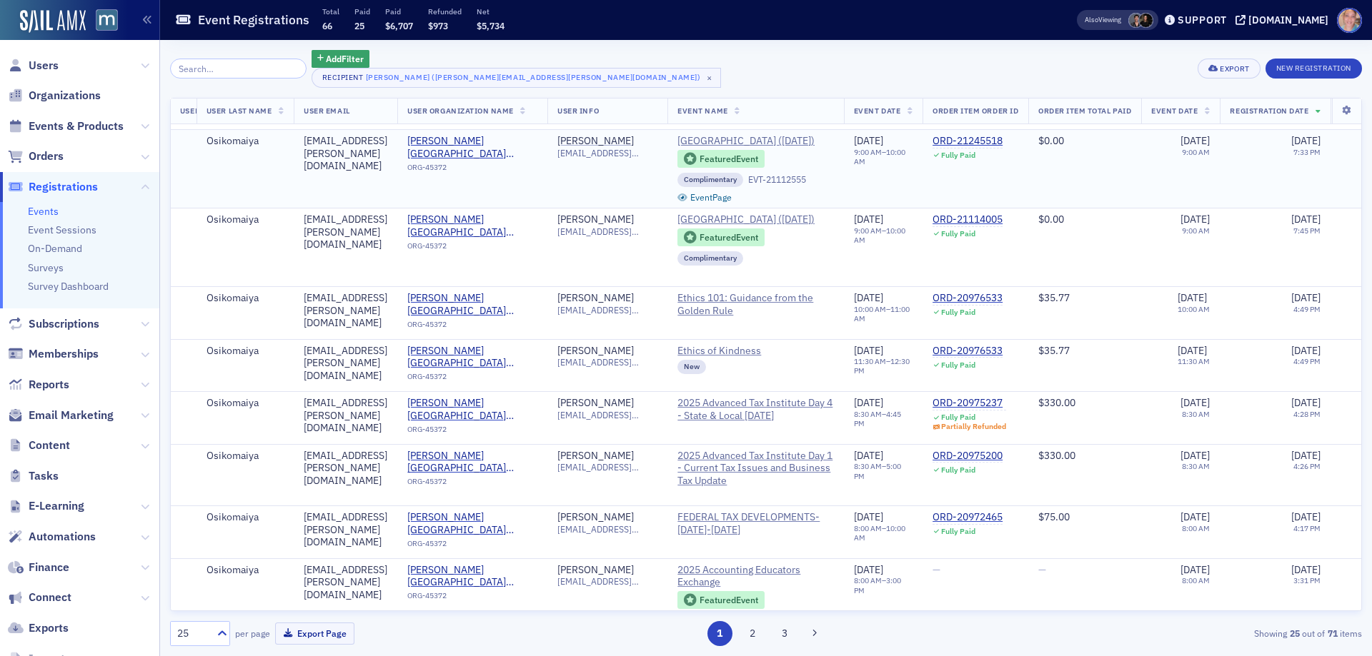
scroll to position [0, 277]
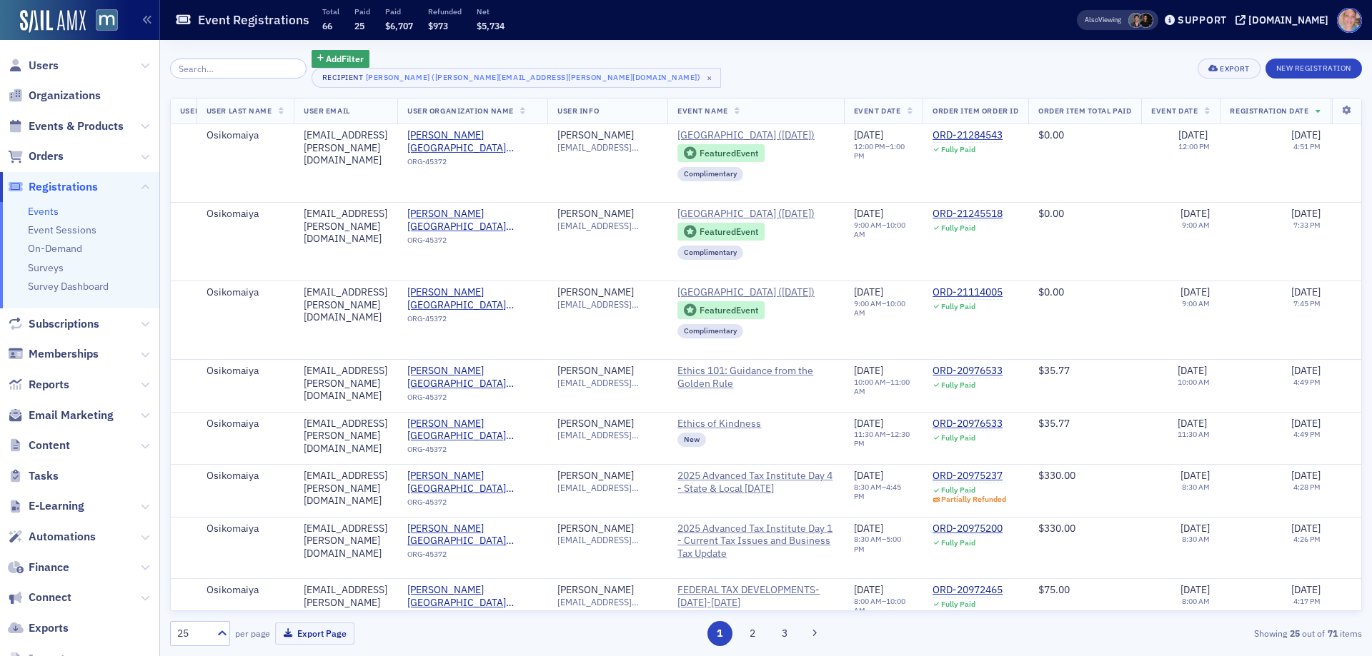
click at [900, 106] on span "Event Date" at bounding box center [877, 111] width 46 height 10
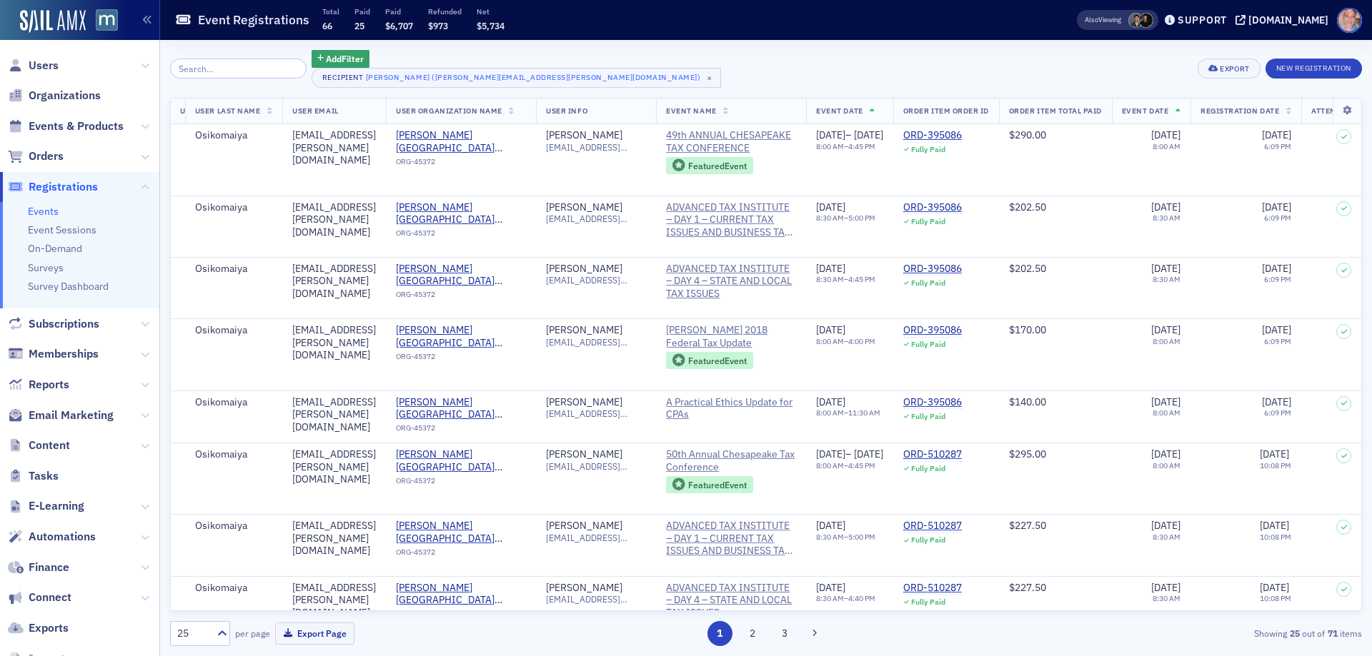
click at [893, 114] on th "Event Date" at bounding box center [849, 112] width 87 height 26
click at [180, 639] on div "25" at bounding box center [192, 633] width 31 height 15
click at [199, 544] on div "100" at bounding box center [199, 546] width 41 height 15
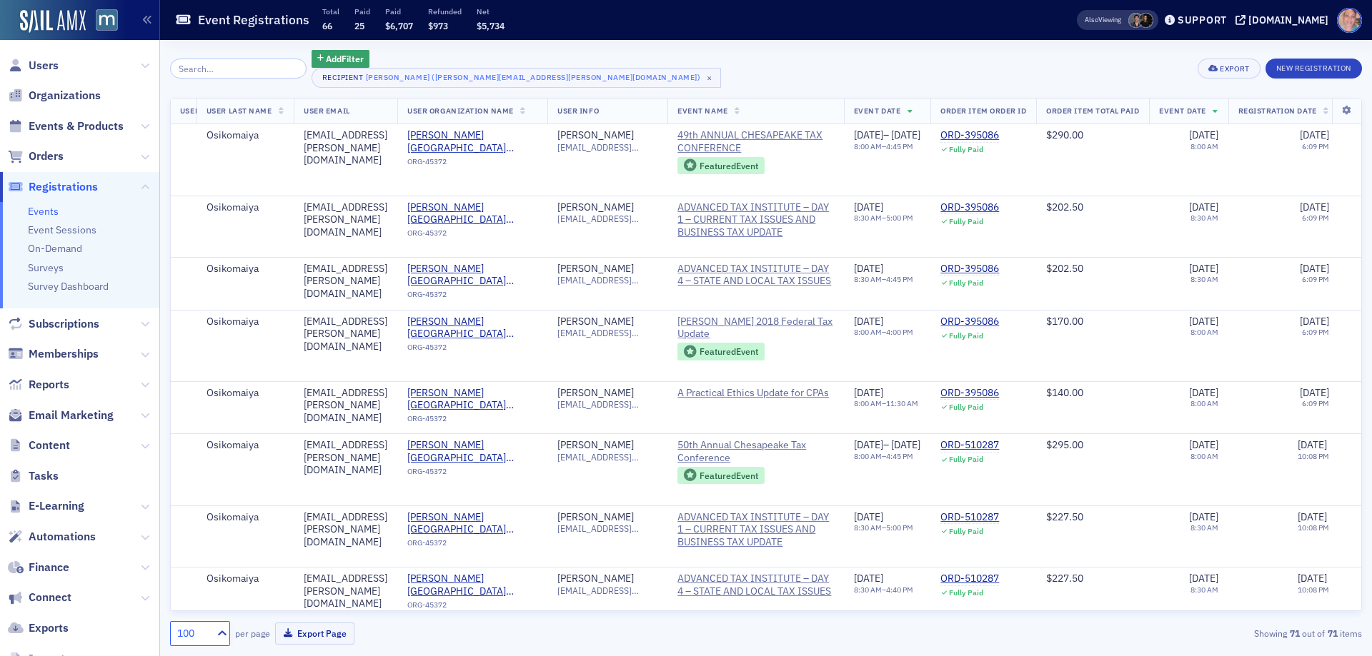
click at [900, 108] on span "Event Date" at bounding box center [877, 111] width 46 height 10
click at [913, 108] on icon at bounding box center [910, 112] width 6 height 8
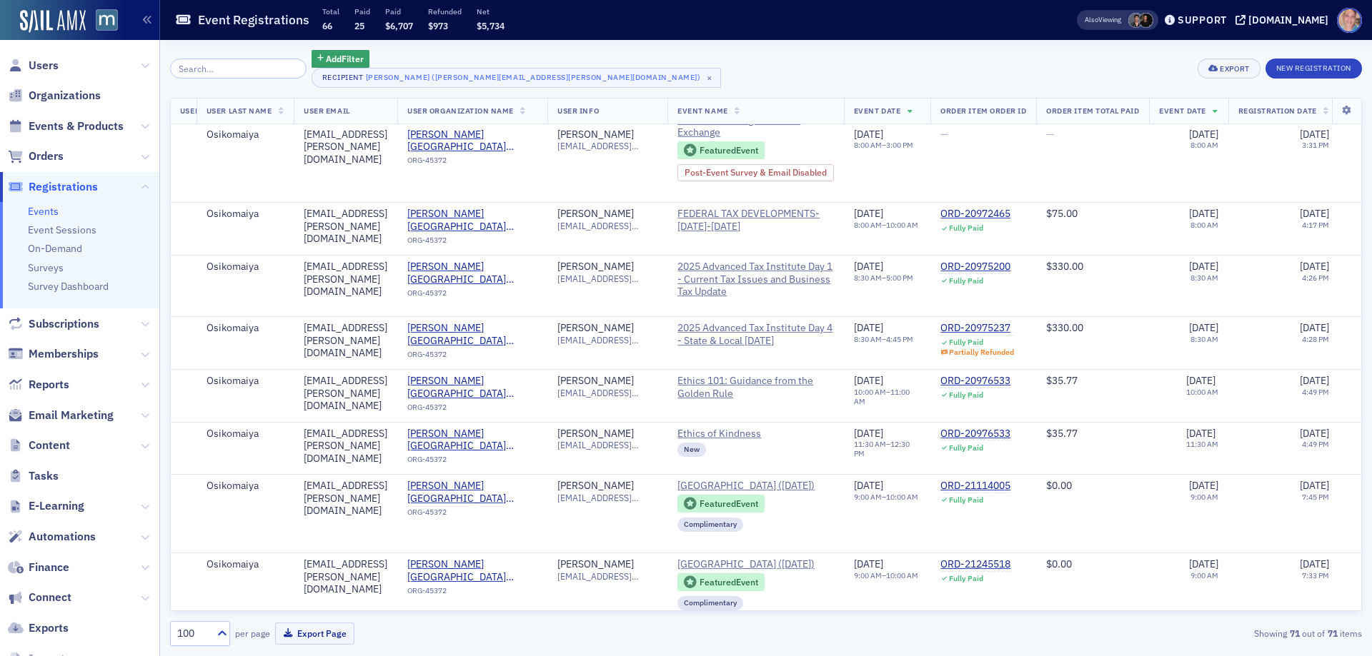
scroll to position [4141, 277]
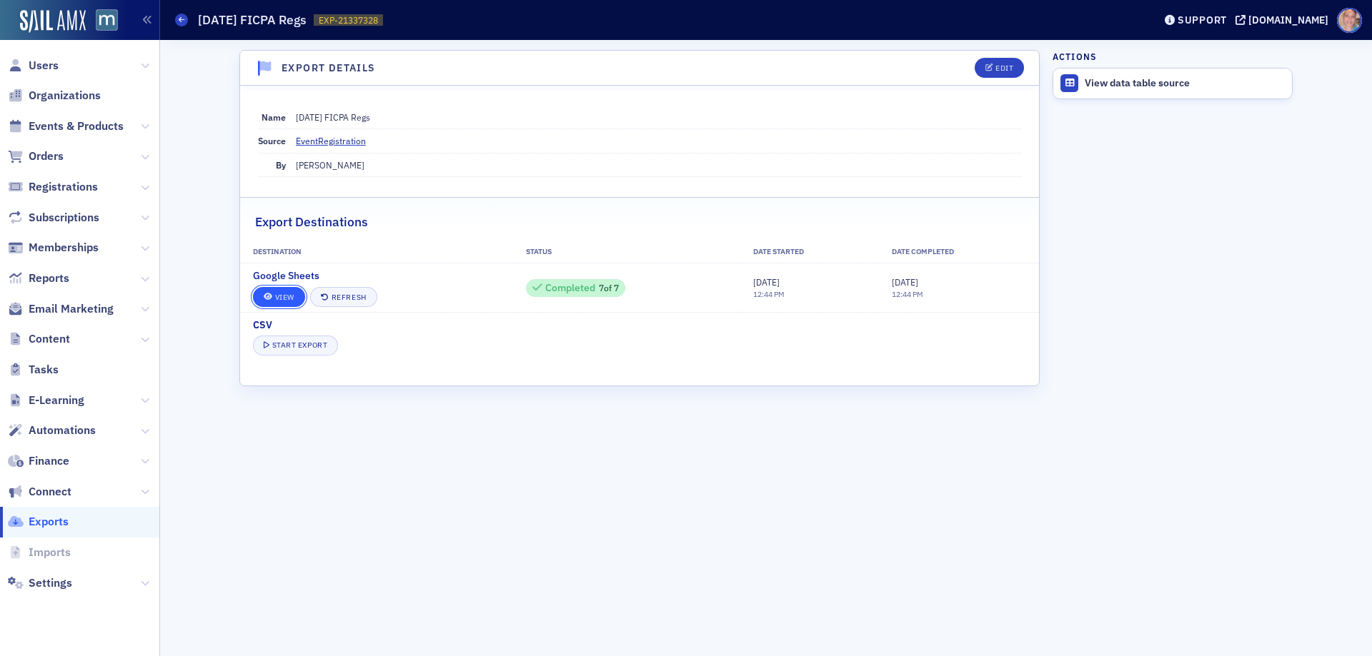
click at [279, 299] on link "View" at bounding box center [279, 297] width 52 height 20
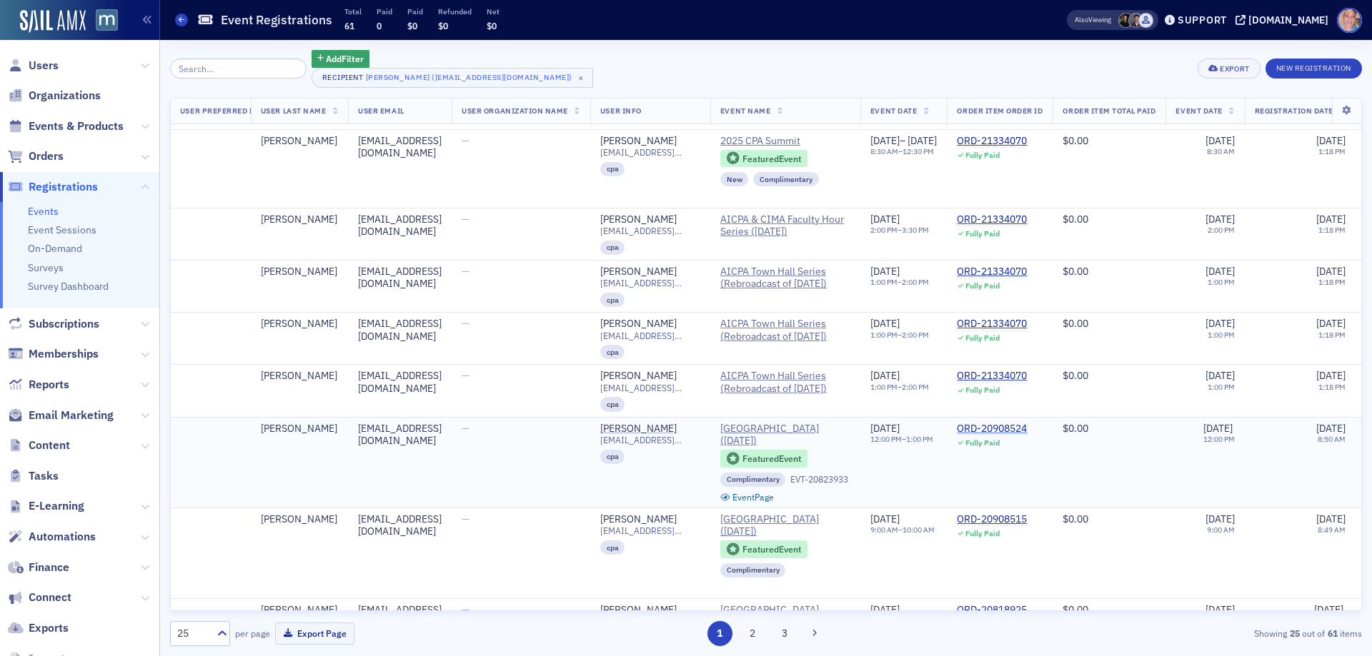
scroll to position [429, 223]
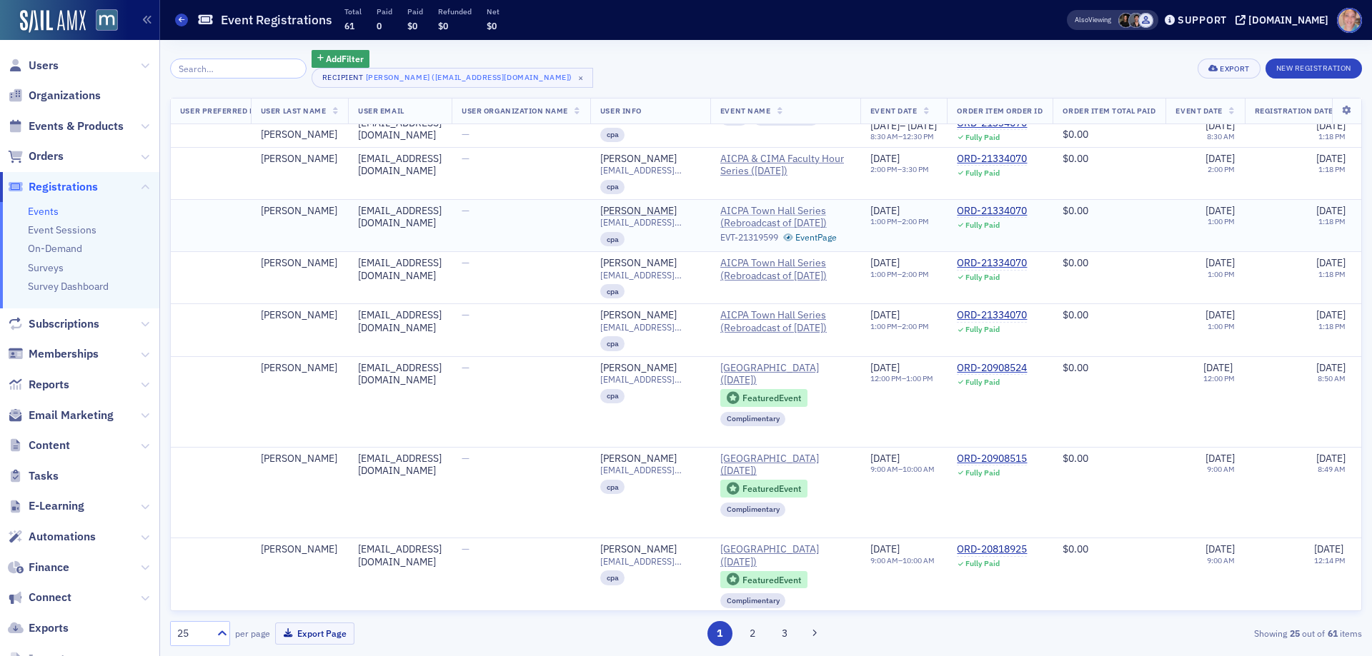
click at [769, 224] on span "AICPA Town Hall Series (Rebroadcast of [DATE])" at bounding box center [785, 217] width 130 height 25
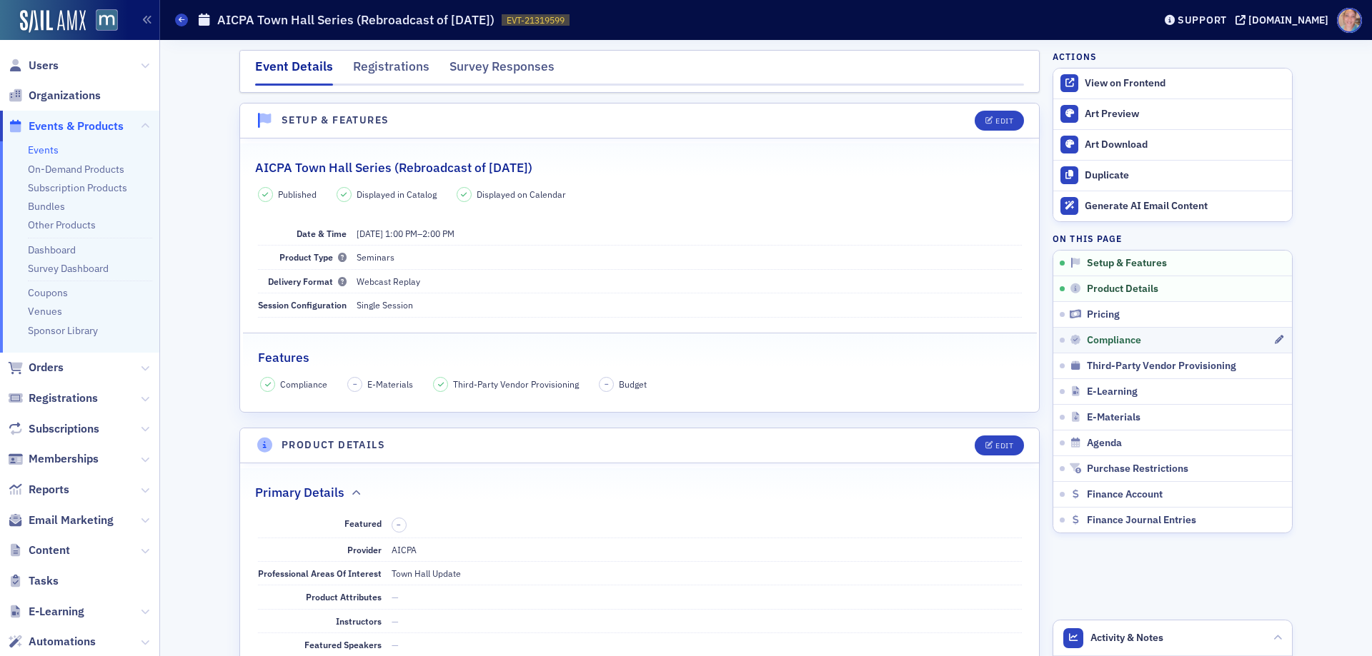
click at [1178, 333] on link "Compliance" at bounding box center [1172, 340] width 239 height 26
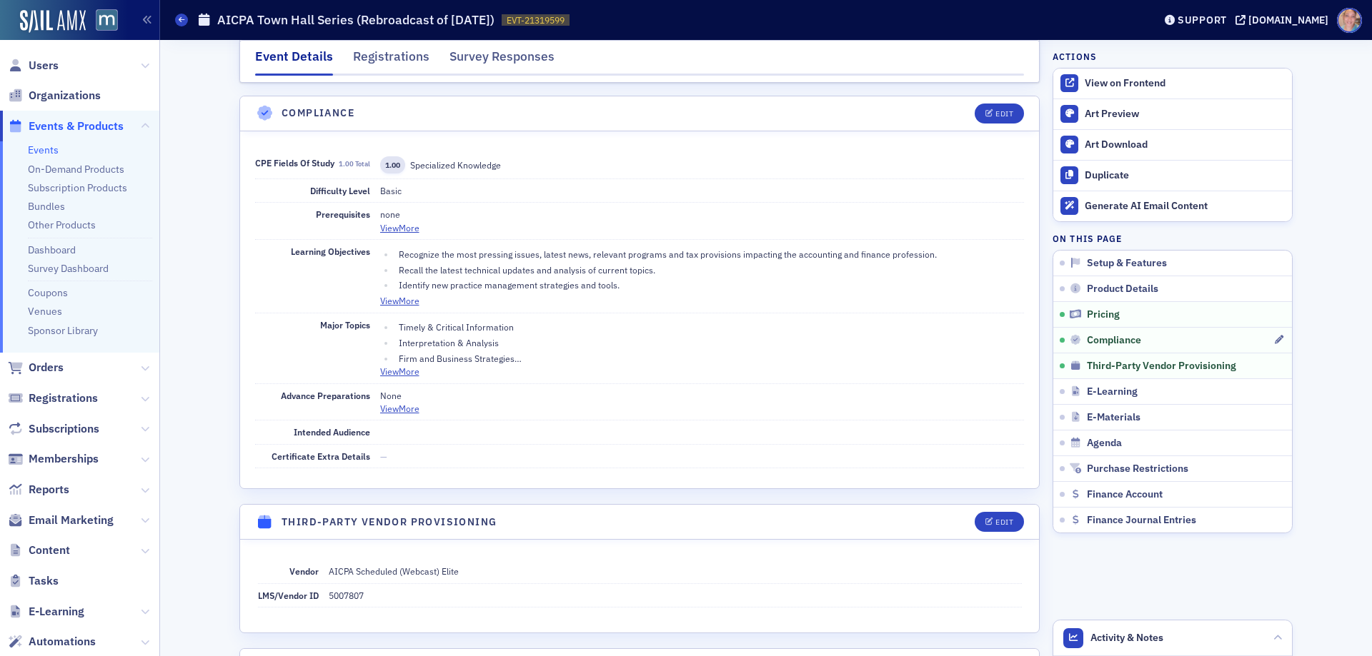
scroll to position [1572, 0]
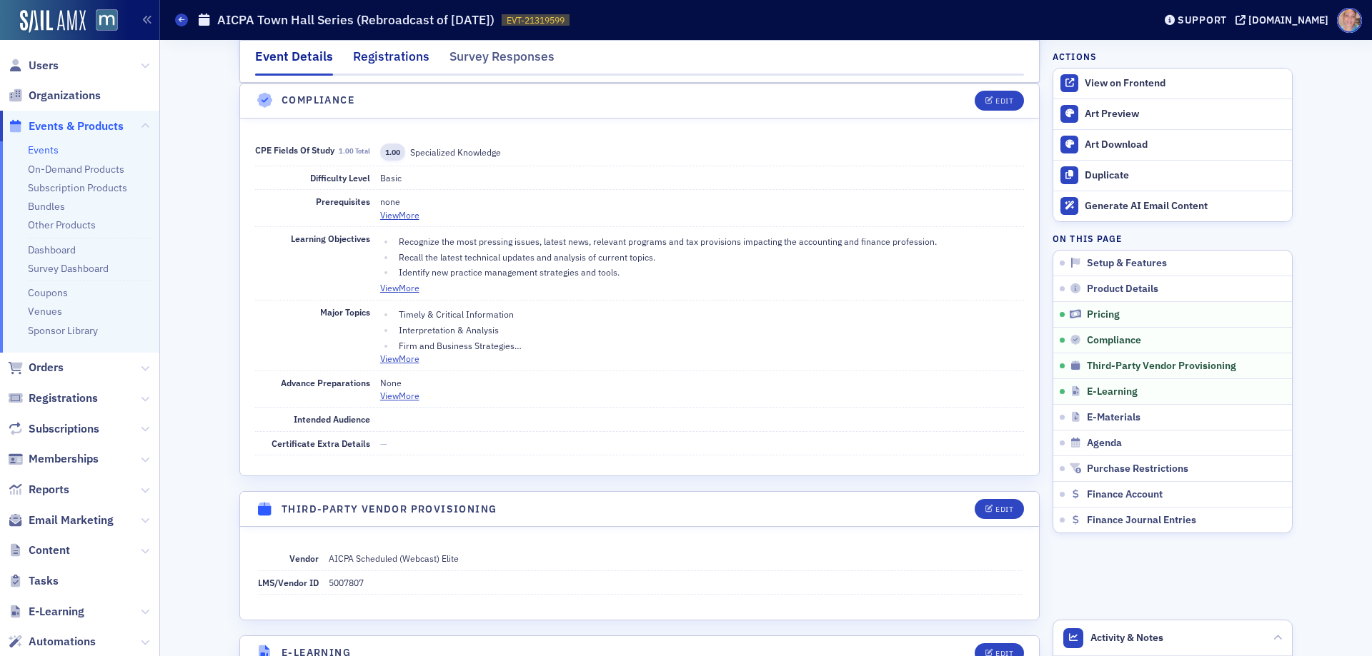
click at [400, 50] on div "Registrations" at bounding box center [391, 60] width 76 height 26
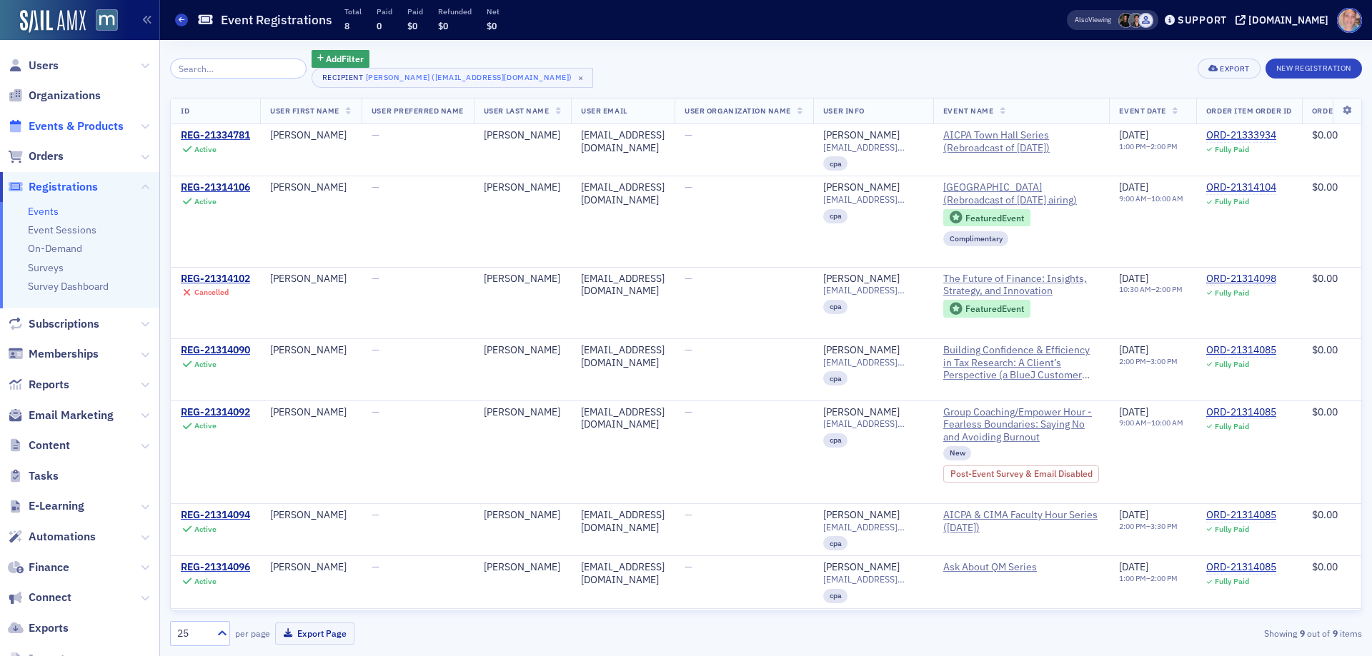
click at [52, 126] on span "Events & Products" at bounding box center [76, 127] width 95 height 16
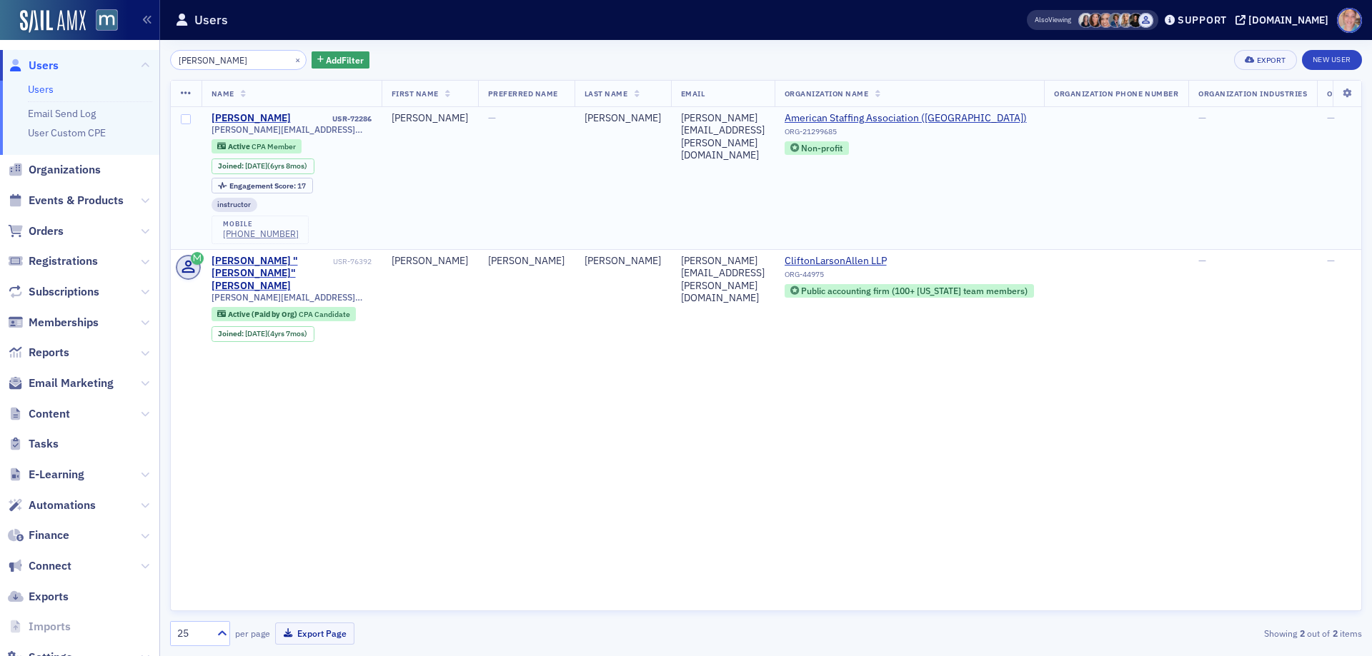
type input "mcclain"
click at [273, 131] on span "jessica.e.mcclain@outlook.com" at bounding box center [291, 129] width 160 height 11
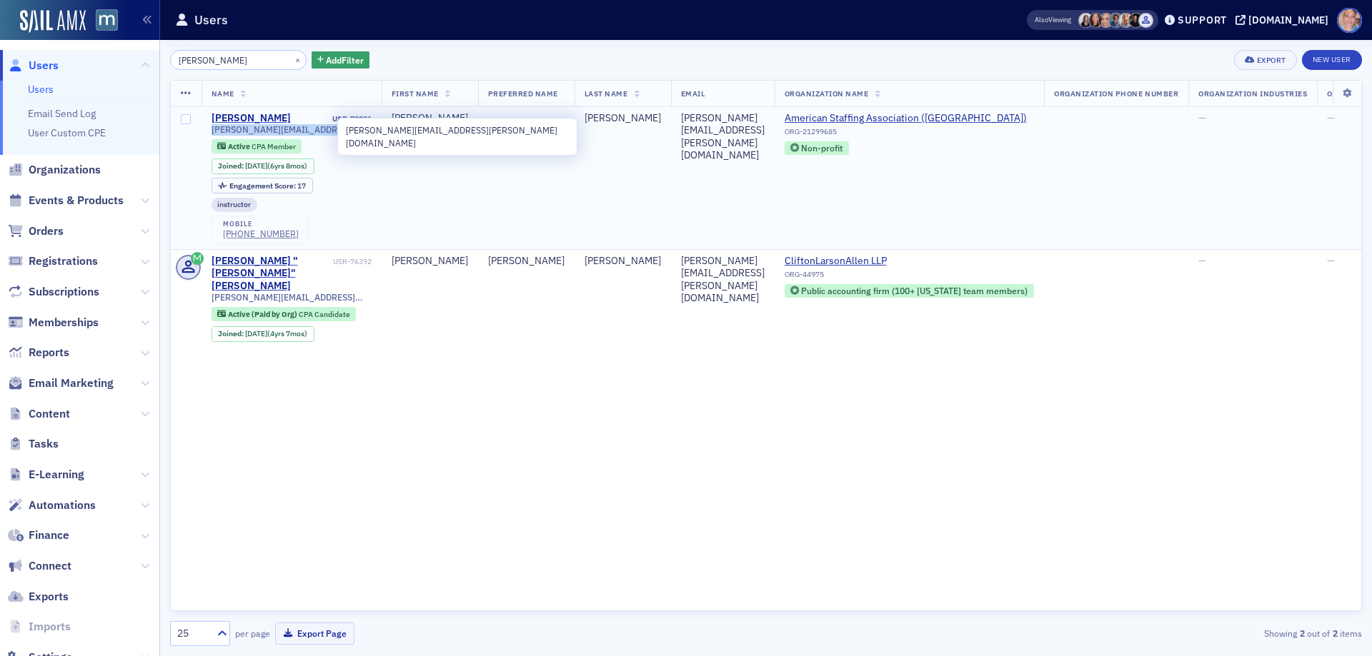
click at [273, 131] on span "jessica.e.mcclain@outlook.com" at bounding box center [291, 129] width 160 height 11
copy div "jessica.e.mcclain@outlook.com"
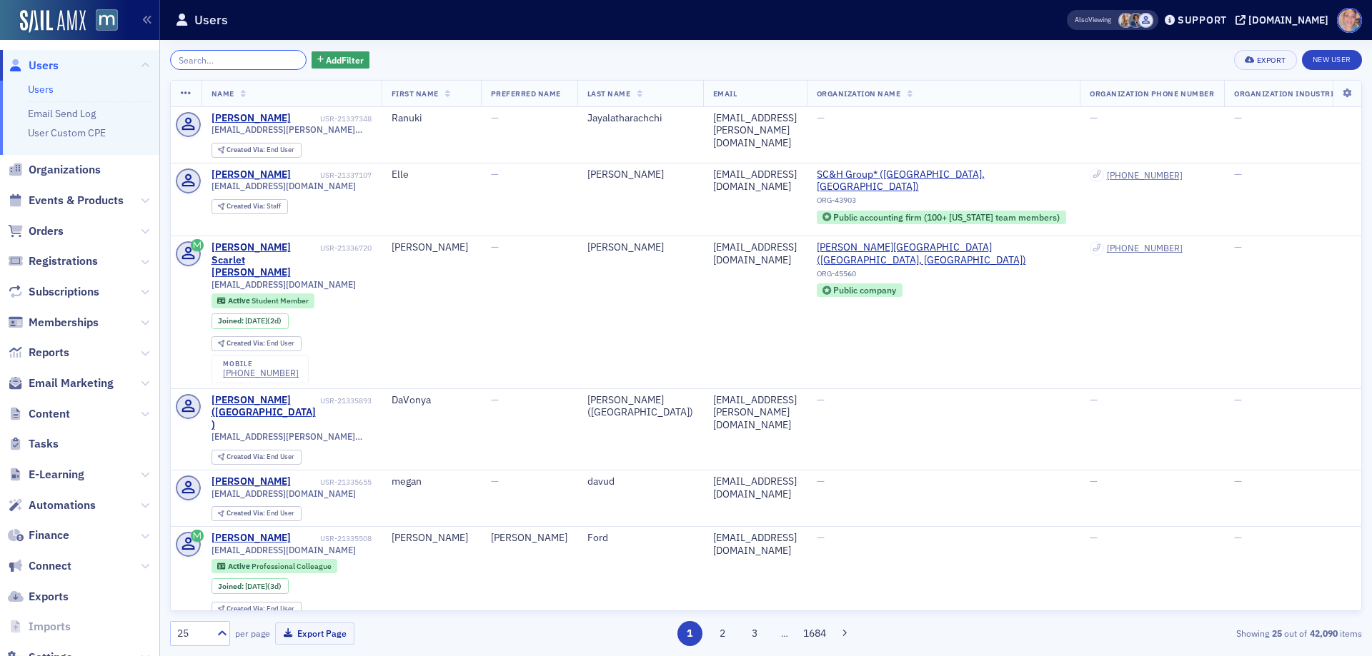
click at [244, 54] on input "search" at bounding box center [238, 60] width 136 height 20
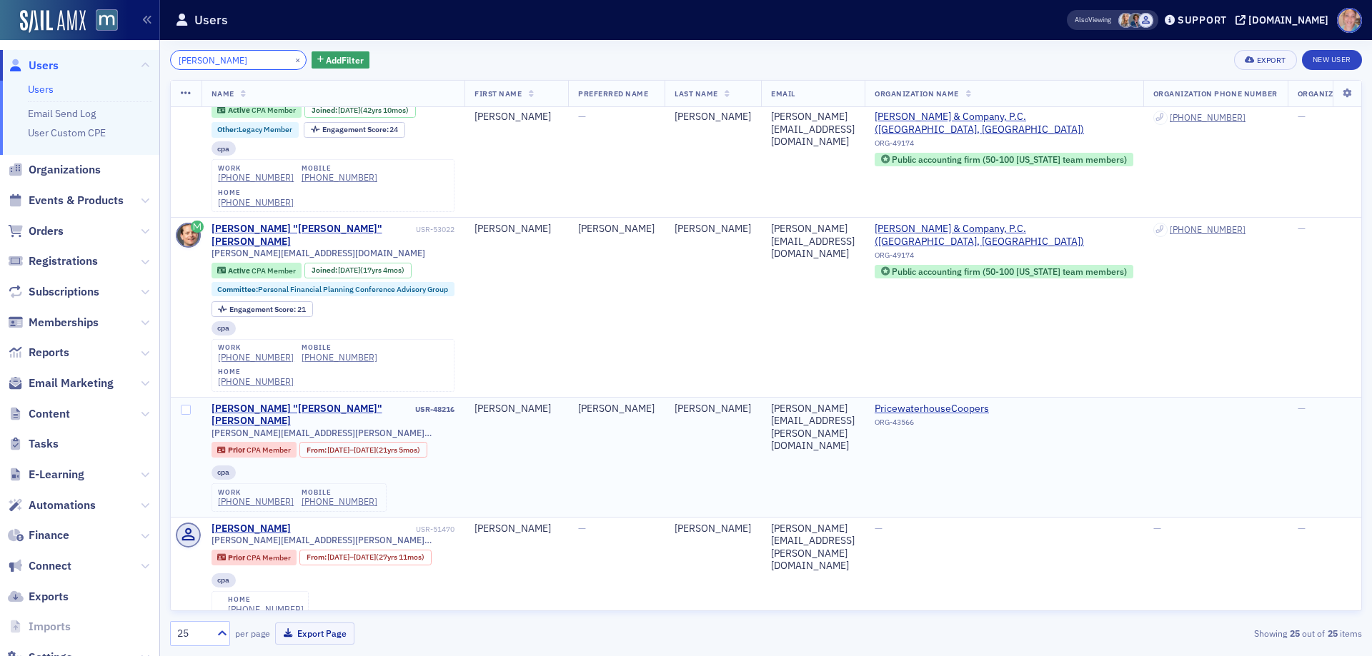
scroll to position [71, 0]
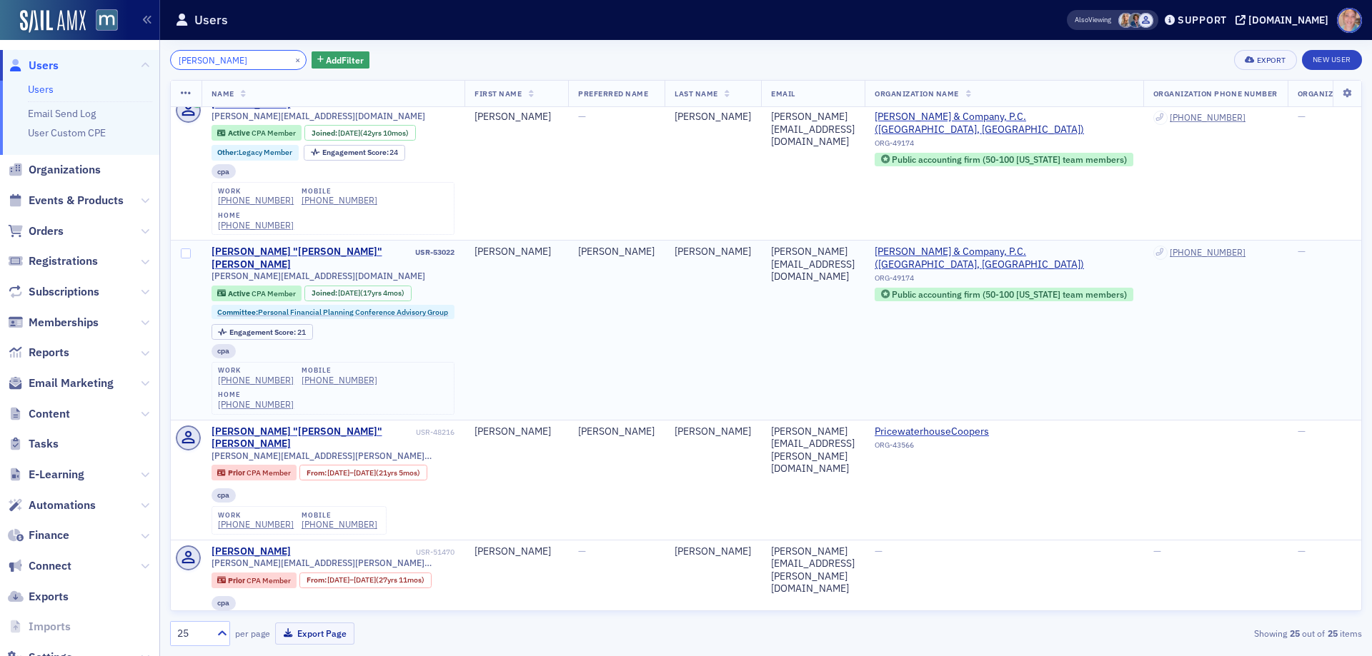
type input "[PERSON_NAME]"
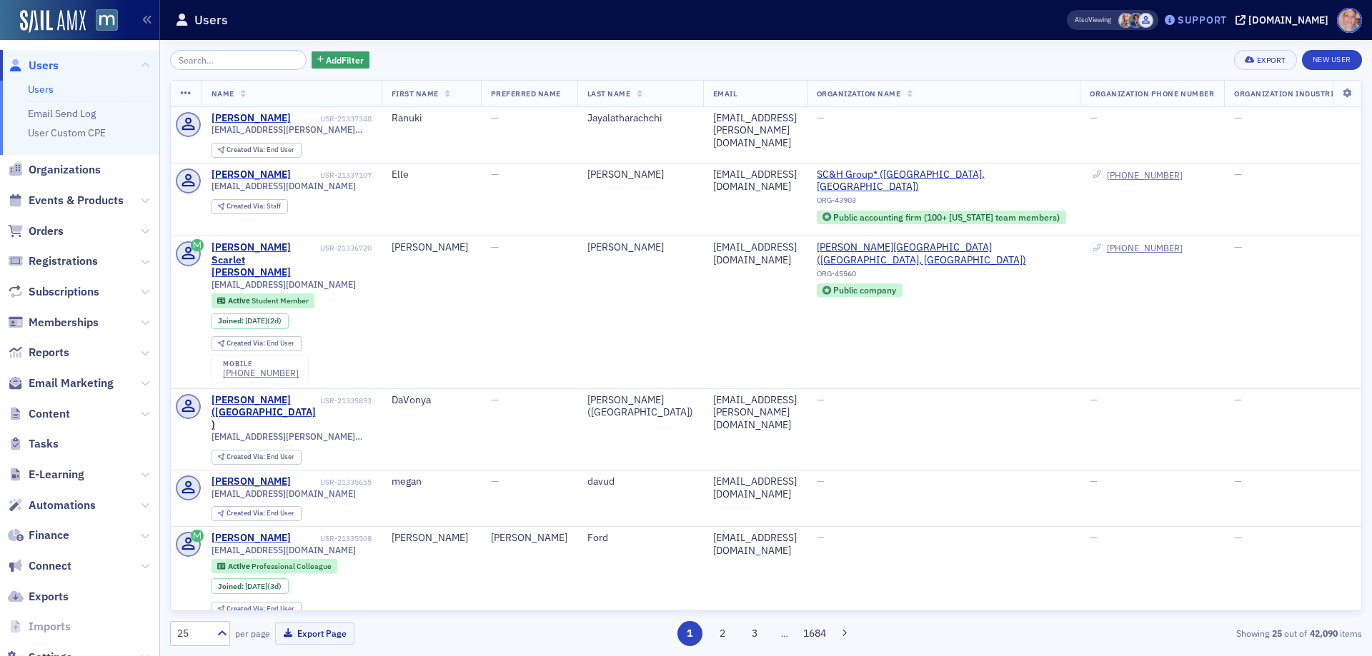
click at [1227, 23] on div "Support" at bounding box center [1201, 20] width 49 height 13
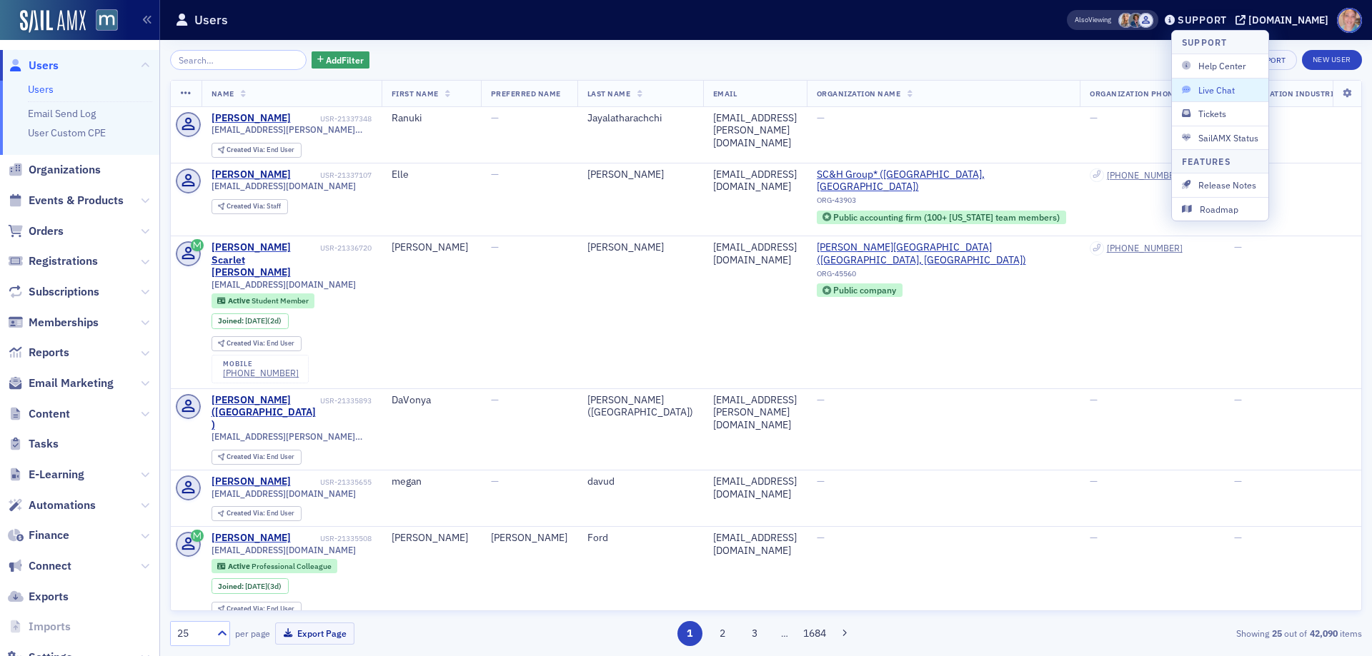
click at [1227, 93] on span "Live Chat" at bounding box center [1220, 90] width 76 height 13
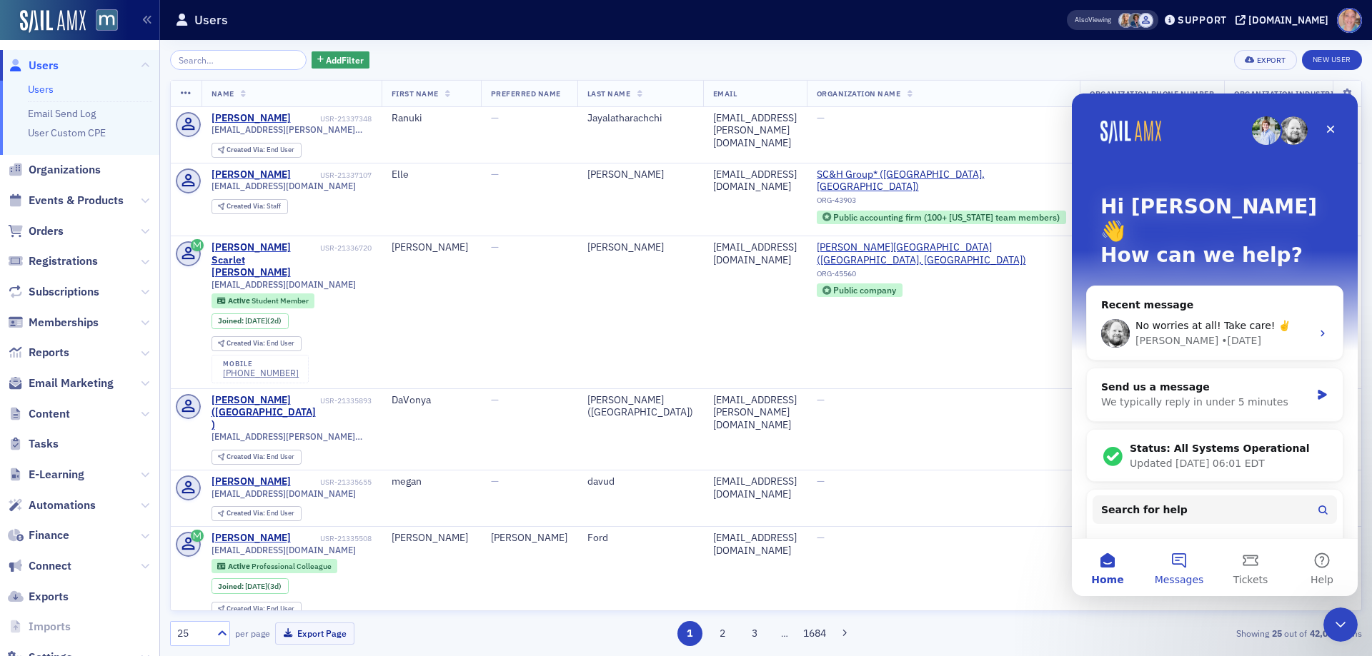
click at [1182, 560] on button "Messages" at bounding box center [1178, 567] width 71 height 57
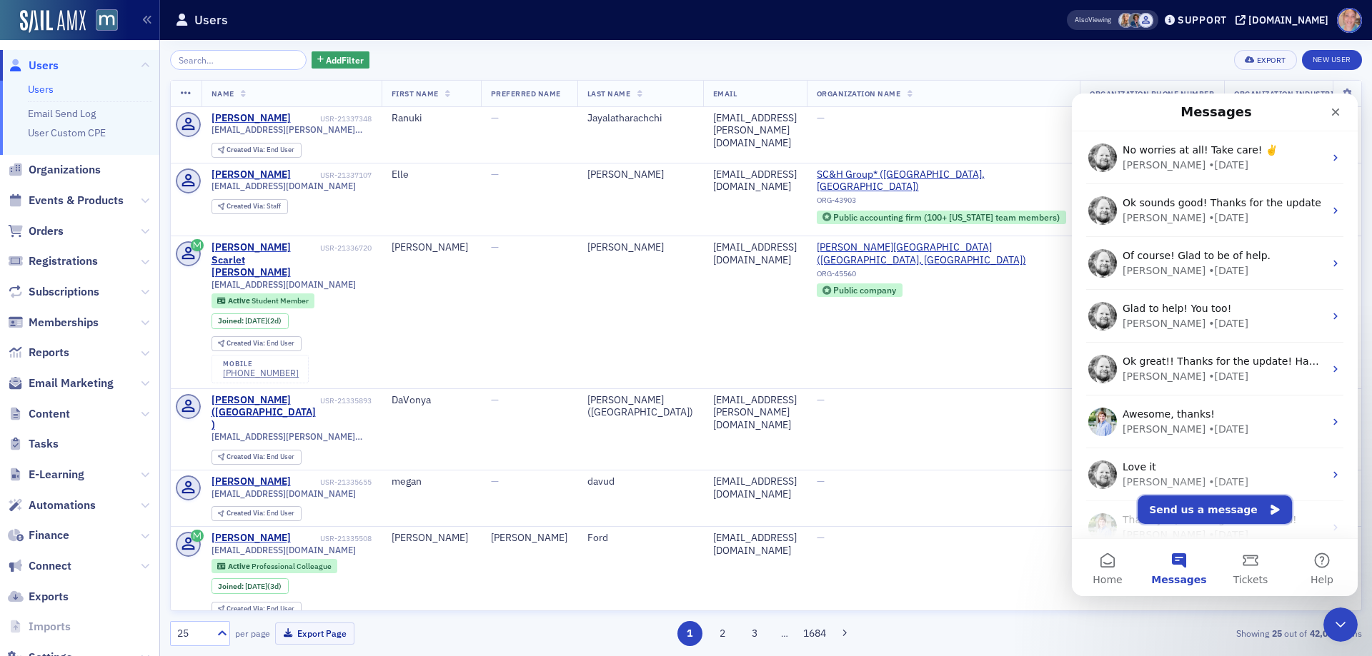
click at [1227, 510] on button "Send us a message" at bounding box center [1214, 510] width 154 height 29
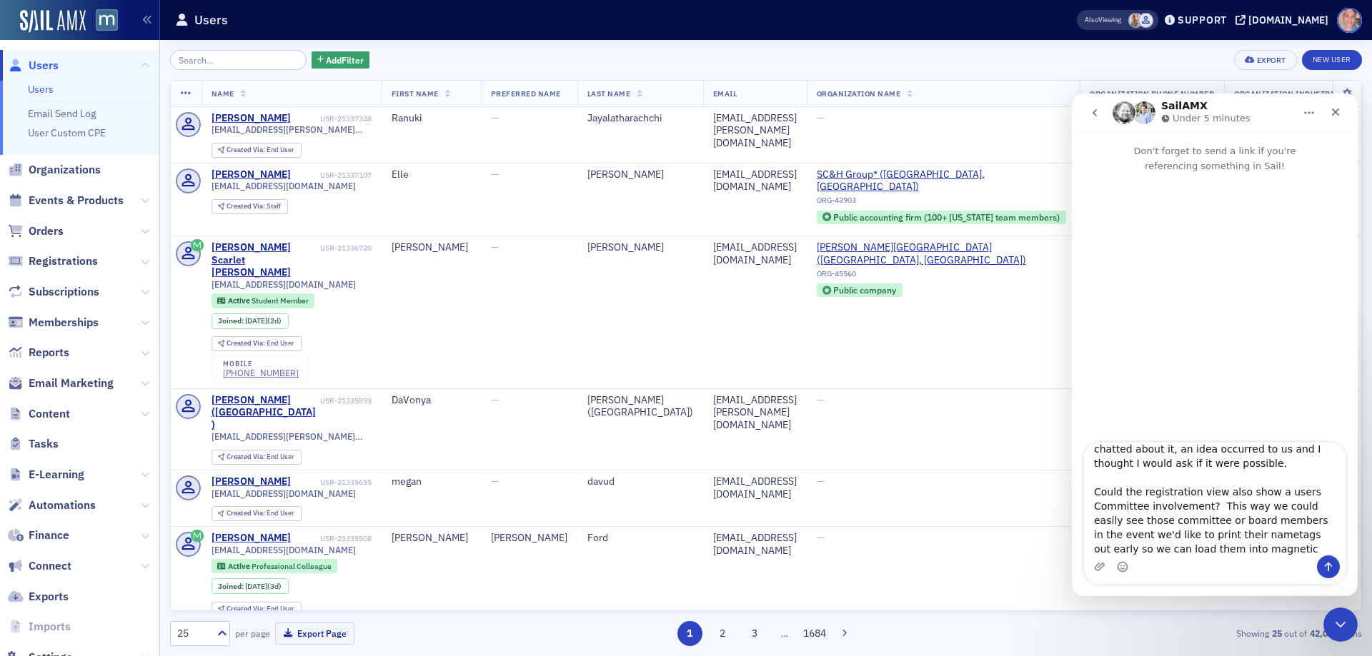
scroll to position [66, 0]
drag, startPoint x: 1204, startPoint y: 558, endPoint x: 1222, endPoint y: 550, distance: 19.5
click at [1222, 550] on textarea "Hi - happy Monday! We are SO excited about the new nametag feature and can't wa…" at bounding box center [1214, 499] width 261 height 113
click at [1194, 551] on textarea "Hi - happy Monday! We are SO excited about the new nametag feature and can't wa…" at bounding box center [1214, 499] width 261 height 113
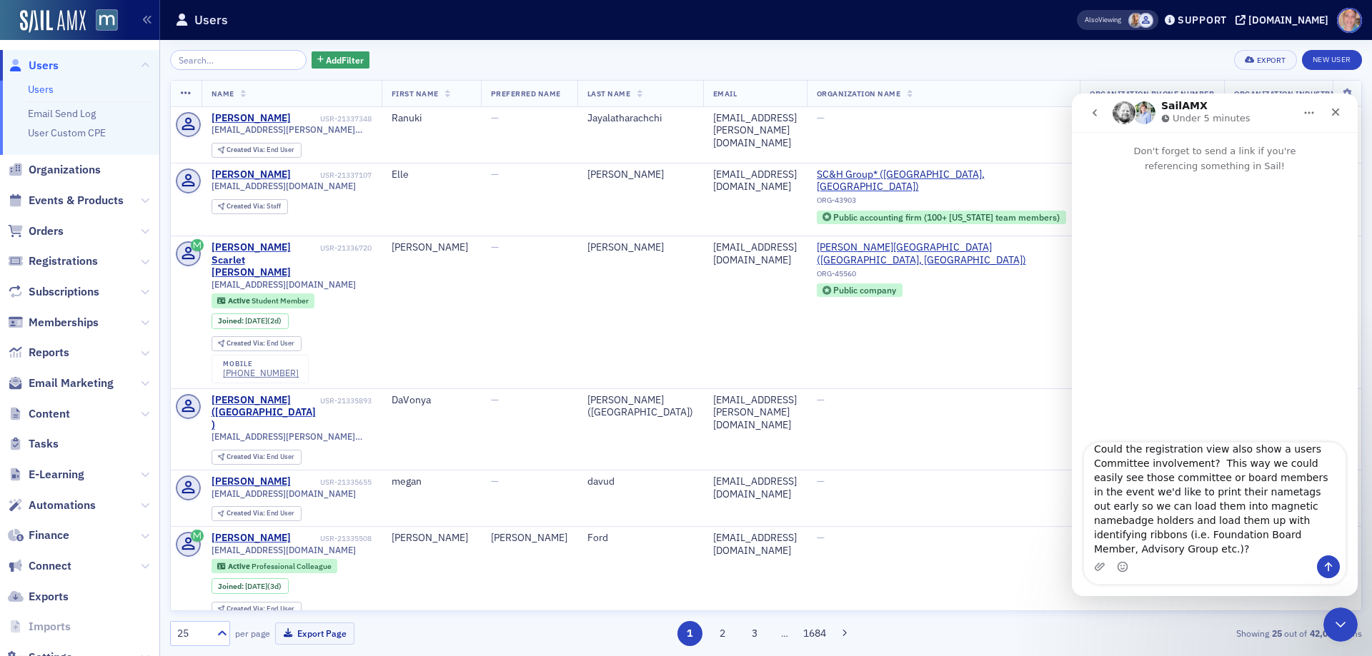
scroll to position [109, 0]
type textarea "Hi - happy Monday! We are SO excited about the new nametag feature and can't wa…"
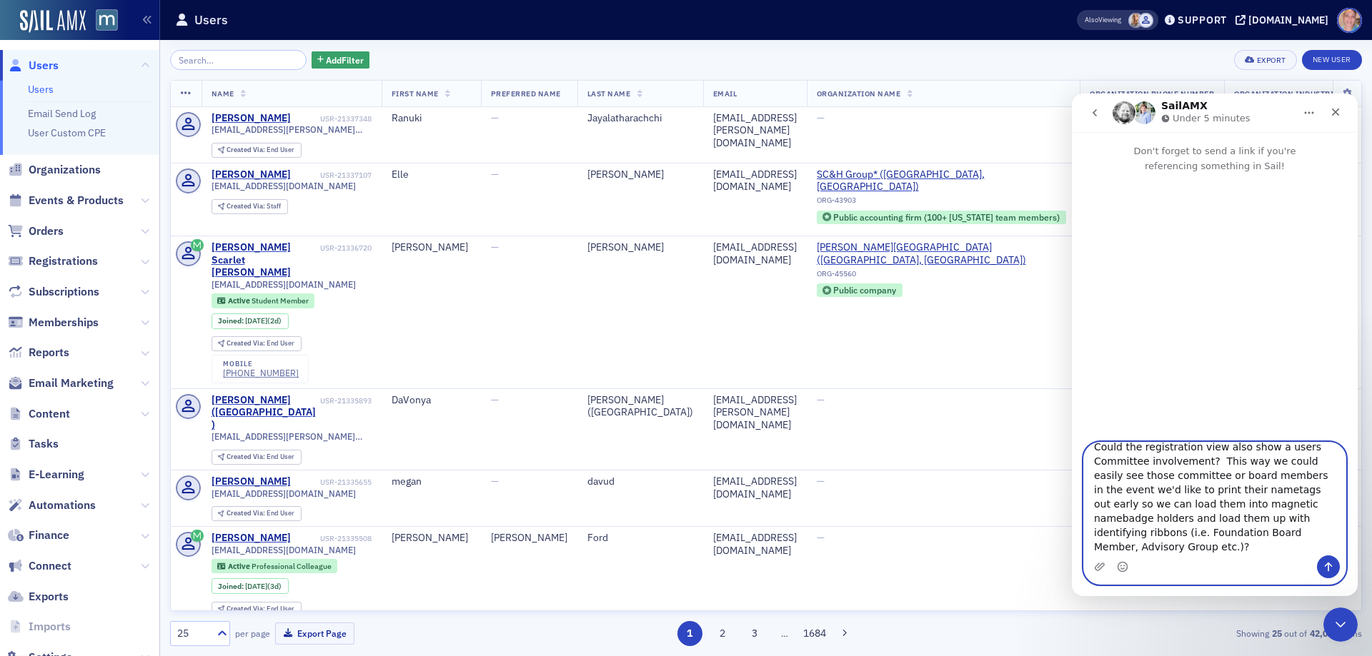
click at [1110, 542] on textarea "Hi - happy Monday! We are SO excited about the new nametag feature and can't wa…" at bounding box center [1214, 499] width 261 height 113
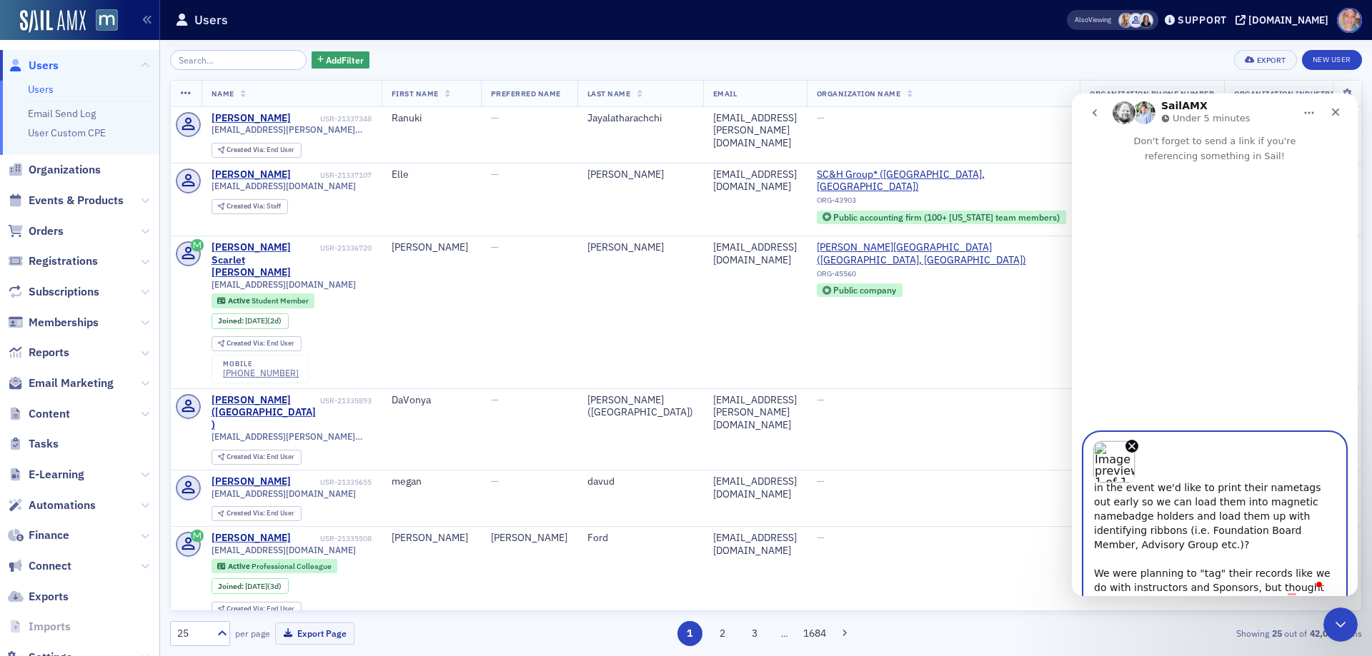
scroll to position [0, 0]
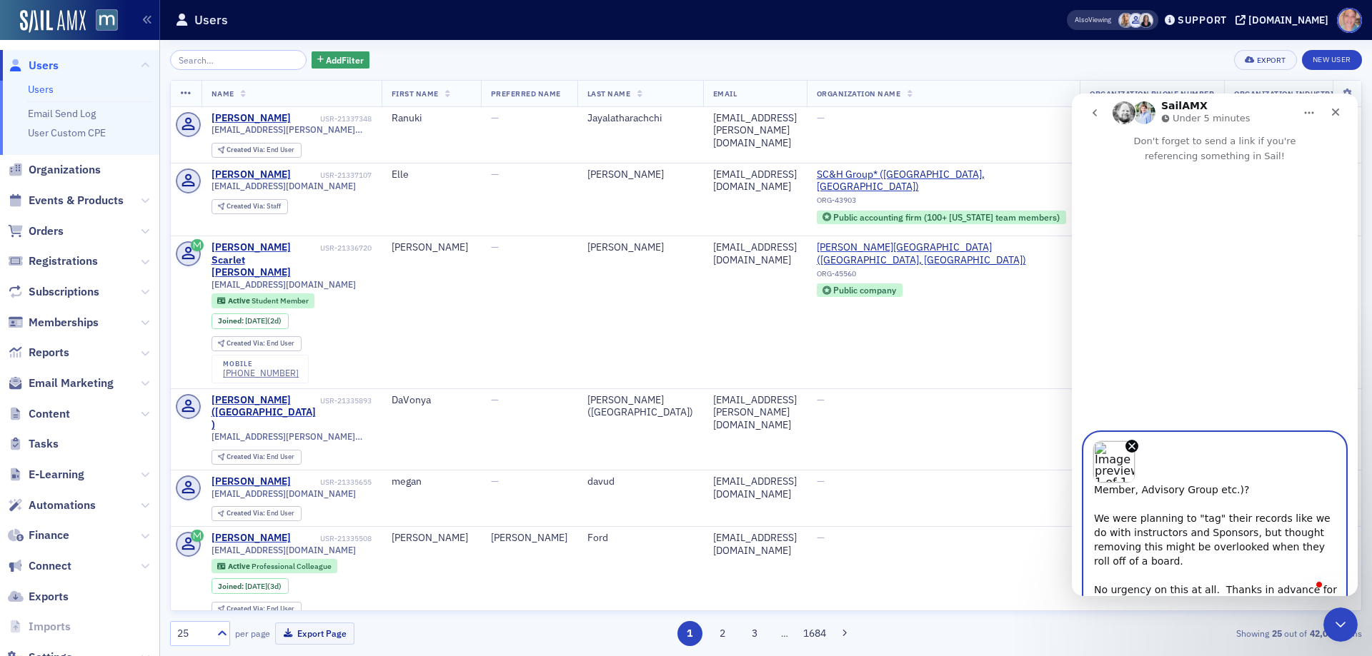
type textarea "Hi - happy Monday! We are SO excited about the new nametag feature and can't wa…"
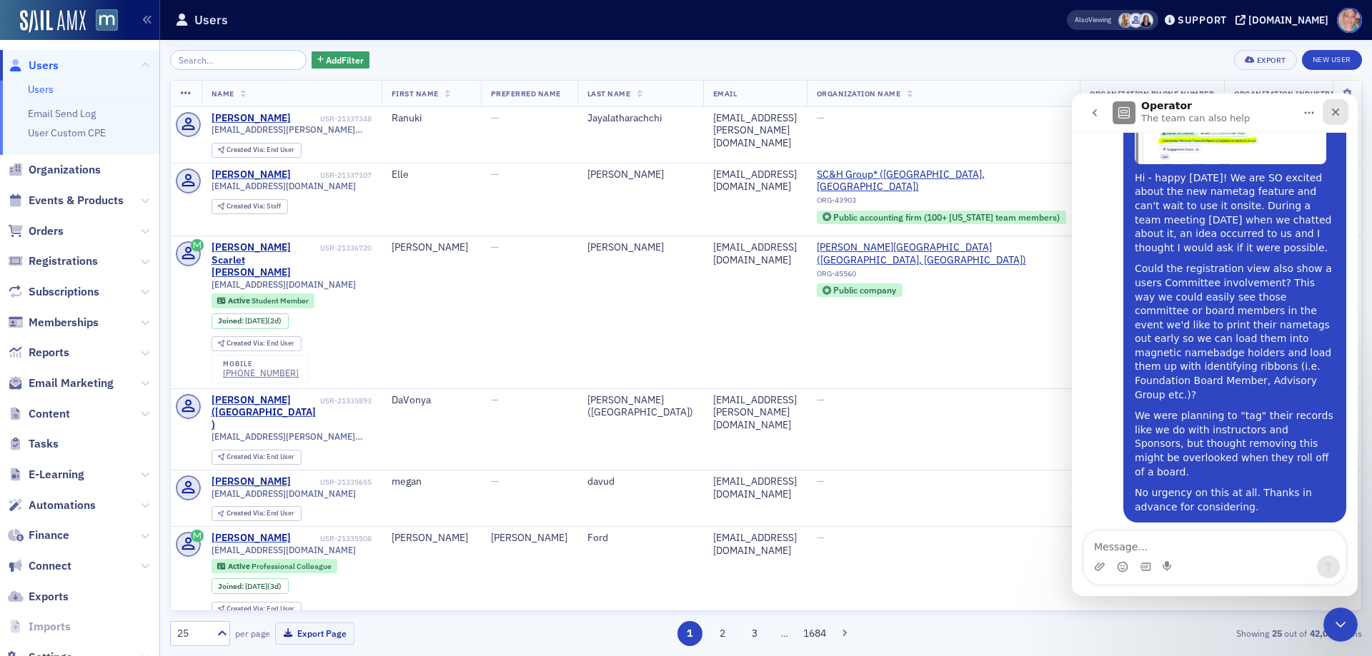
click at [1331, 113] on icon "Close" at bounding box center [1334, 111] width 11 height 11
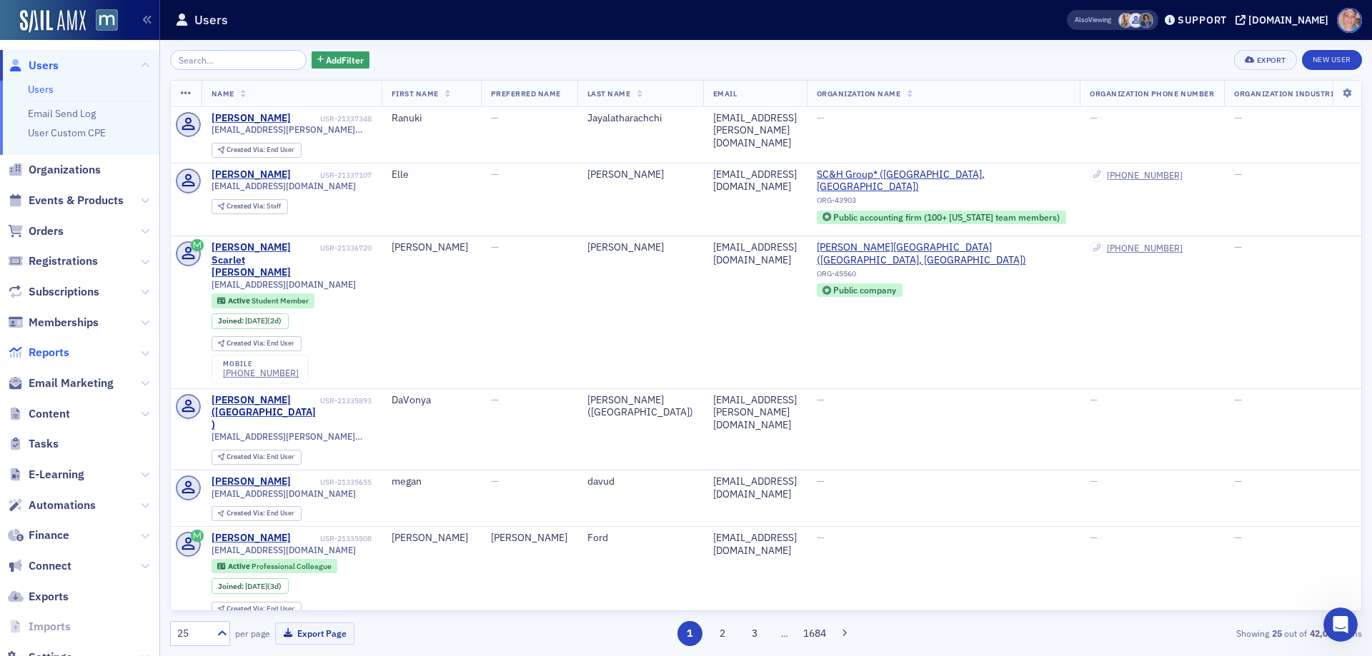
click at [61, 354] on span "Reports" at bounding box center [49, 353] width 41 height 16
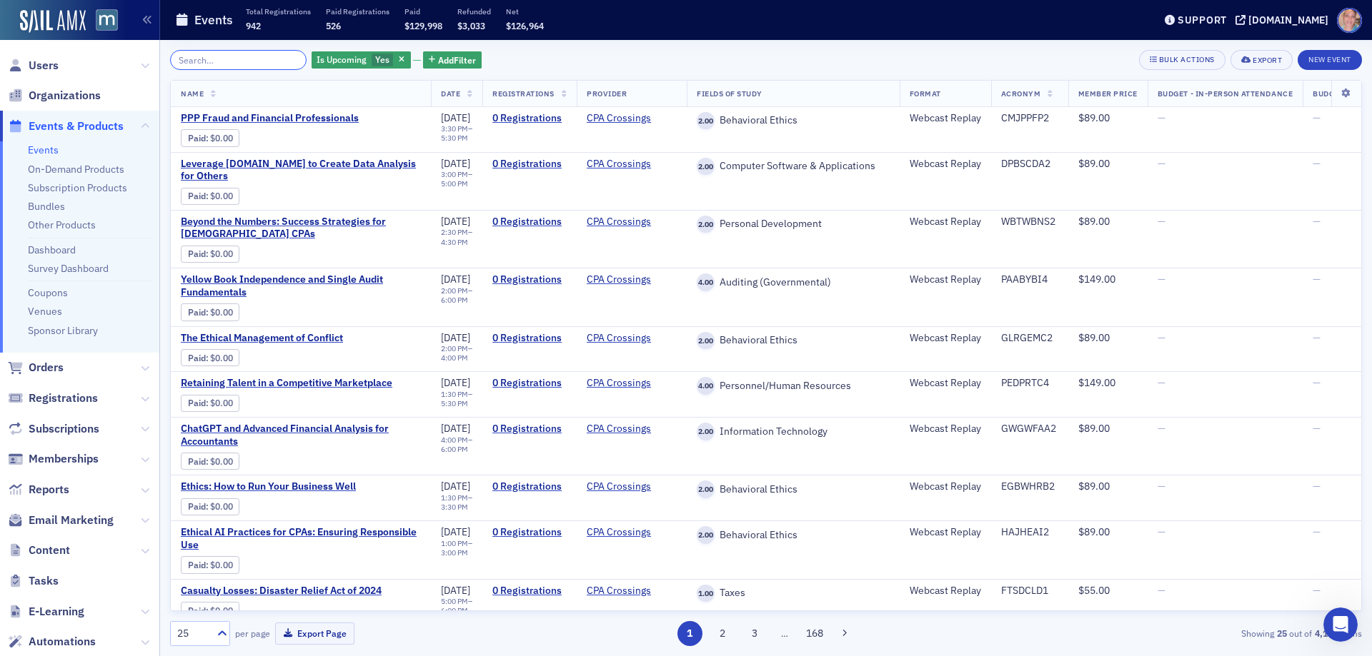
scroll to position [167, 0]
click at [446, 60] on span "Add Filter" at bounding box center [457, 60] width 38 height 13
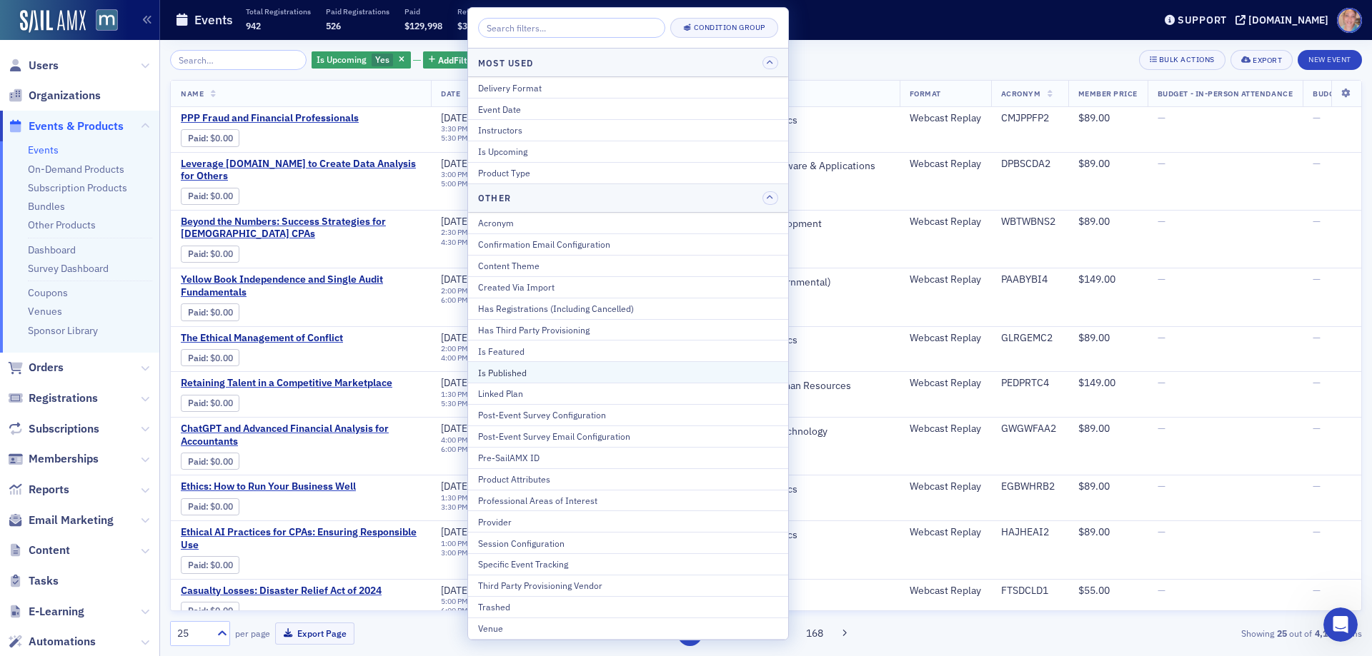
click at [517, 373] on div "Is Published" at bounding box center [628, 372] width 300 height 13
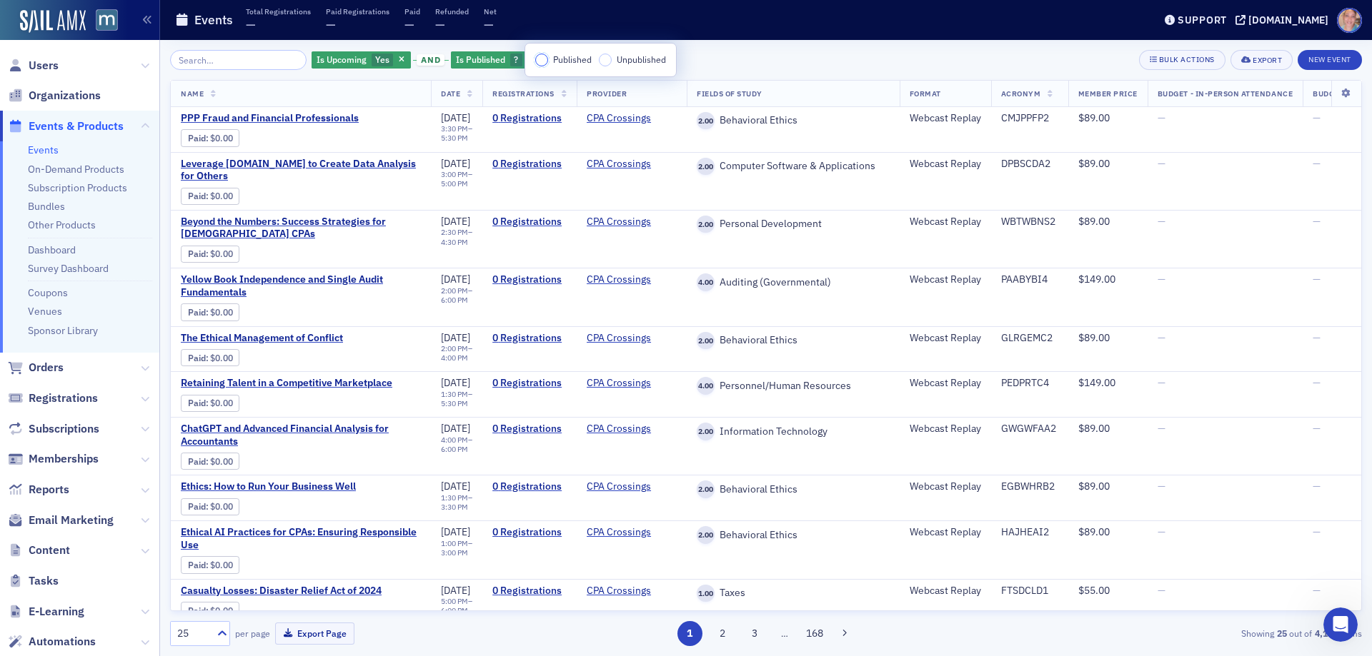
drag, startPoint x: 536, startPoint y: 59, endPoint x: 776, endPoint y: 60, distance: 239.3
click at [539, 59] on input "Published" at bounding box center [541, 60] width 13 height 13
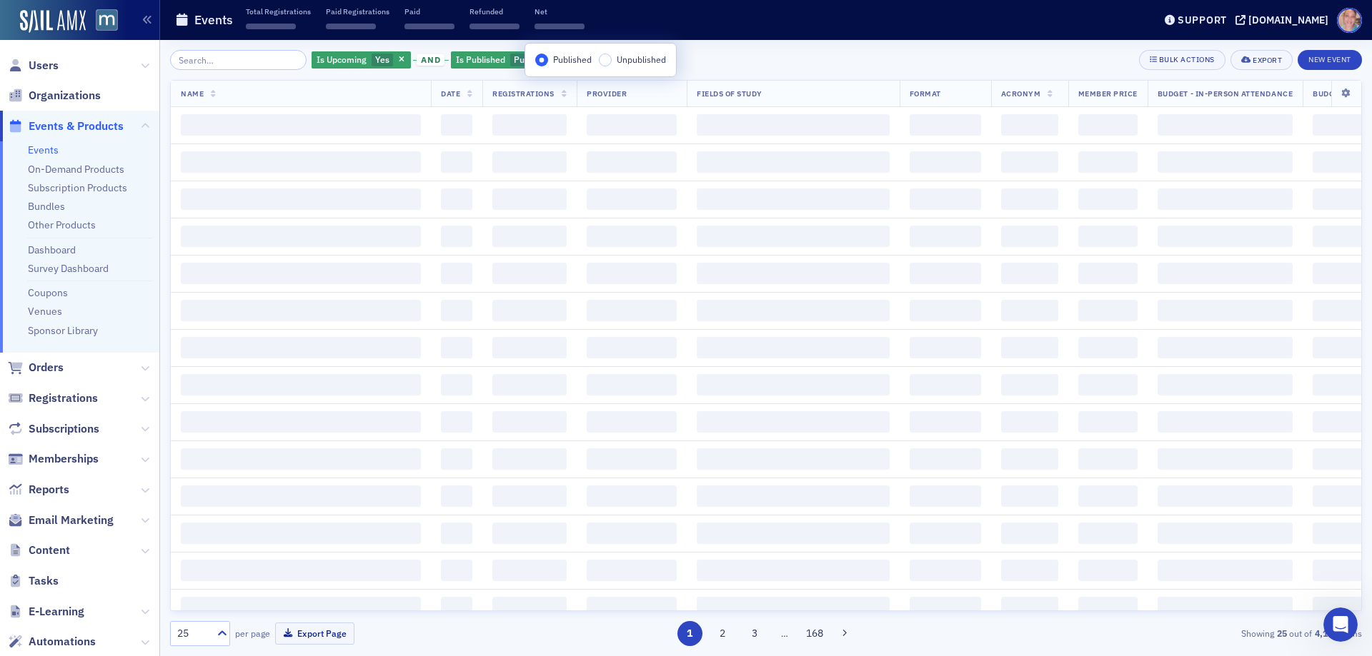
click at [774, 59] on div "Is Upcoming Yes and Is Published Published Add Filter Bulk Actions Export New E…" at bounding box center [766, 60] width 1192 height 20
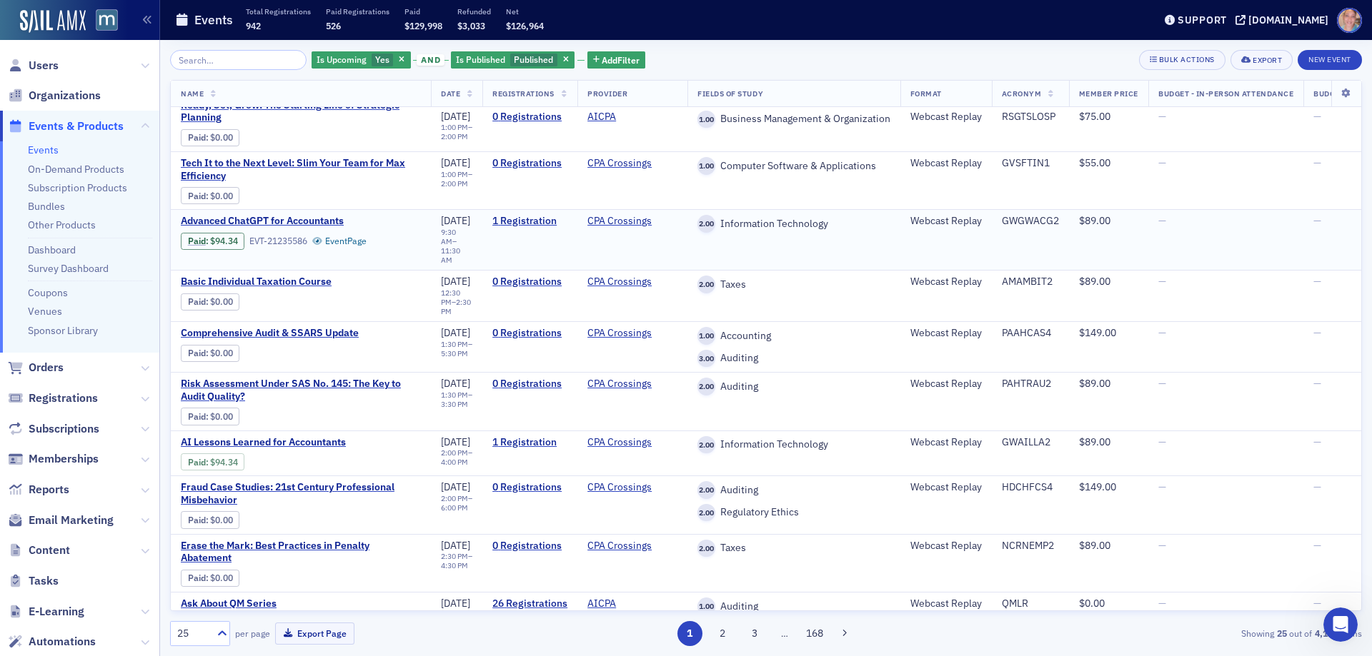
scroll to position [801, 0]
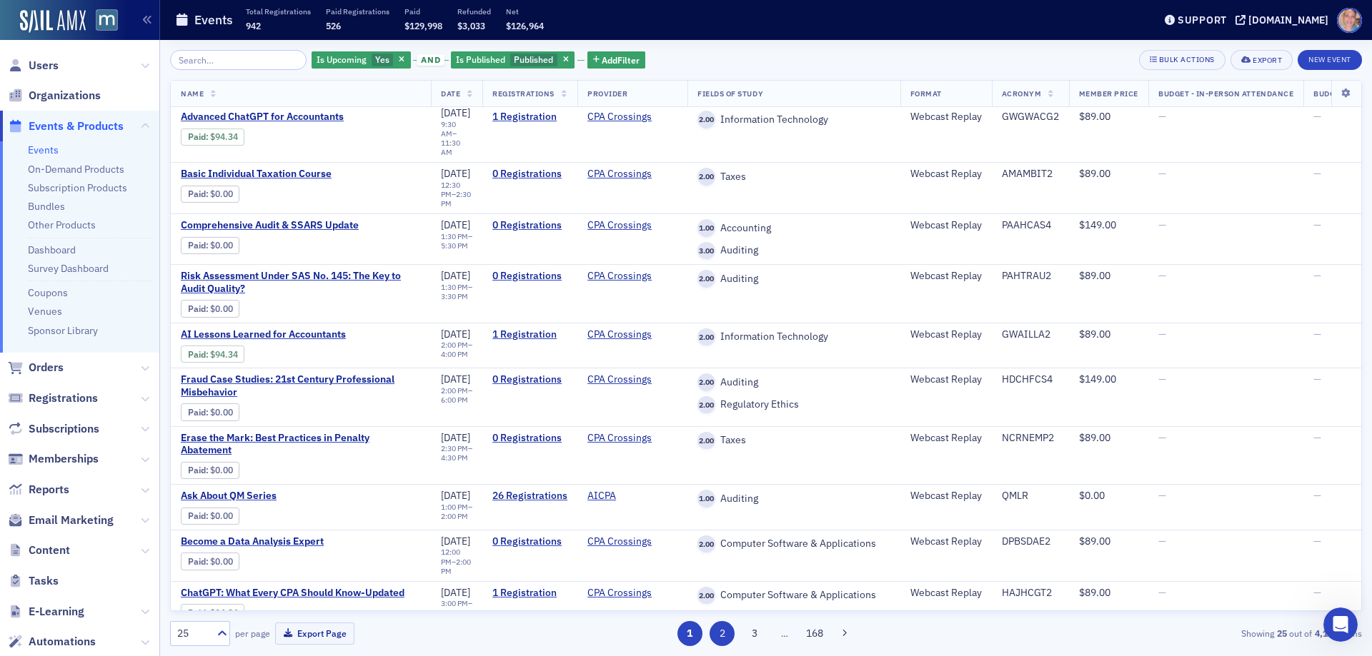
click at [720, 636] on button "2" at bounding box center [721, 633] width 25 height 25
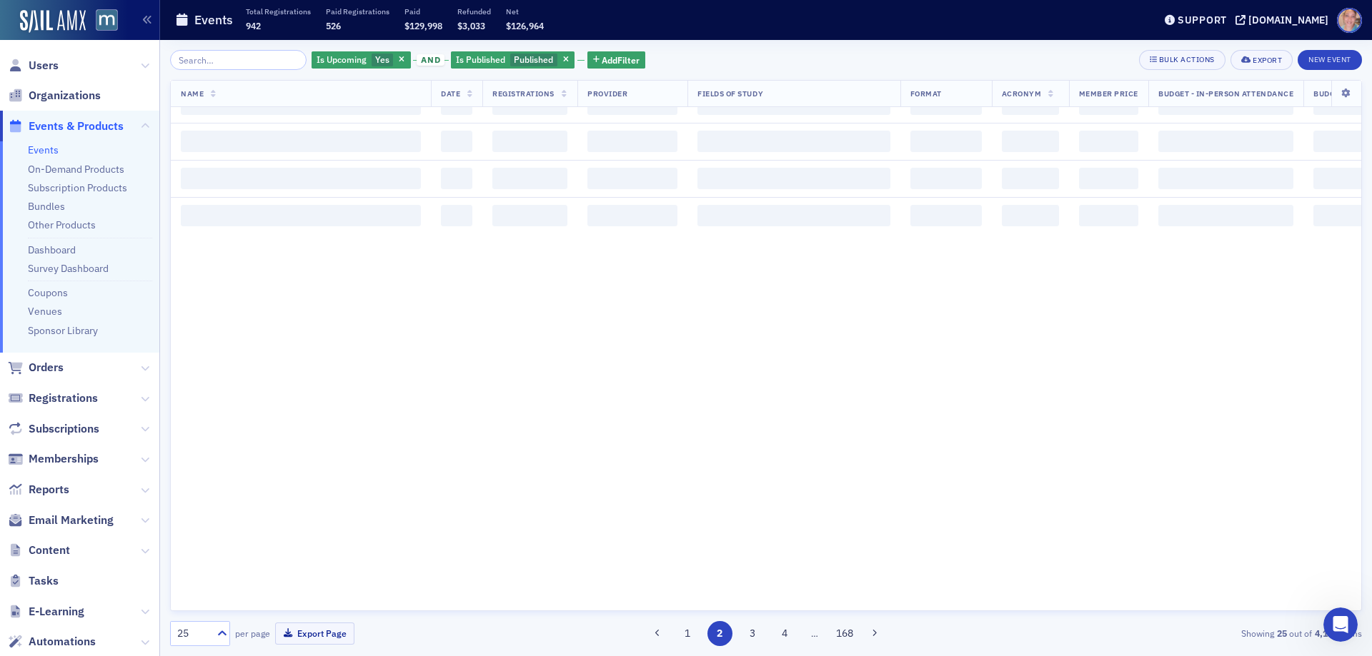
scroll to position [0, 0]
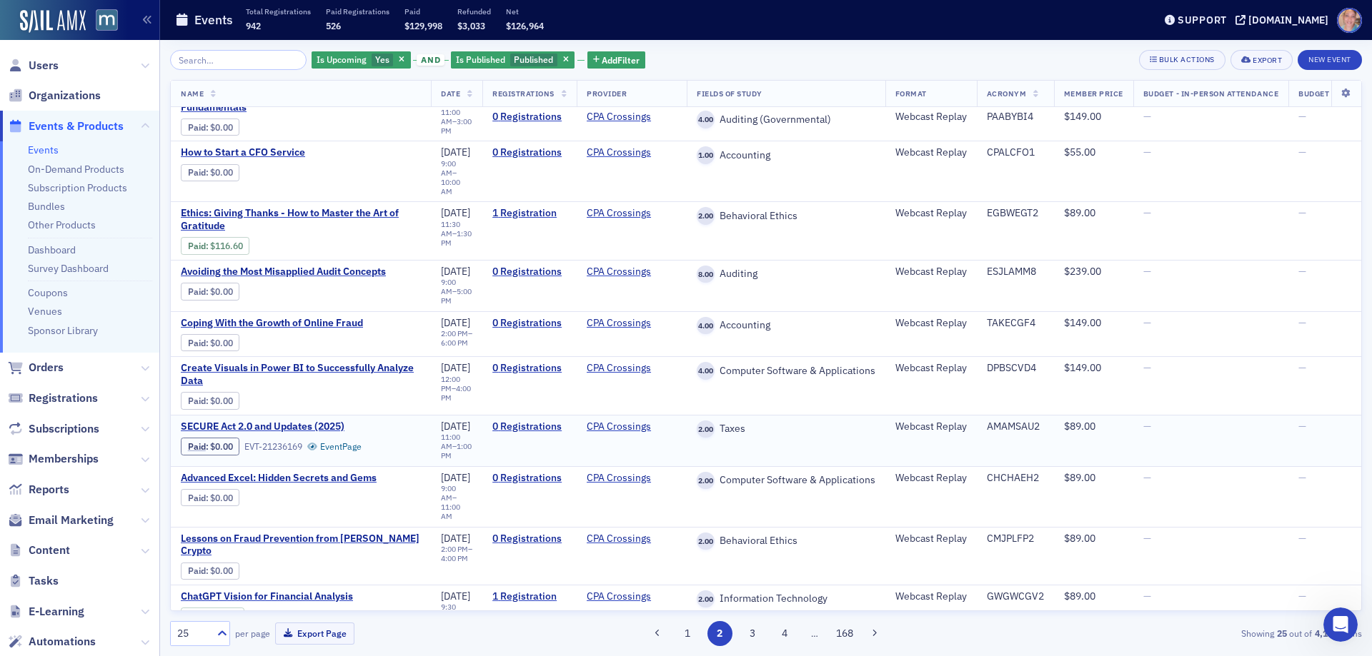
scroll to position [789, 0]
click at [614, 59] on span "Add Filter" at bounding box center [620, 60] width 38 height 13
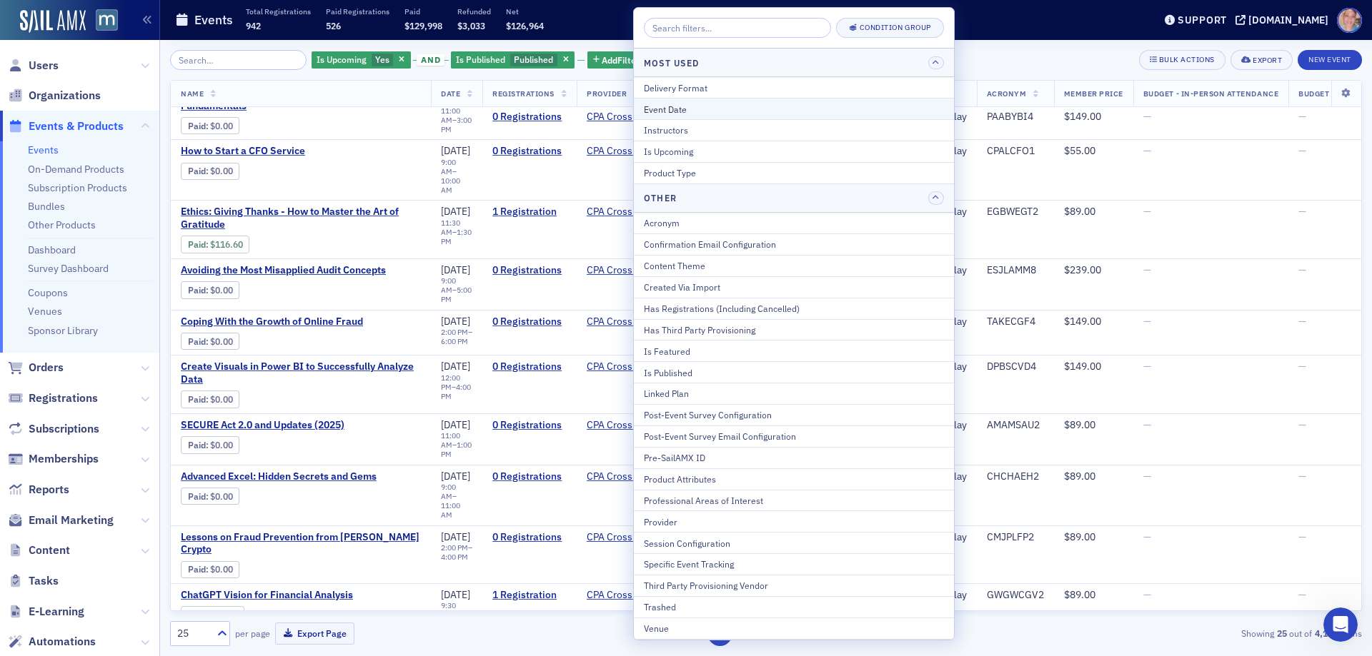
click at [704, 106] on div "Event Date" at bounding box center [794, 109] width 300 height 13
select select "8"
select select "2025"
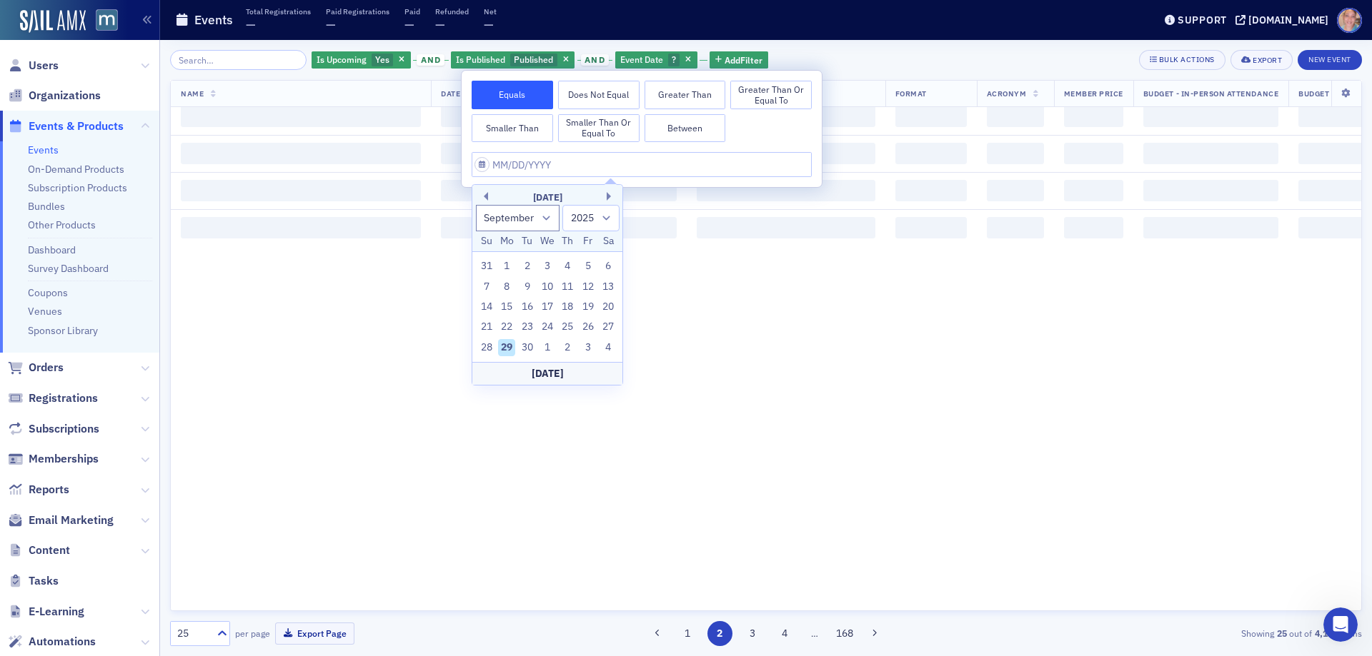
scroll to position [789, 0]
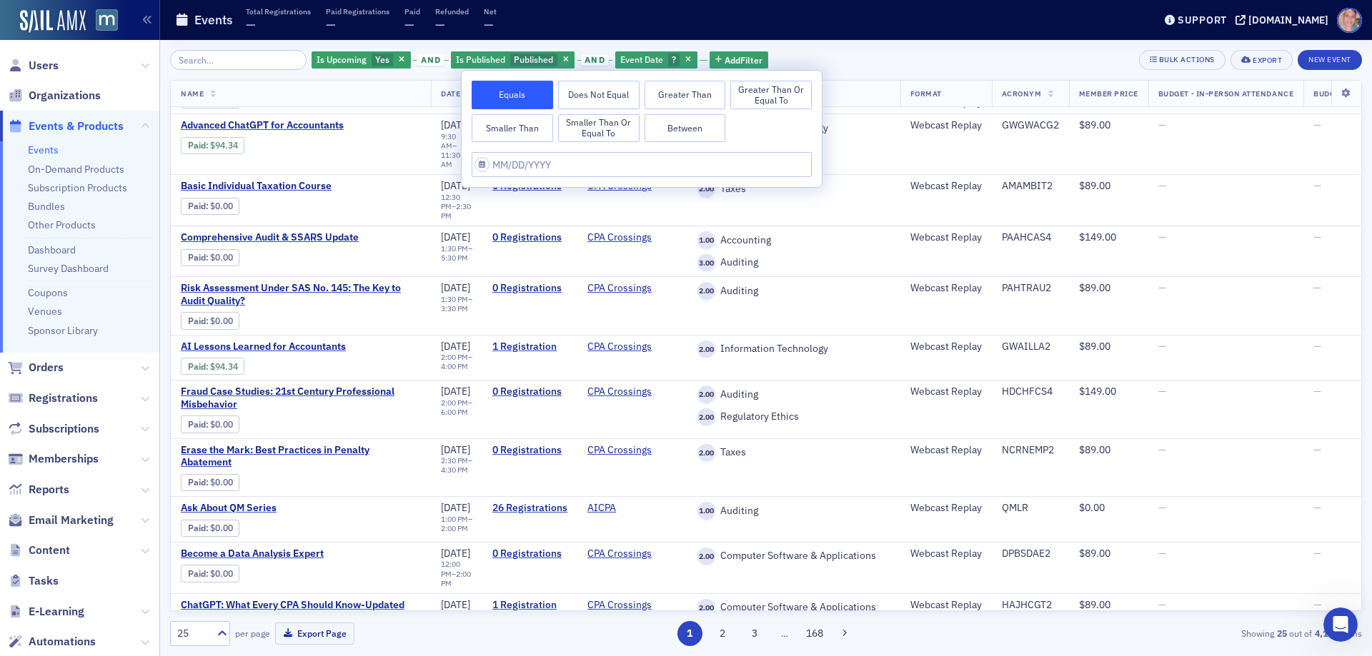
click at [671, 130] on button "Between" at bounding box center [684, 128] width 81 height 29
select select "8"
select select "2025"
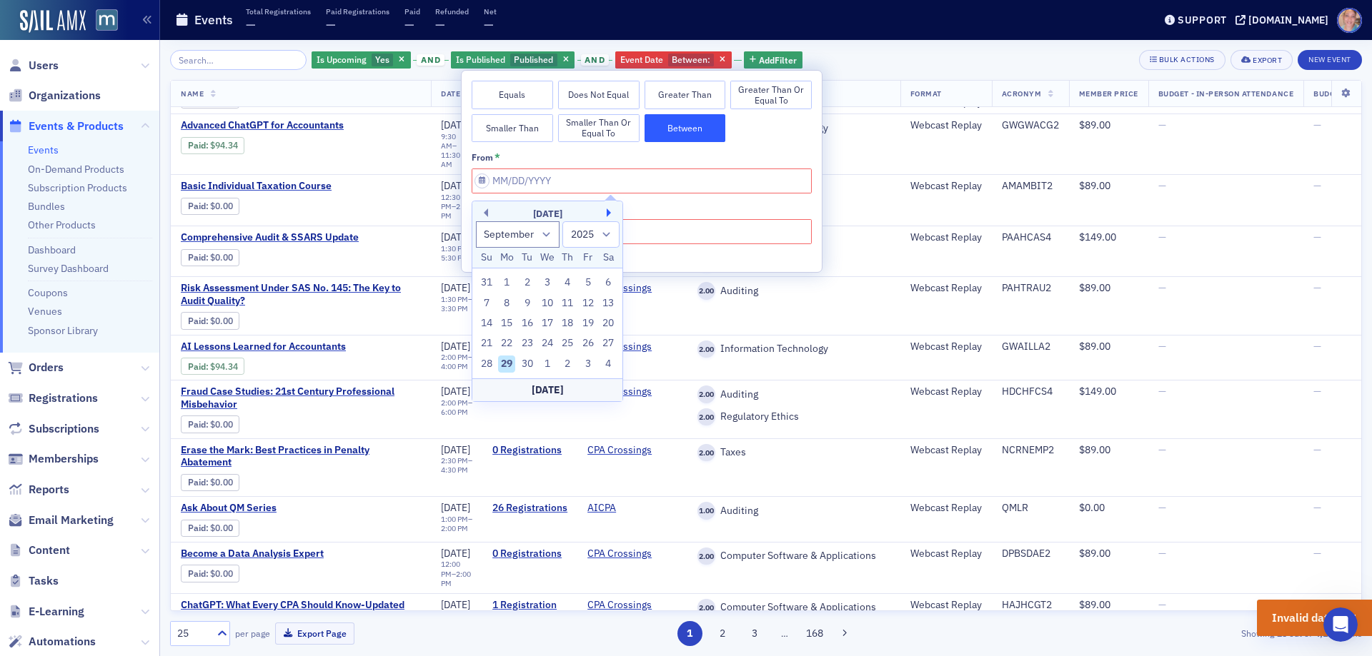
click at [611, 216] on button "Next Month" at bounding box center [610, 213] width 9 height 9
select select "9"
click at [539, 344] on div "22" at bounding box center [547, 343] width 17 height 17
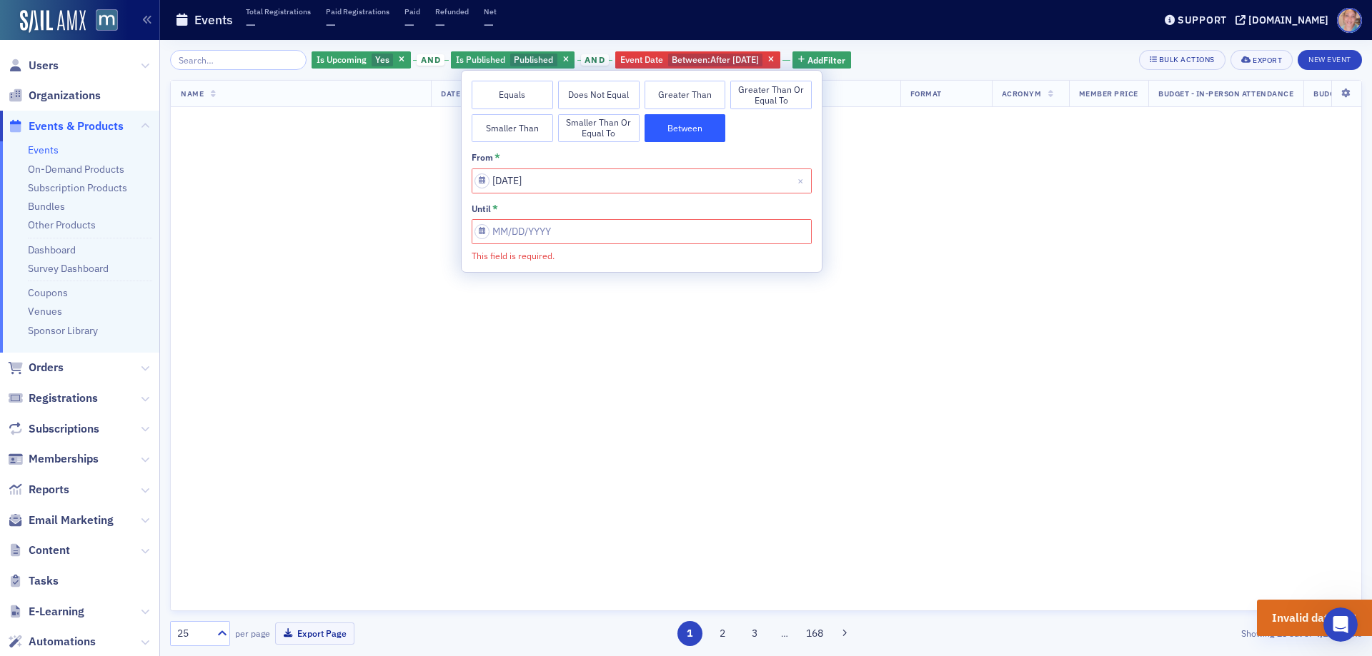
type input "[DATE]"
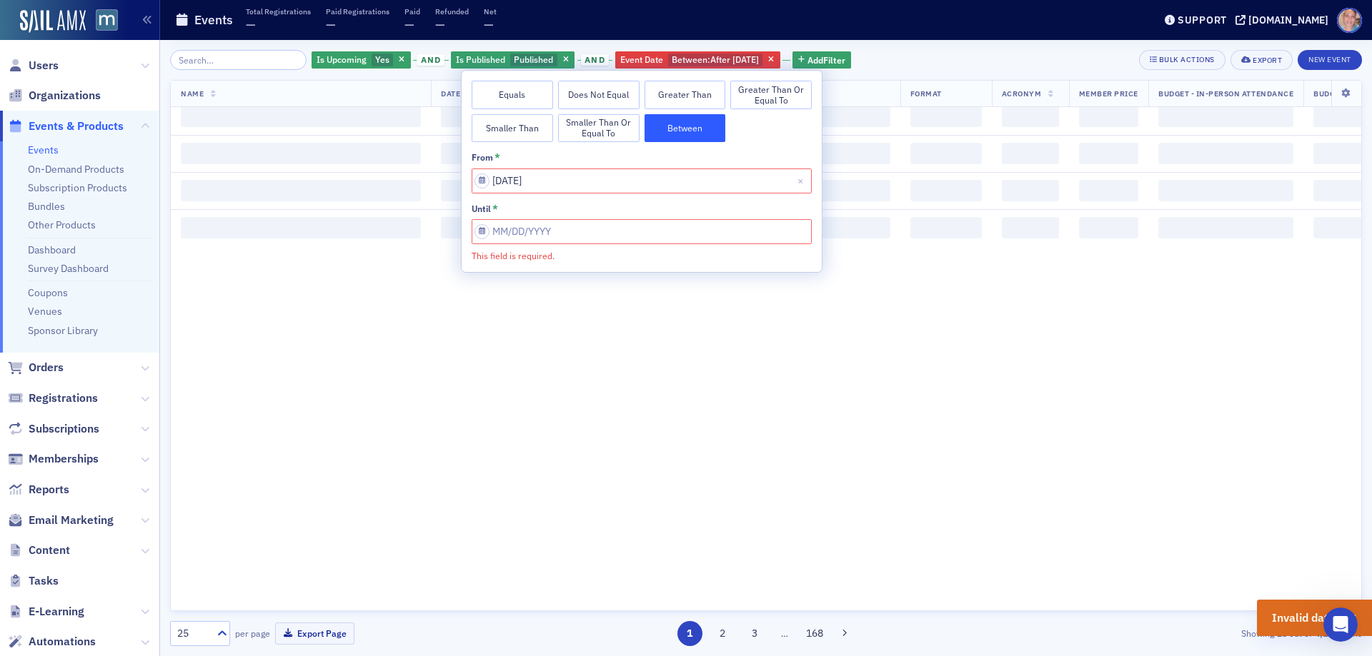
click at [582, 227] on input "This field is required." at bounding box center [641, 231] width 340 height 25
select select "9"
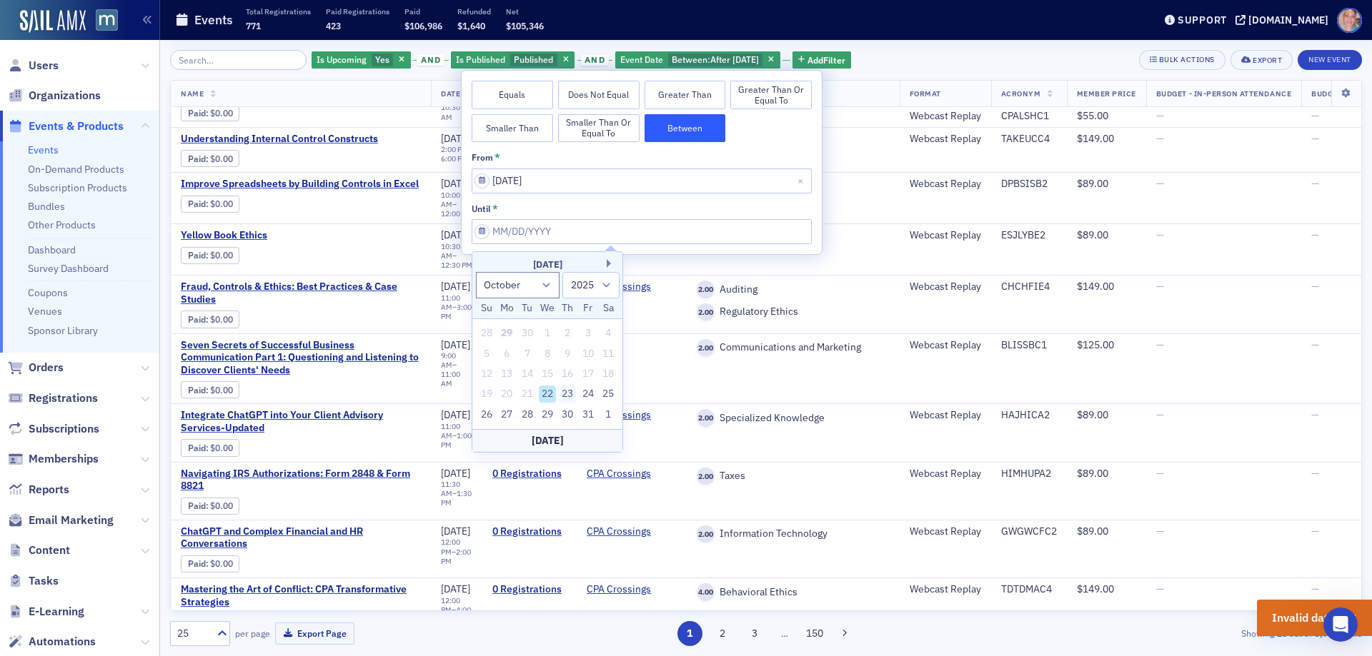
click at [566, 393] on div "23" at bounding box center [567, 394] width 17 height 17
type input "[DATE]"
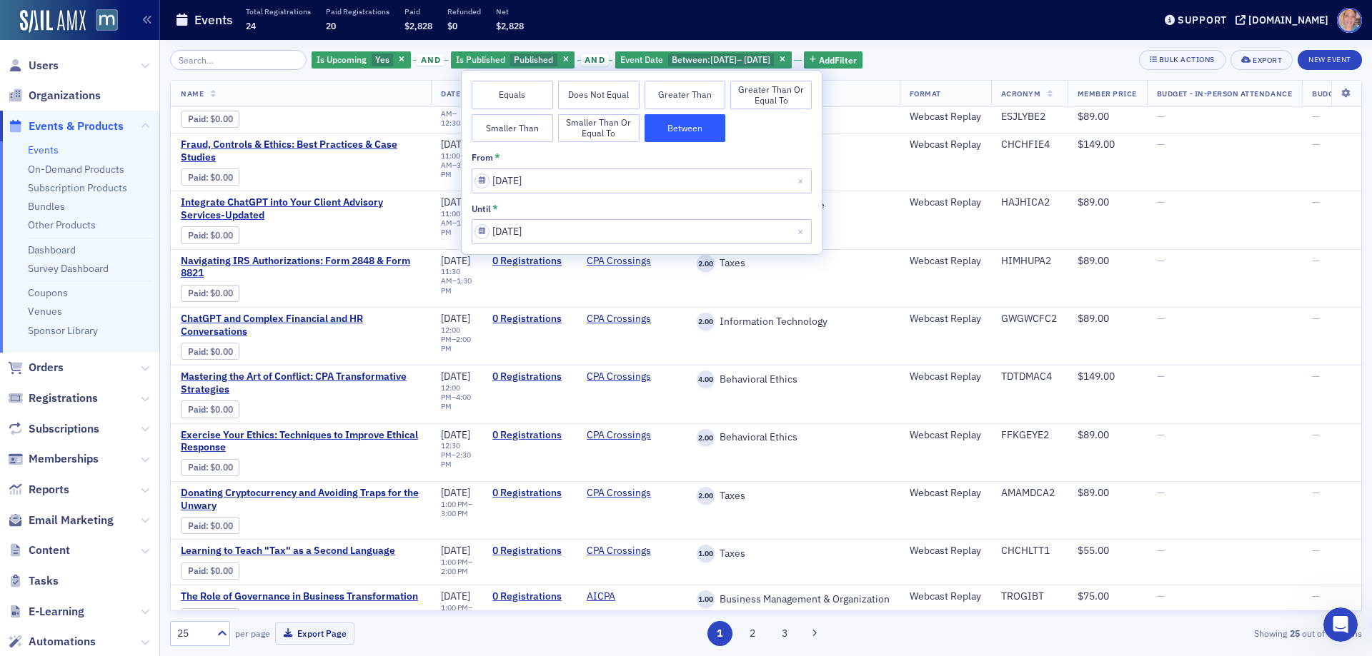
click at [949, 53] on div "Is Upcoming Yes and Is Published Published and Event Date Between : [DATE] – [D…" at bounding box center [766, 60] width 1192 height 20
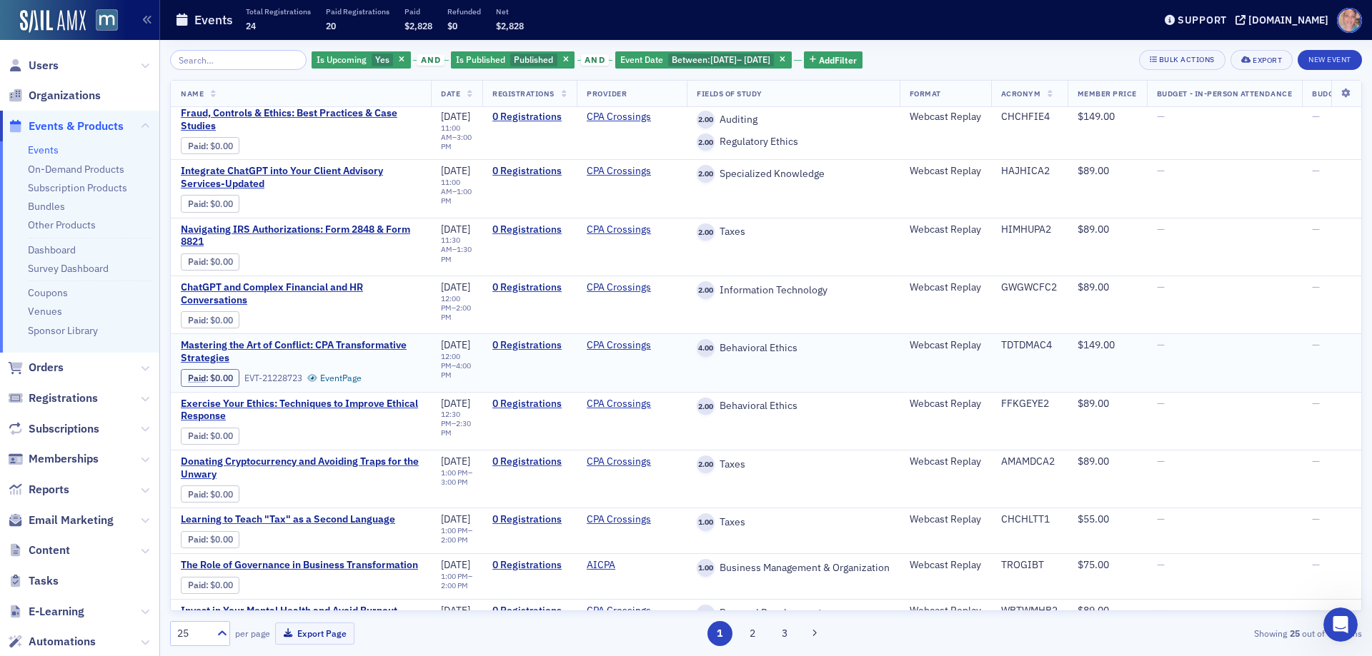
scroll to position [829, 0]
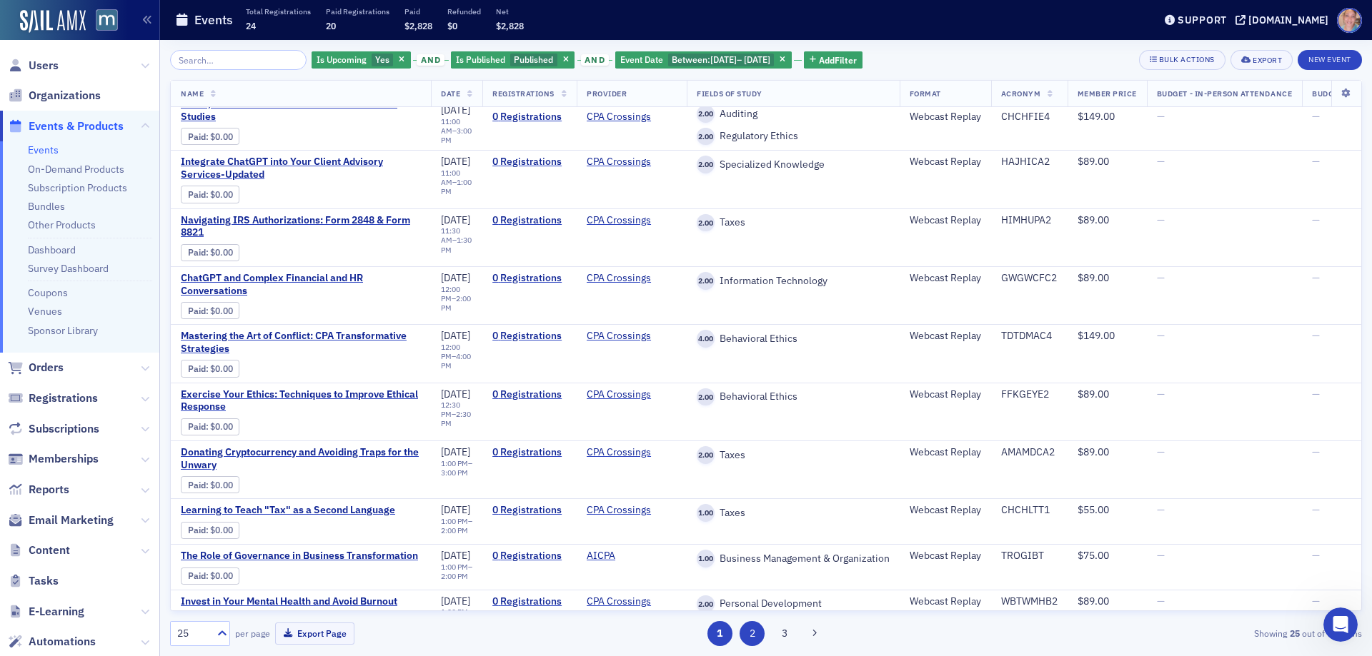
click at [749, 636] on button "2" at bounding box center [751, 633] width 25 height 25
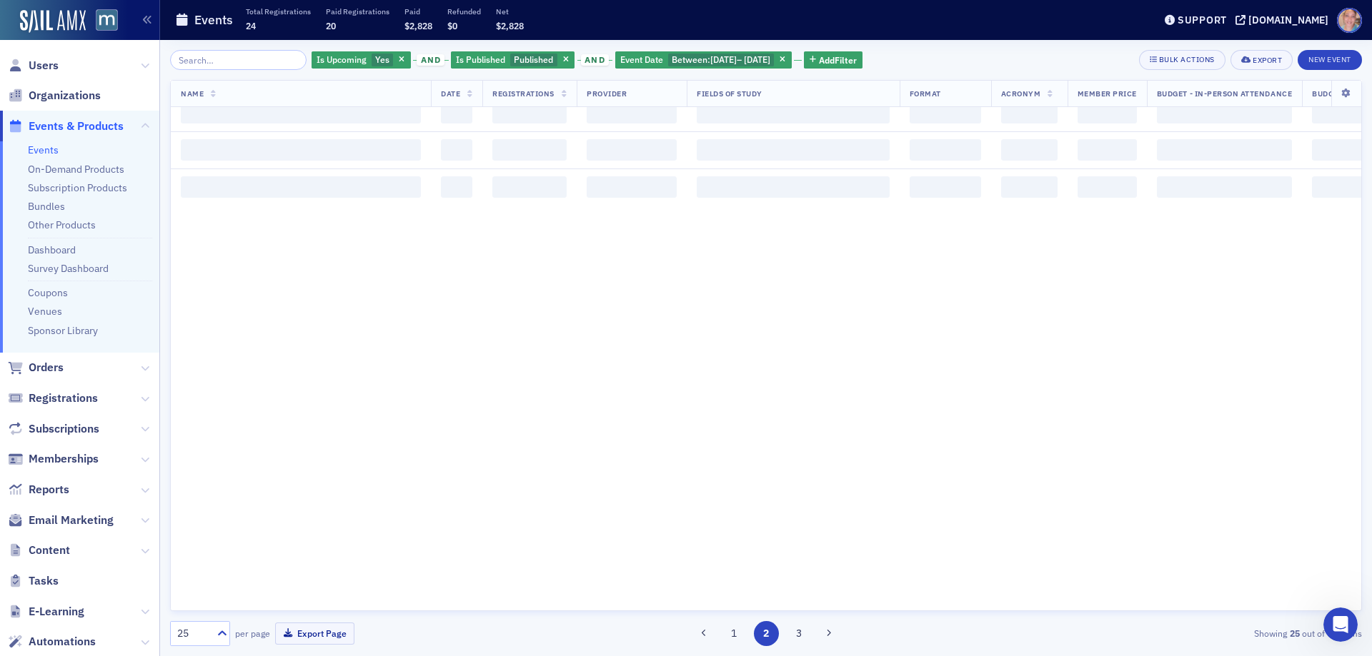
scroll to position [0, 0]
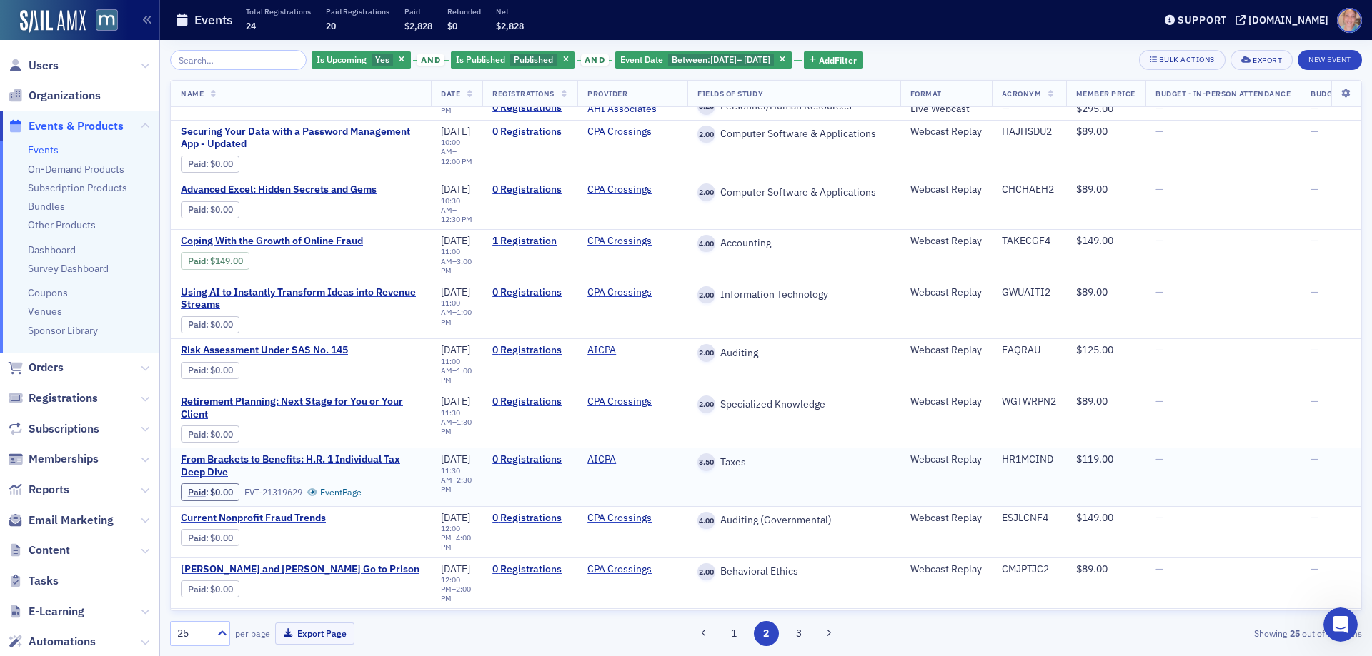
scroll to position [643, 0]
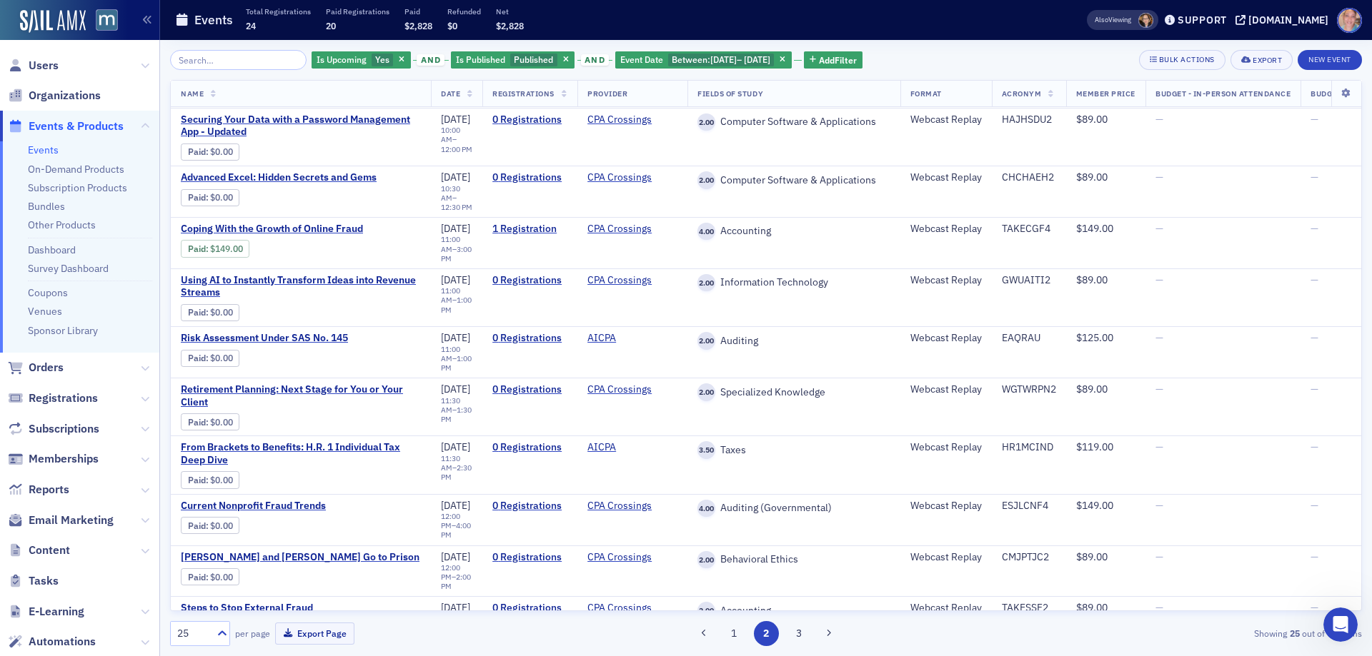
click at [1297, 13] on div "Also Viewing Support [DOMAIN_NAME]" at bounding box center [1219, 20] width 305 height 25
click at [1307, 22] on div "[DOMAIN_NAME]" at bounding box center [1288, 20] width 80 height 13
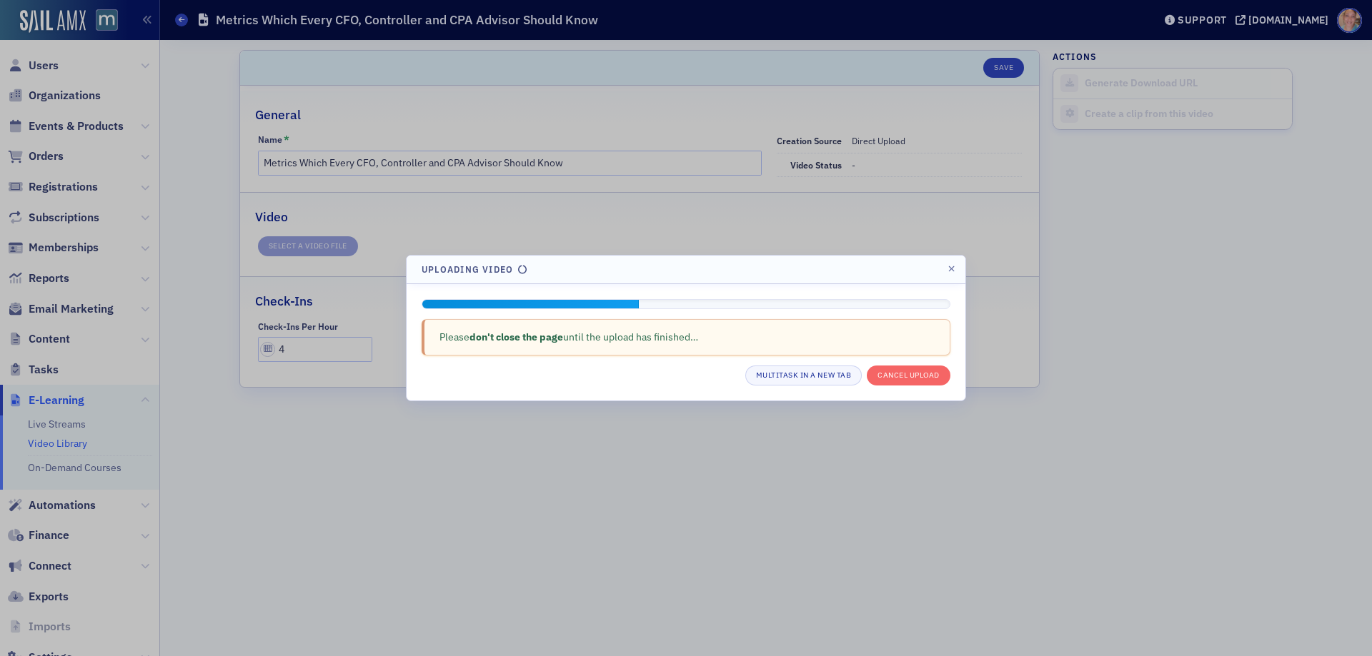
scroll to position [46, 0]
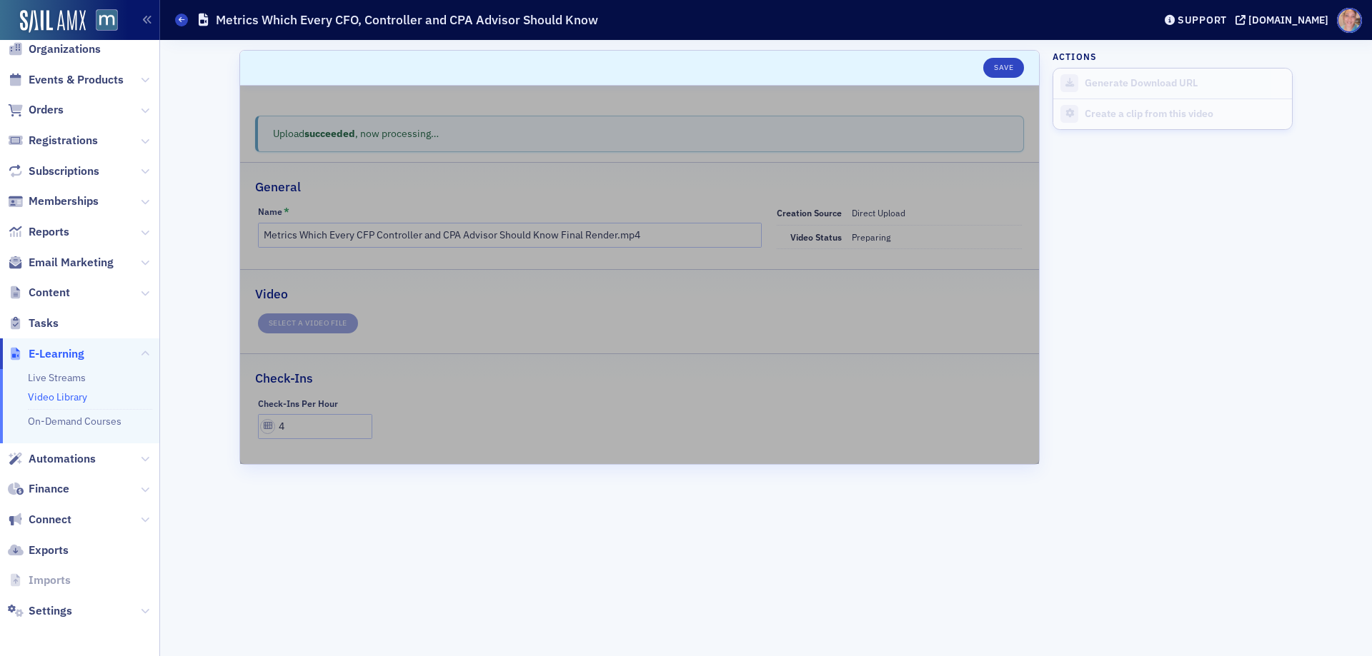
type input "Metrics Which Every CFO, Controller and CPA Advisor Should Know"
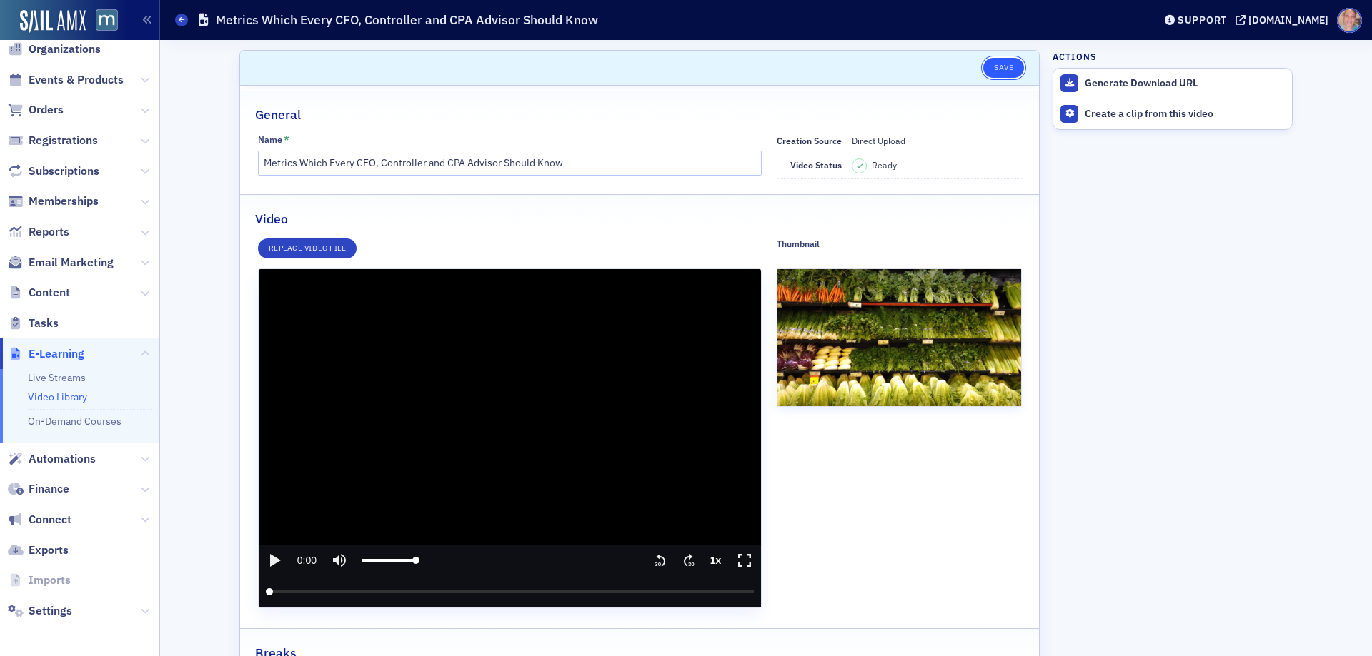
click at [1012, 69] on button "Save" at bounding box center [1003, 68] width 41 height 20
click at [274, 555] on icon "play" at bounding box center [274, 560] width 17 height 17
click at [274, 556] on icon "pause" at bounding box center [274, 560] width 17 height 17
click at [271, 560] on icon "play" at bounding box center [275, 560] width 11 height 13
click at [271, 560] on icon "pause" at bounding box center [274, 560] width 9 height 11
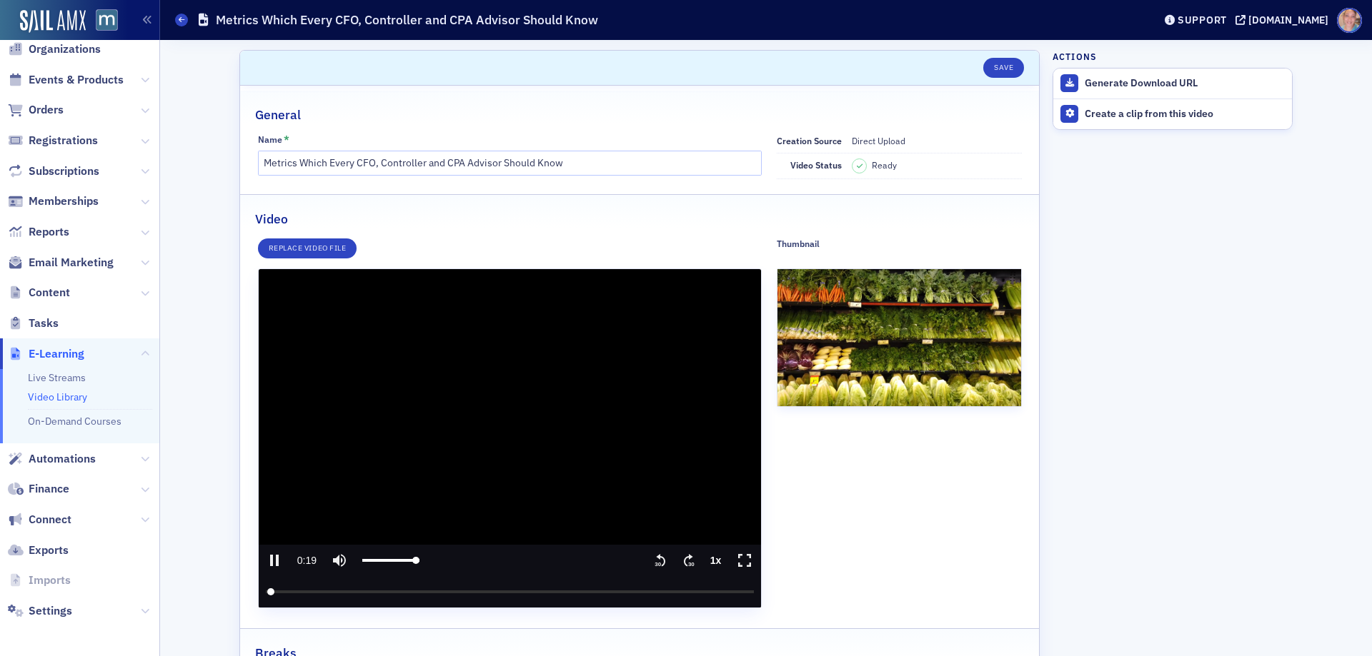
type input "19.258169"
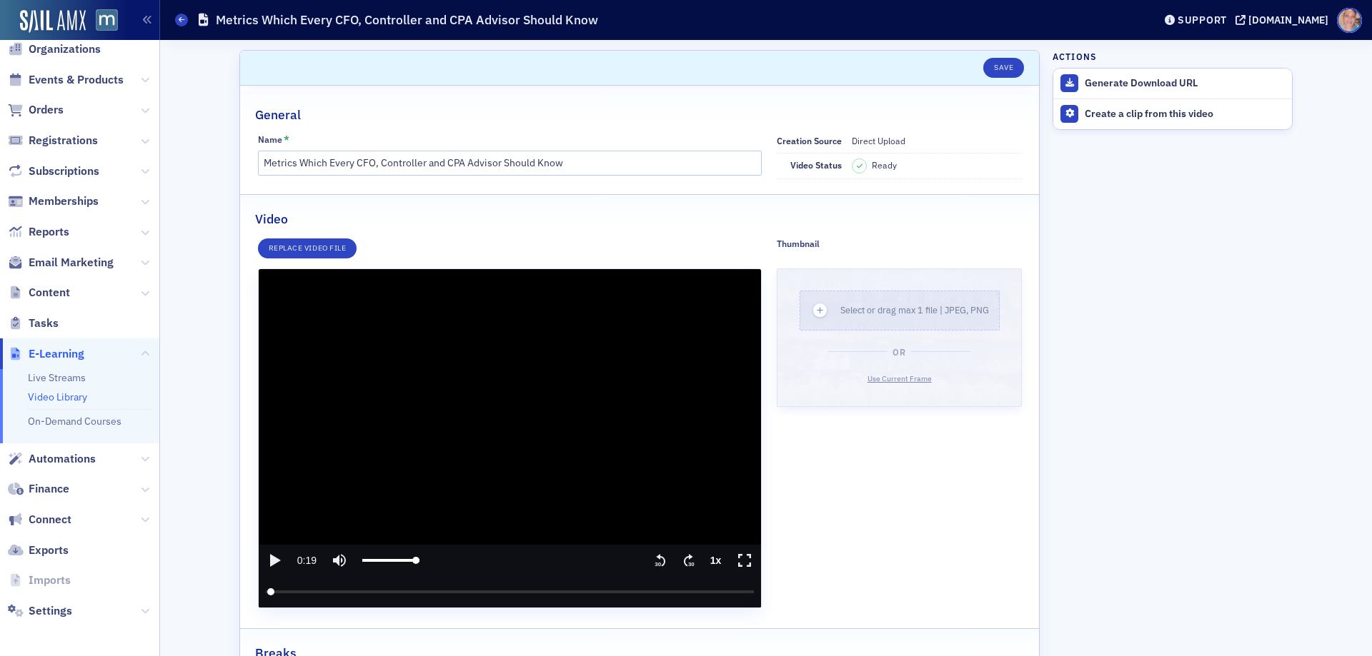
click at [893, 376] on span "Use Current Frame" at bounding box center [899, 379] width 64 height 10
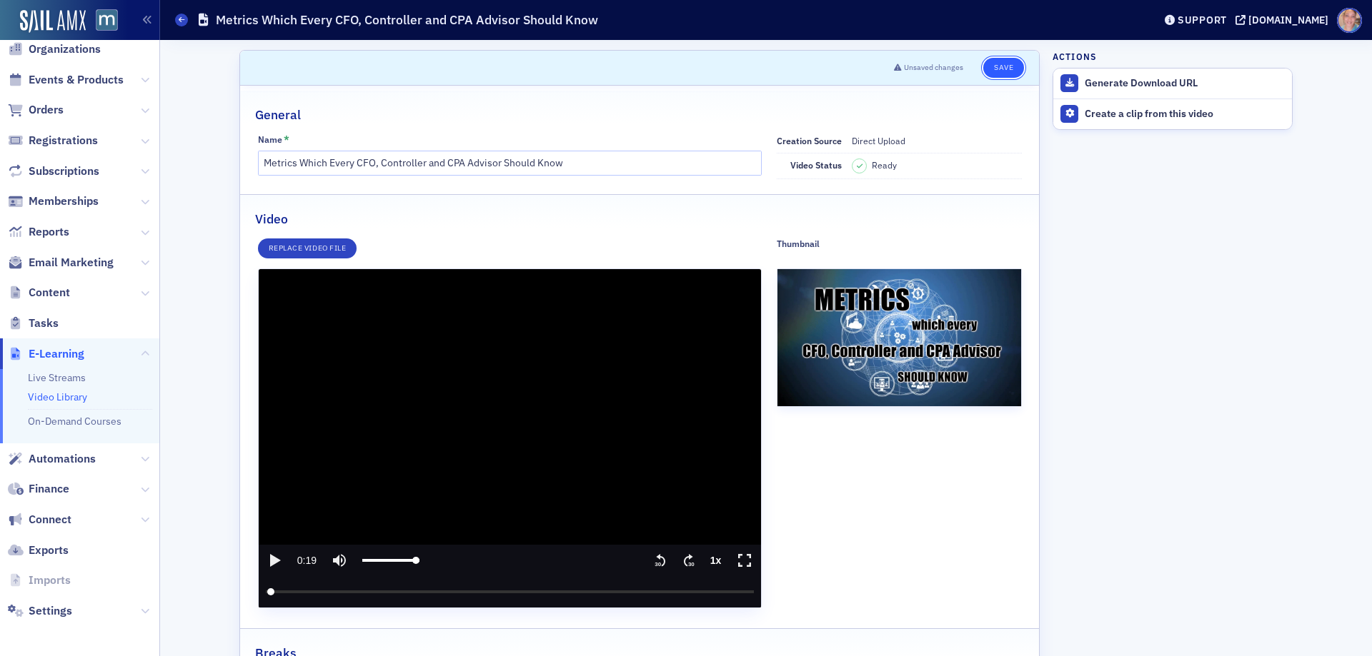
click at [1001, 70] on button "Save" at bounding box center [1003, 68] width 41 height 20
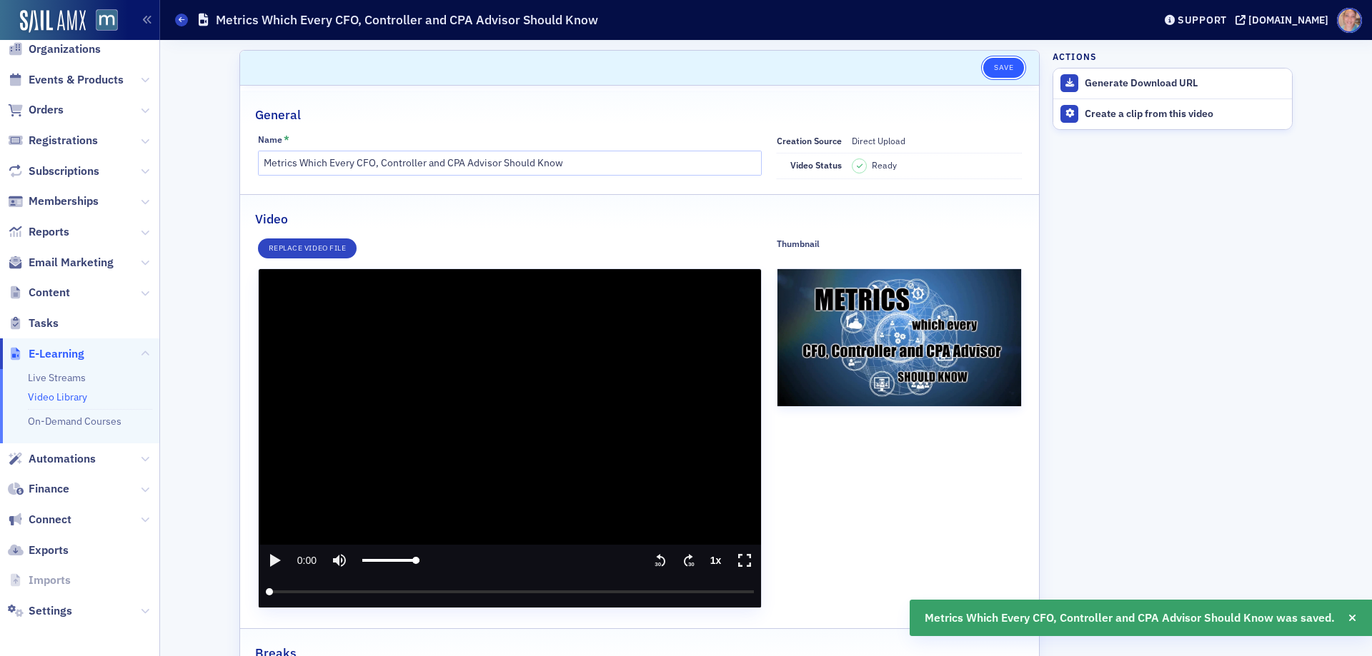
click at [1006, 63] on button "Save" at bounding box center [1003, 68] width 41 height 20
click at [999, 64] on button "Save" at bounding box center [1003, 68] width 41 height 20
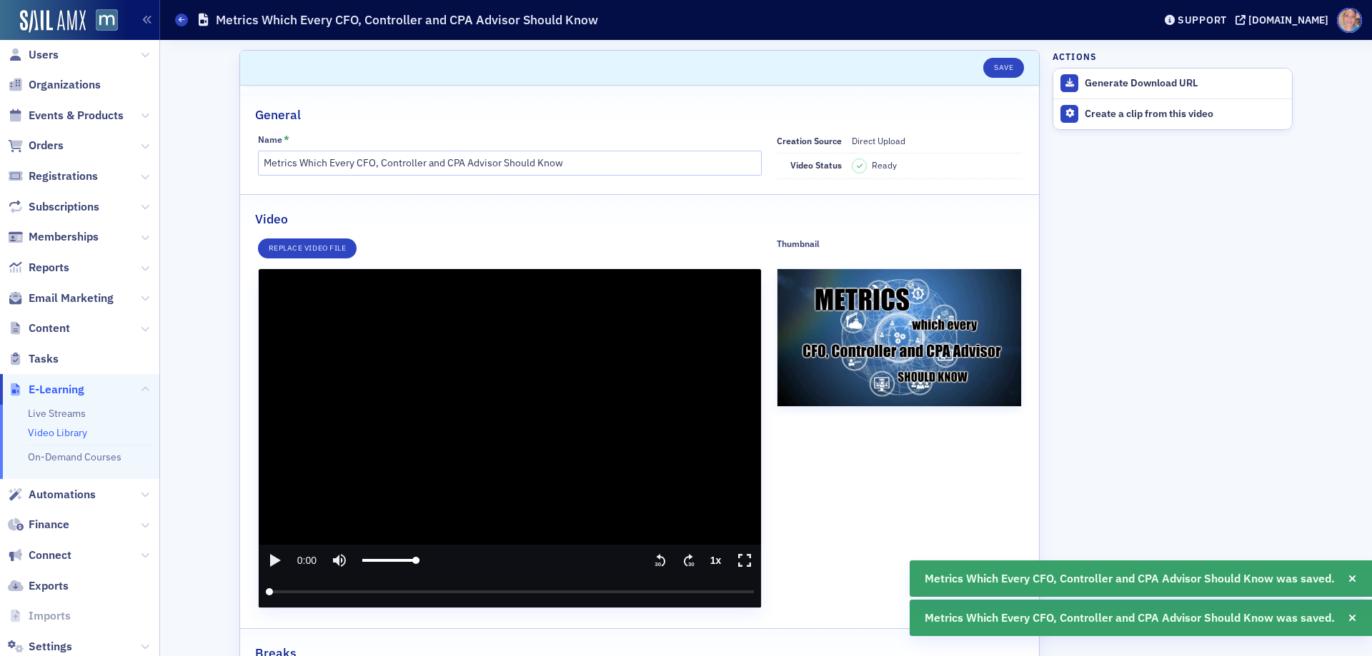
scroll to position [0, 0]
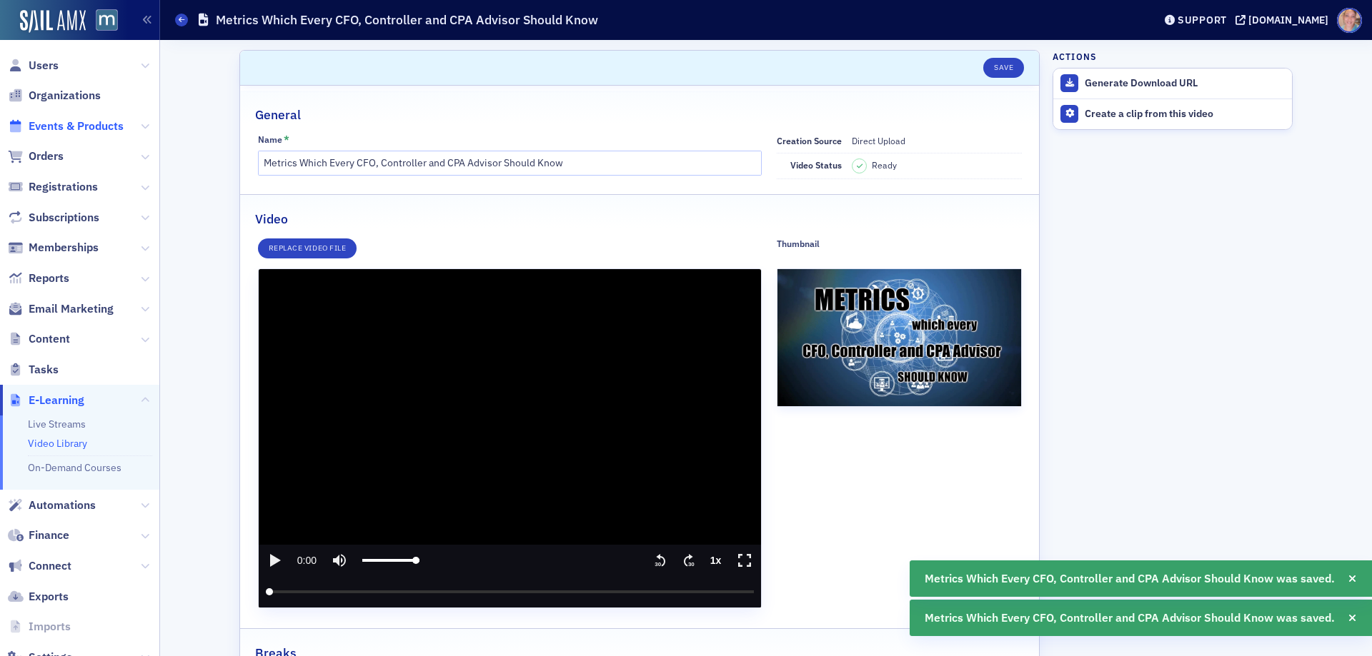
click at [75, 121] on span "Events & Products" at bounding box center [76, 127] width 95 height 16
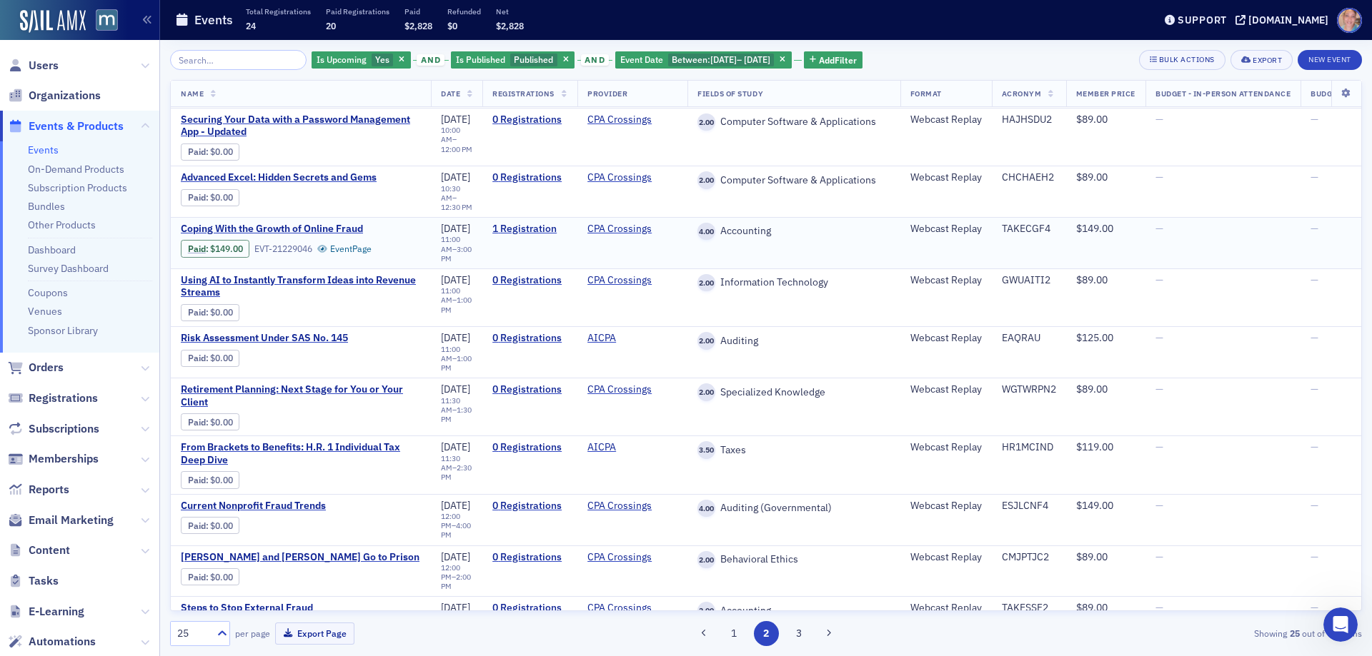
scroll to position [167, 0]
click at [41, 59] on span "Users" at bounding box center [44, 66] width 30 height 16
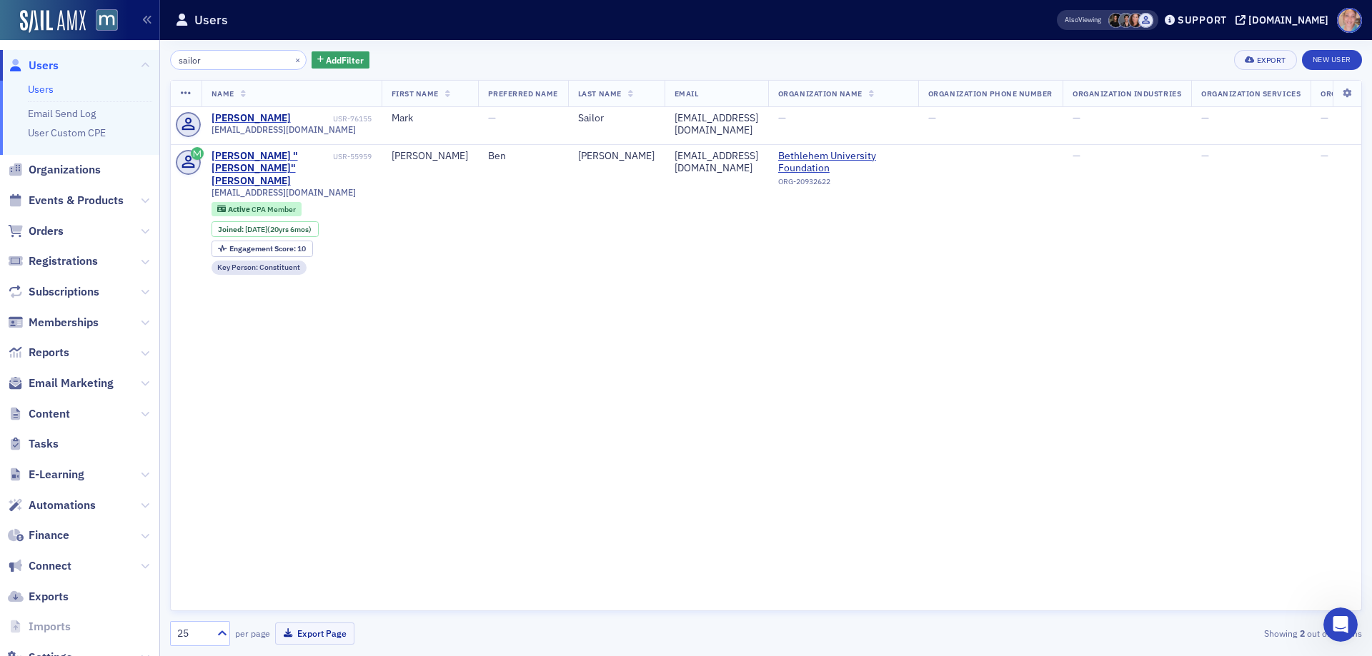
type input "sailor"
click at [65, 199] on span "Events & Products" at bounding box center [76, 201] width 95 height 16
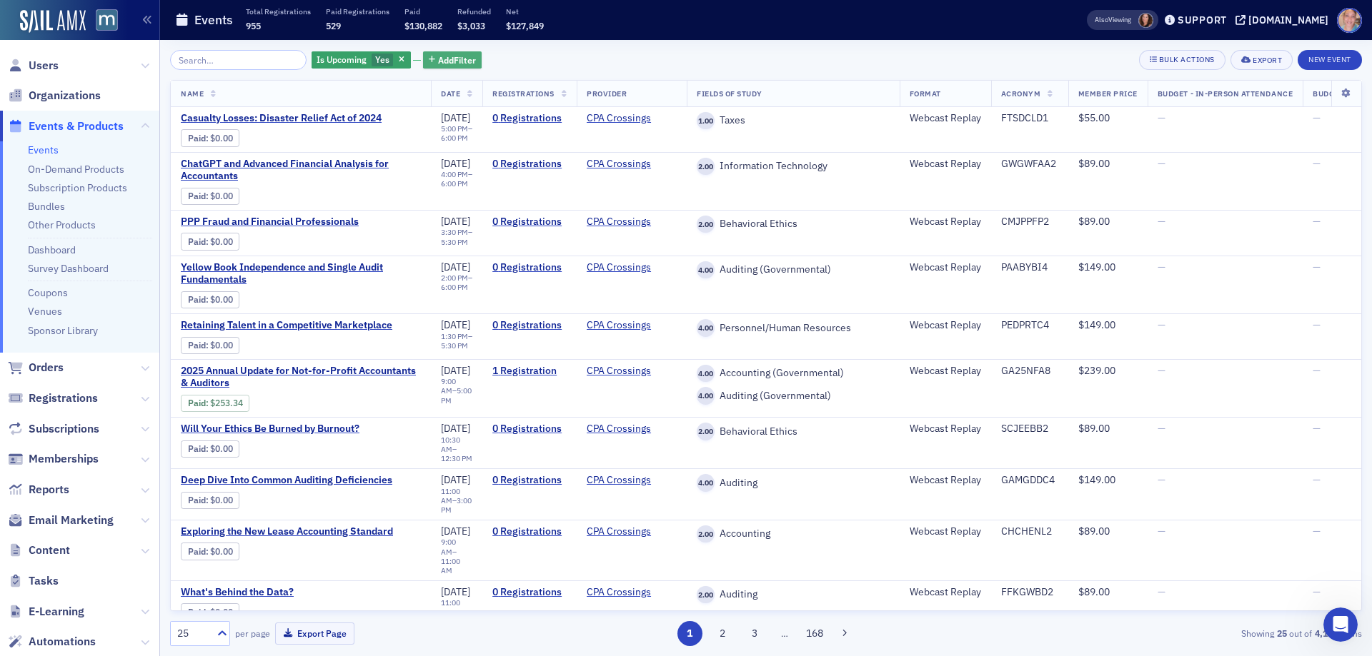
click at [440, 59] on span "Add Filter" at bounding box center [457, 60] width 38 height 13
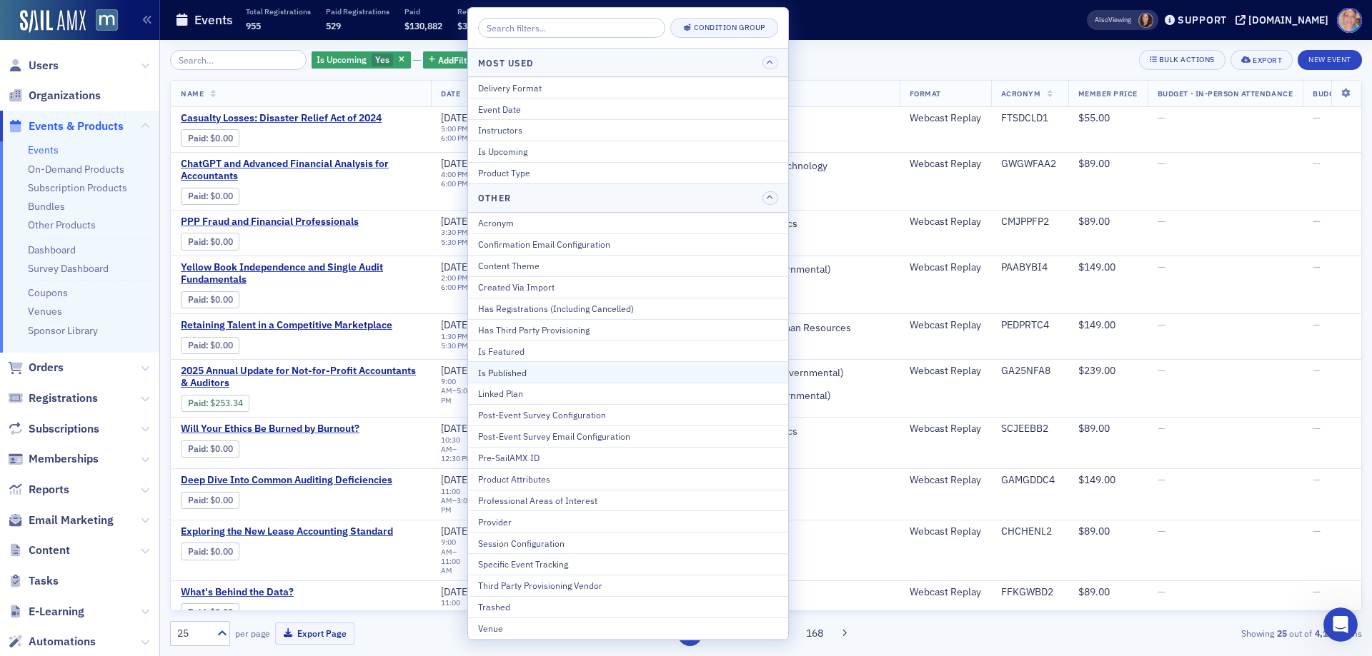
click at [534, 370] on div "Is Published" at bounding box center [628, 372] width 300 height 13
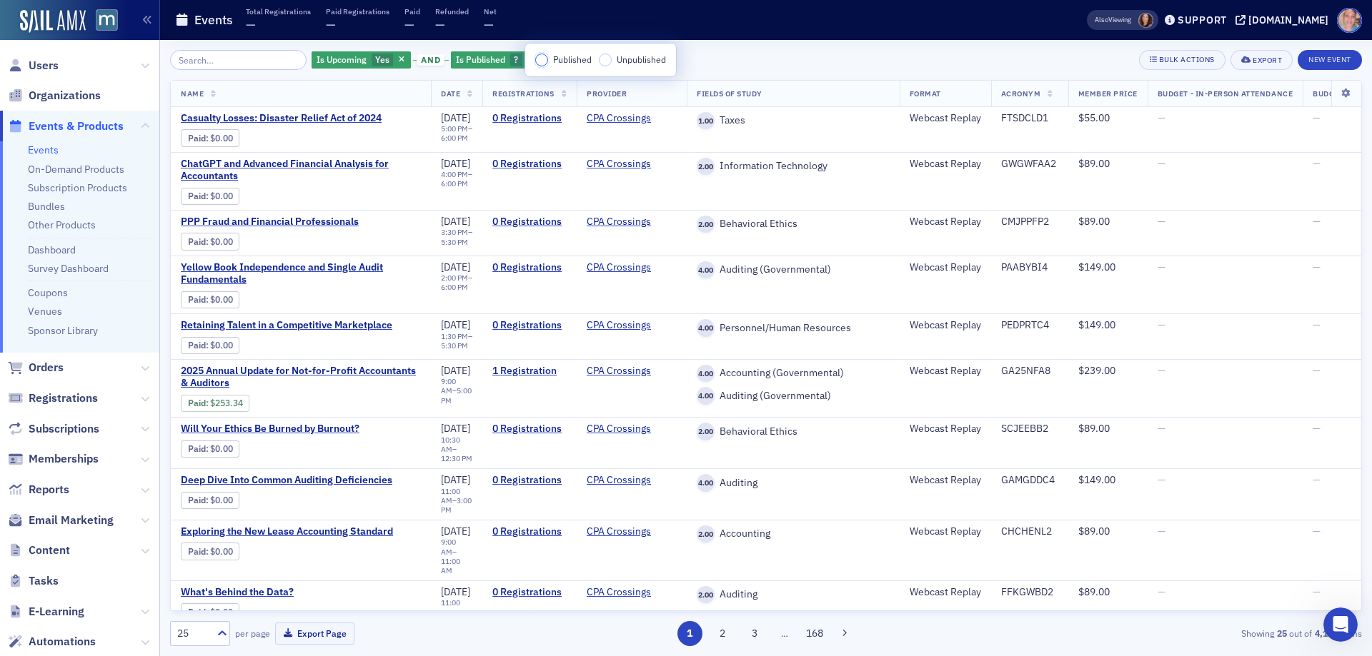
click at [541, 61] on input "Published" at bounding box center [541, 60] width 13 height 13
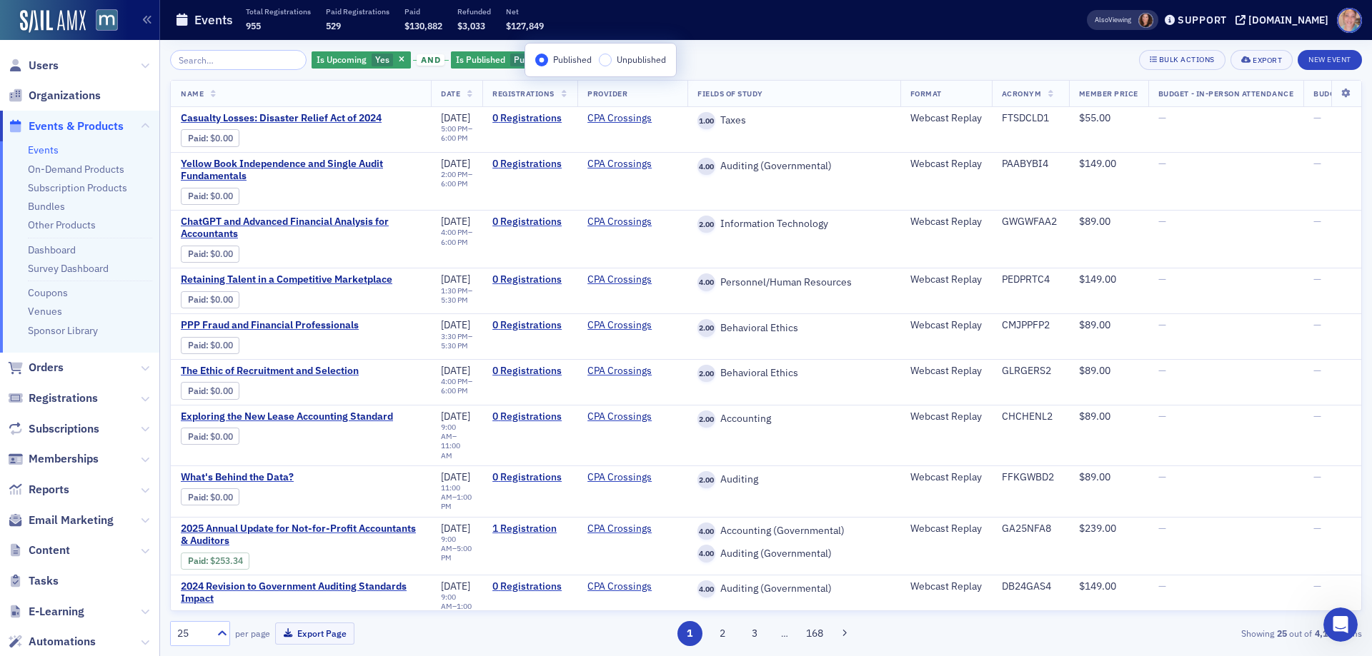
click at [788, 56] on div "Is Upcoming Yes and Is Published Published Add Filter Bulk Actions Export New E…" at bounding box center [766, 60] width 1192 height 20
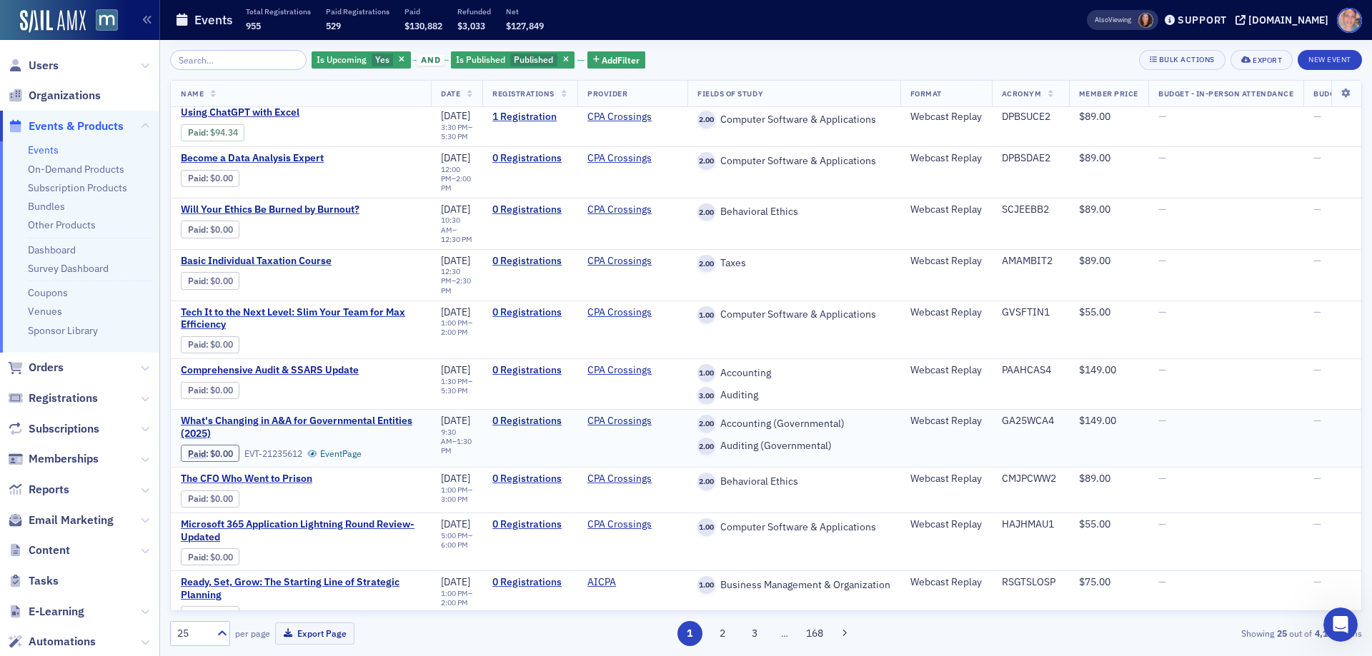
scroll to position [776, 0]
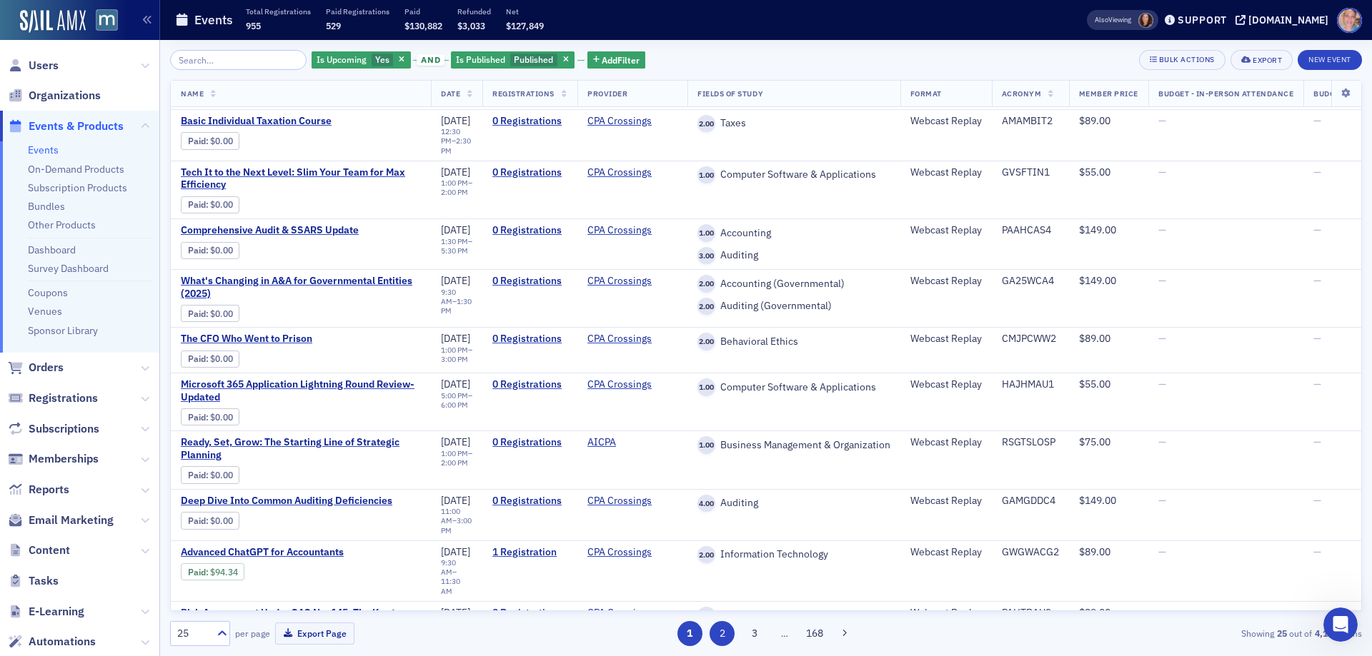
click at [718, 631] on button "2" at bounding box center [721, 633] width 25 height 25
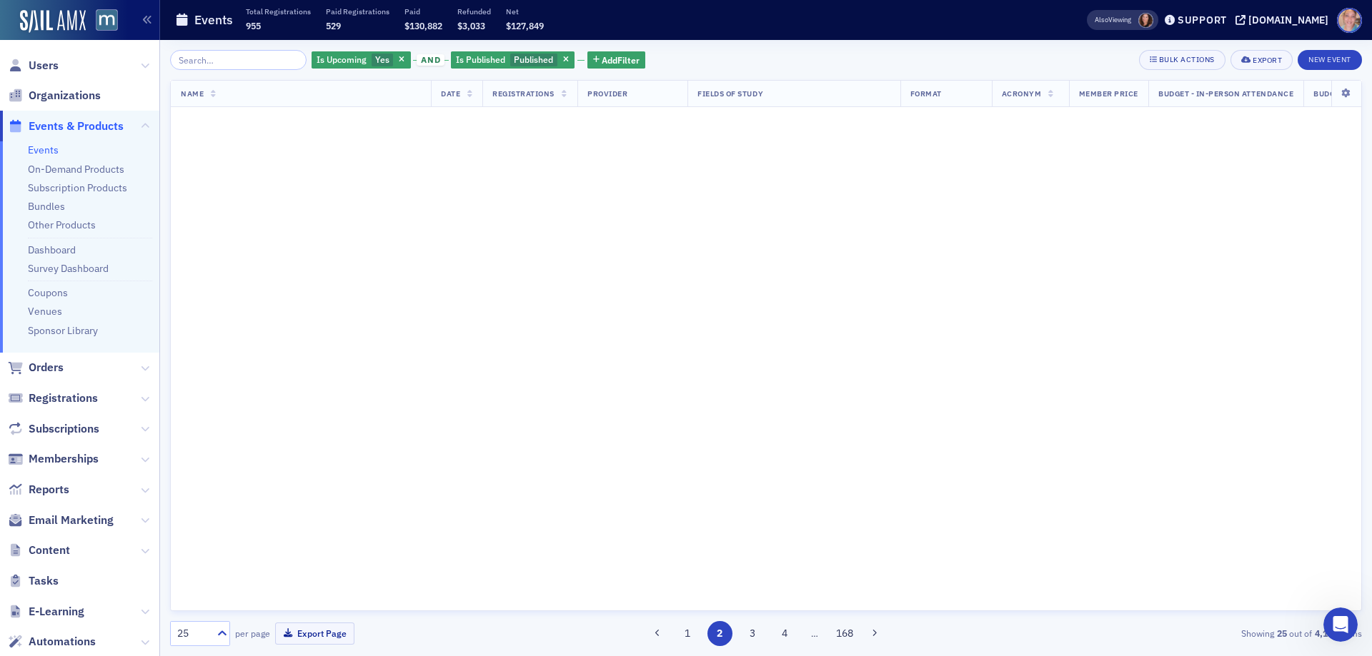
scroll to position [0, 0]
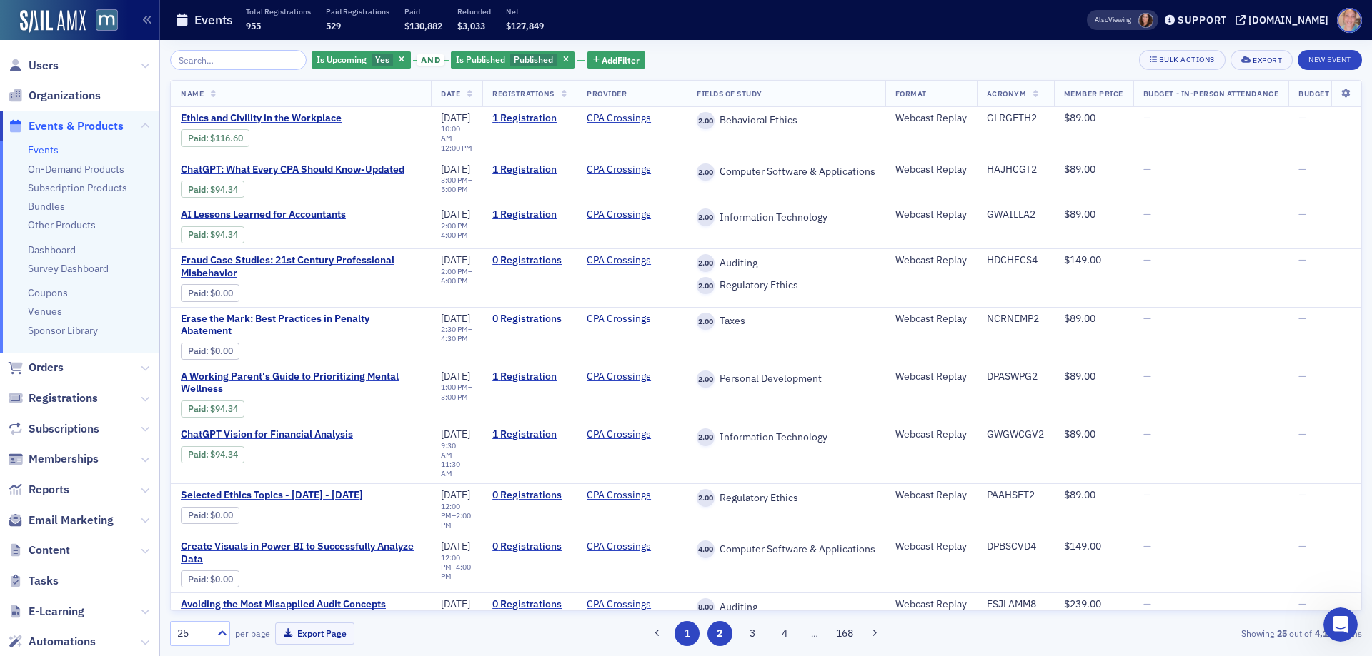
click at [681, 636] on button "1" at bounding box center [686, 633] width 25 height 25
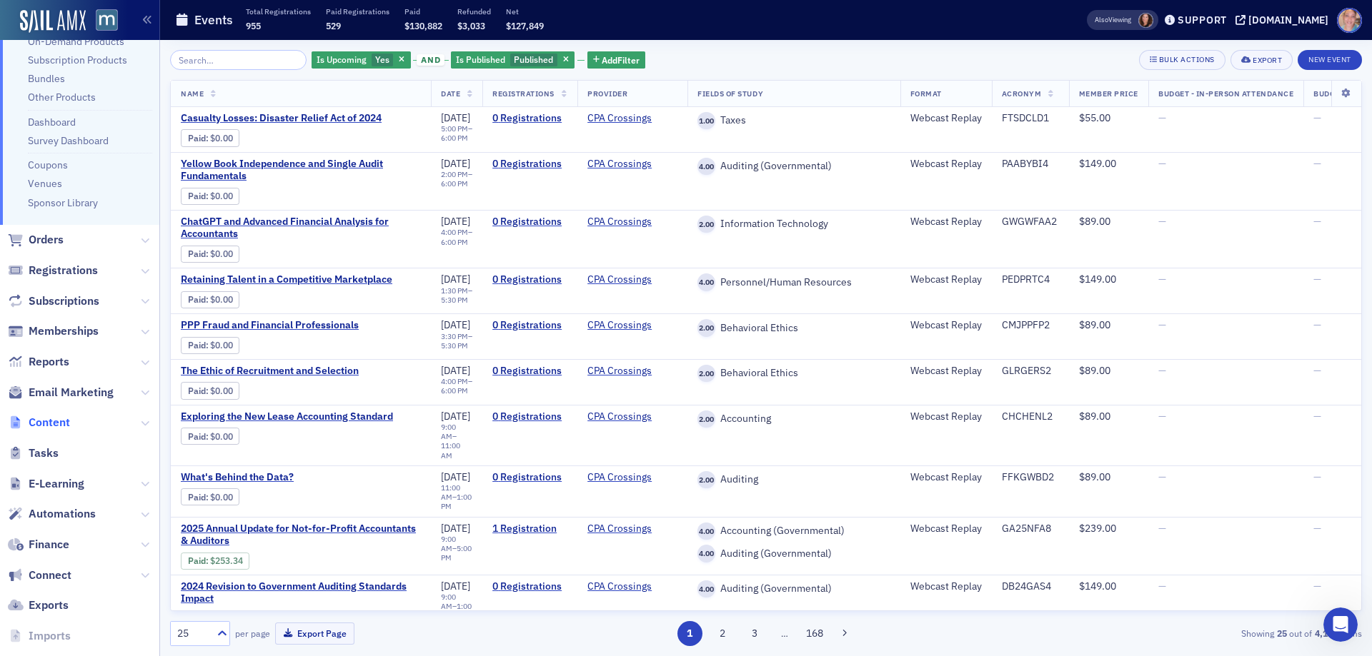
scroll to position [143, 0]
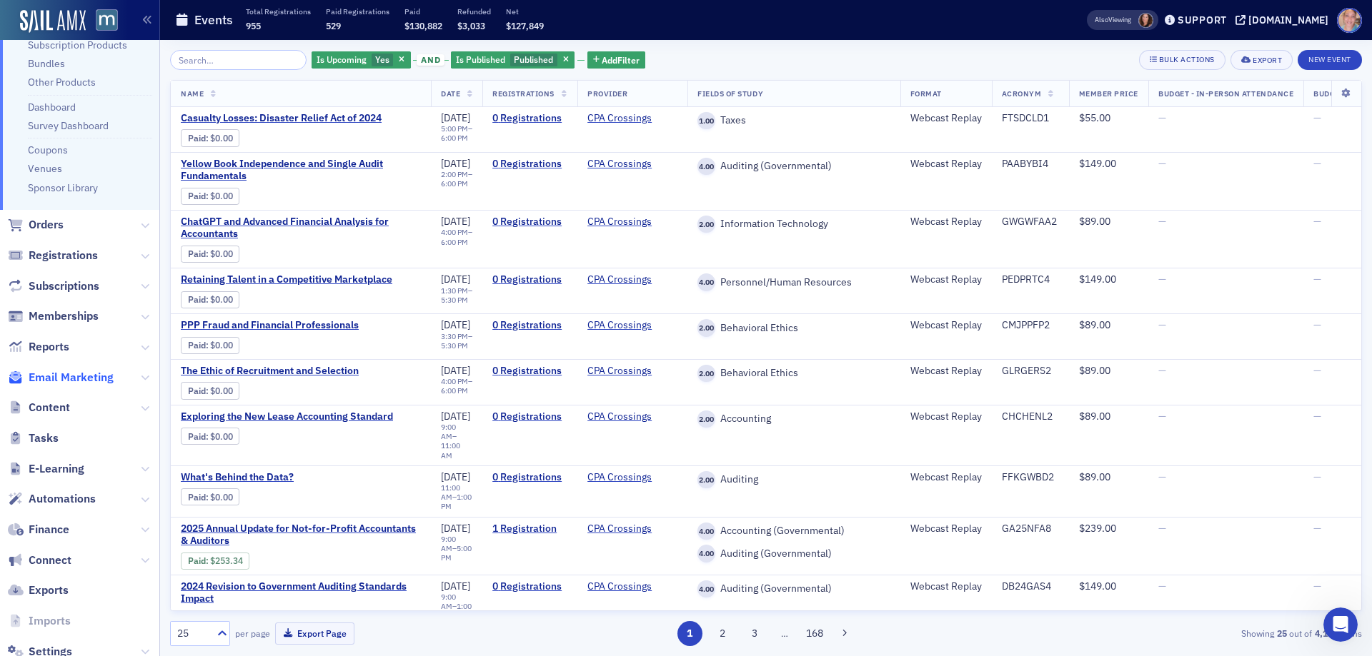
click at [66, 378] on span "Email Marketing" at bounding box center [71, 378] width 85 height 16
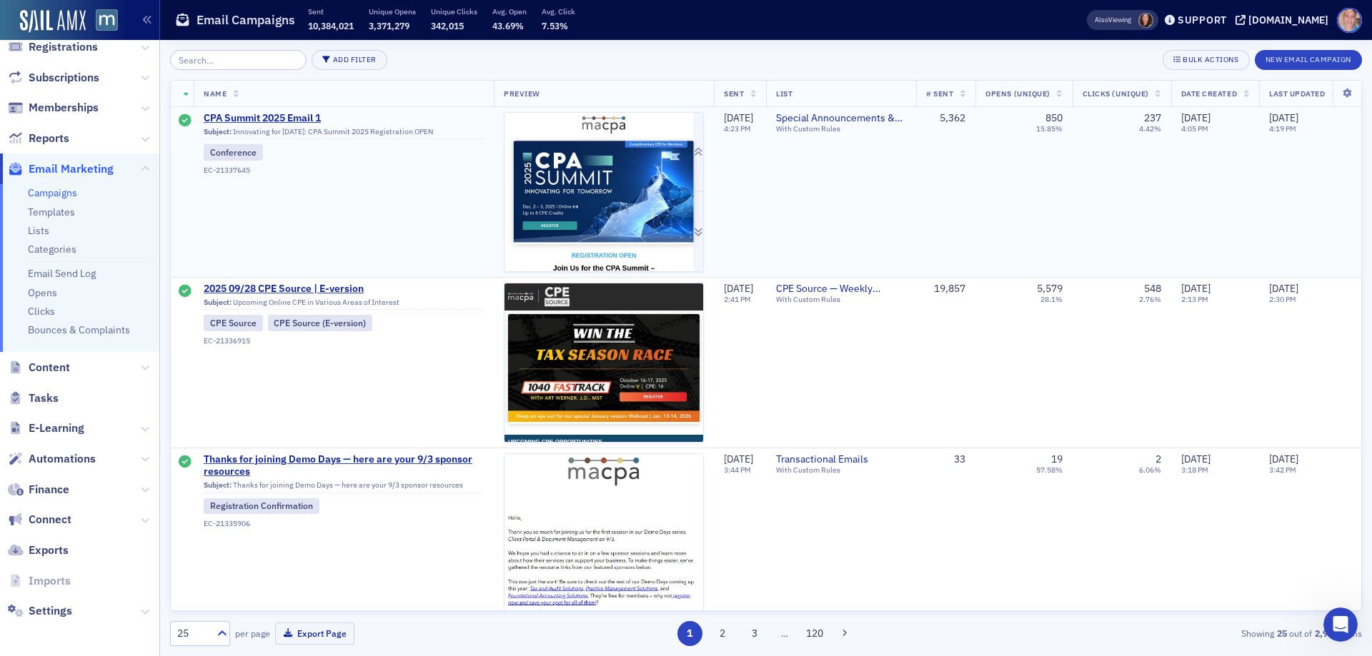
scroll to position [140, 0]
click at [42, 191] on link "Campaigns" at bounding box center [52, 192] width 49 height 13
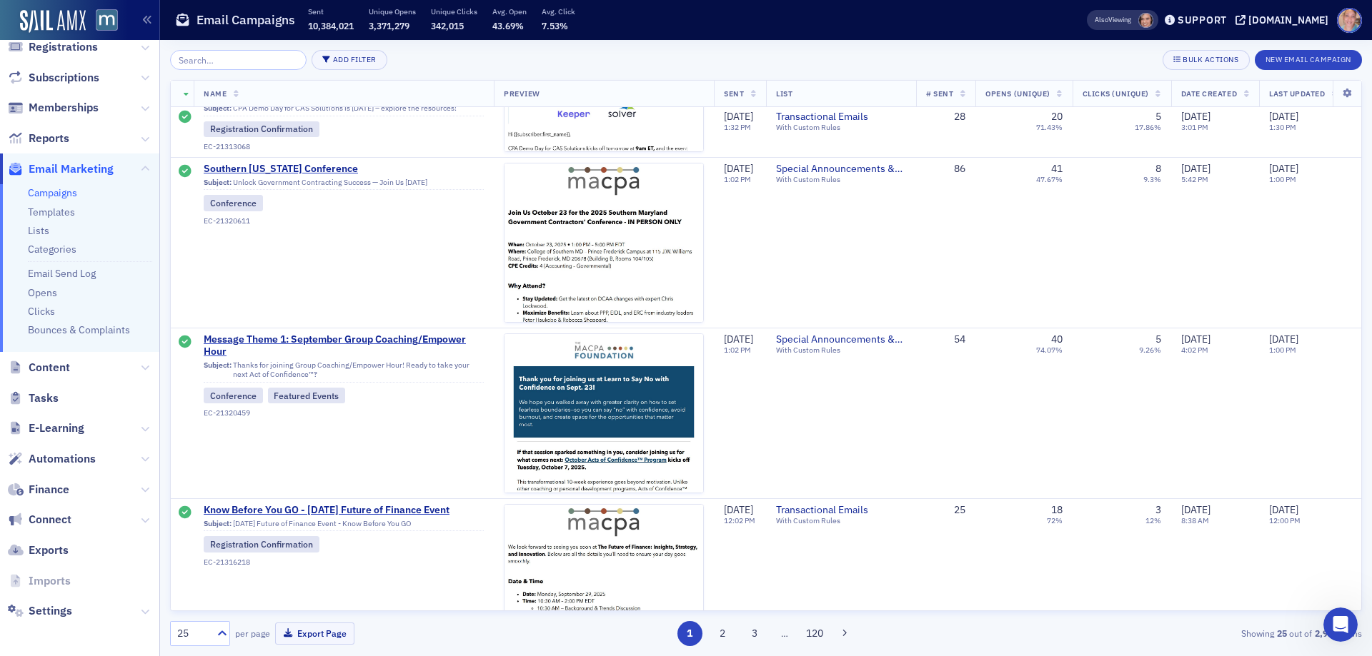
scroll to position [1774, 0]
